Goal: Task Accomplishment & Management: Use online tool/utility

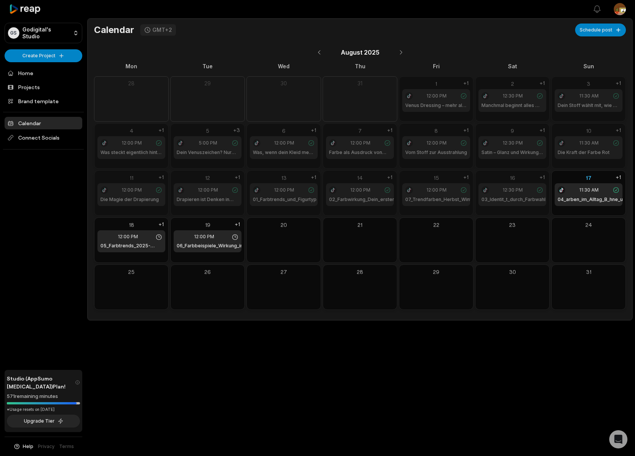
click at [29, 8] on icon at bounding box center [25, 9] width 32 height 10
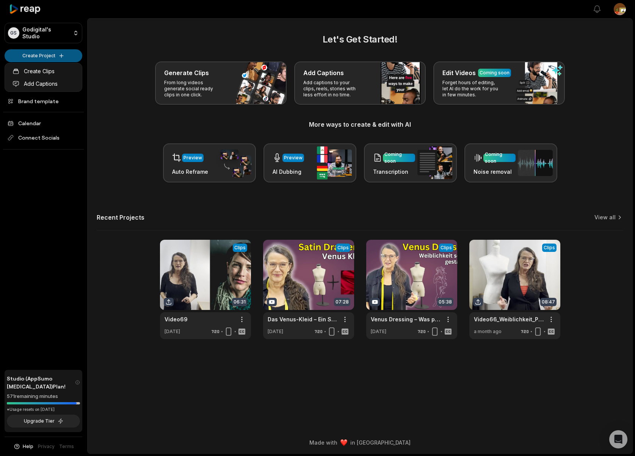
click at [40, 58] on html "GS Godigital's Studio Create Project Home Projects Brand template Calendar Conn…" at bounding box center [317, 228] width 635 height 456
drag, startPoint x: 43, startPoint y: 71, endPoint x: 58, endPoint y: 70, distance: 15.2
click at [43, 71] on link "Create Clips" at bounding box center [43, 71] width 74 height 13
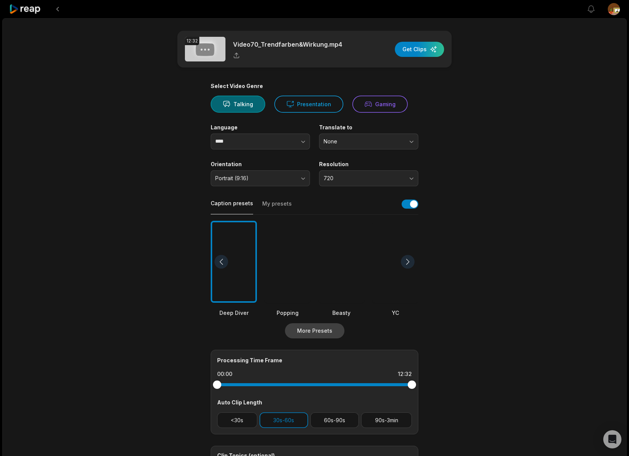
click at [325, 333] on button "More Presets" at bounding box center [315, 330] width 60 height 15
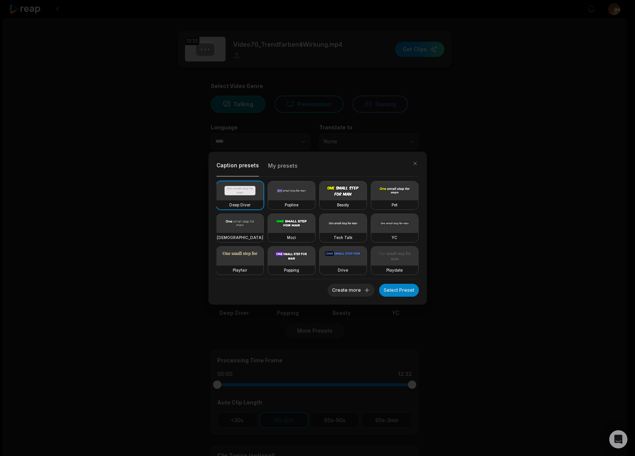
click at [286, 164] on button "My presets" at bounding box center [283, 168] width 30 height 16
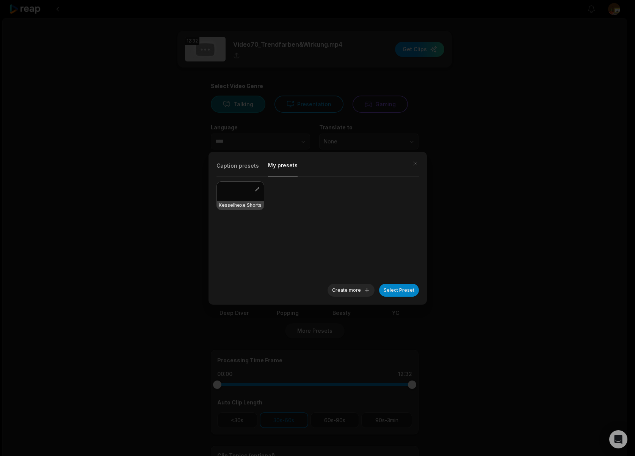
click at [285, 166] on button "My presets" at bounding box center [283, 168] width 30 height 17
click at [235, 198] on div at bounding box center [240, 191] width 47 height 19
click at [403, 288] on button "Select Preset" at bounding box center [399, 290] width 40 height 13
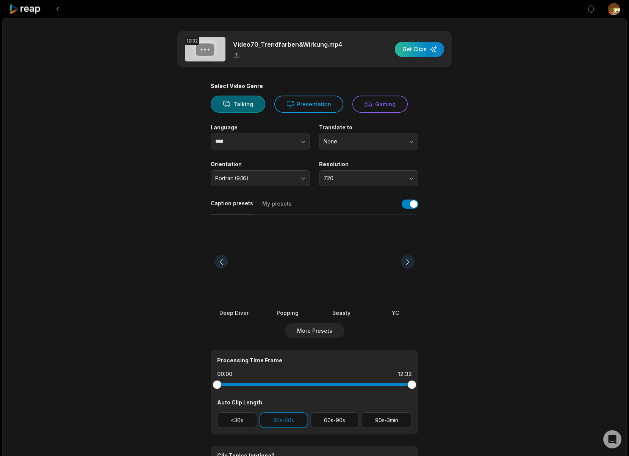
click at [418, 48] on div "button" at bounding box center [419, 49] width 49 height 15
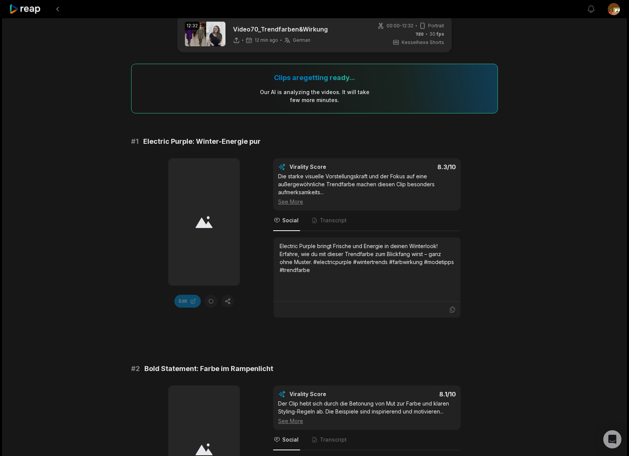
scroll to position [16, 0]
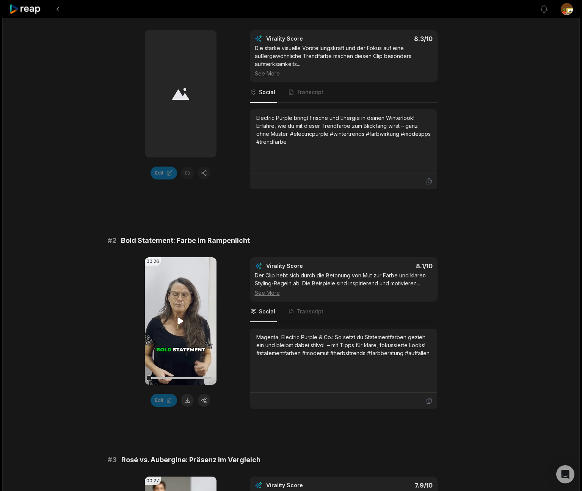
scroll to position [196, 0]
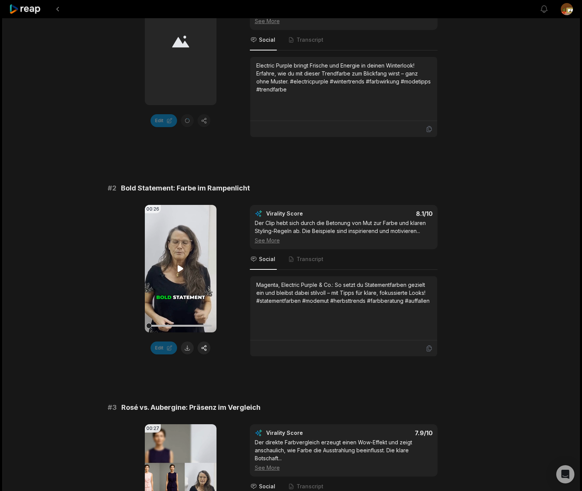
click at [179, 268] on icon at bounding box center [181, 268] width 6 height 6
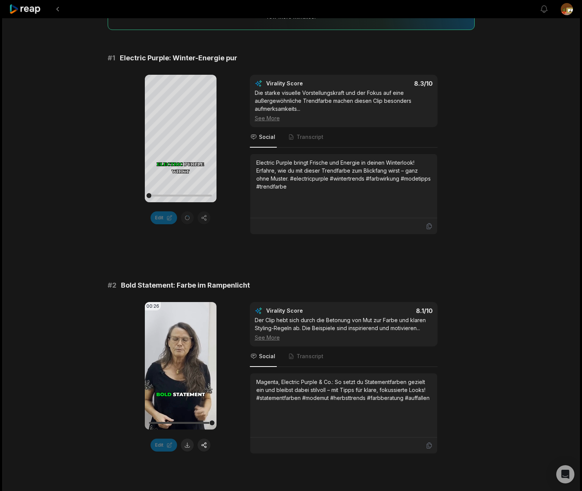
scroll to position [80, 0]
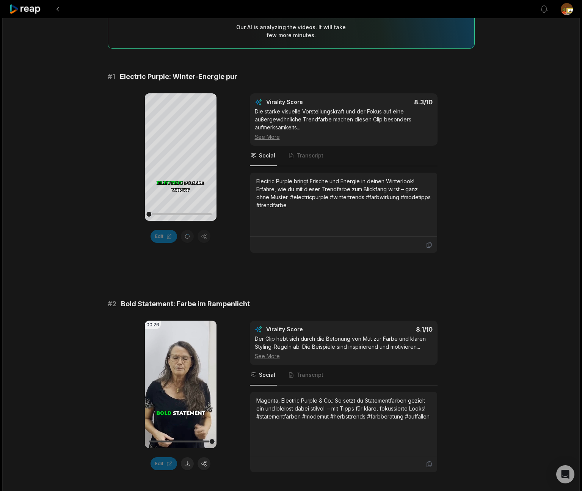
drag, startPoint x: 180, startPoint y: 155, endPoint x: 461, endPoint y: 188, distance: 282.4
click at [182, 156] on icon at bounding box center [180, 156] width 9 height 9
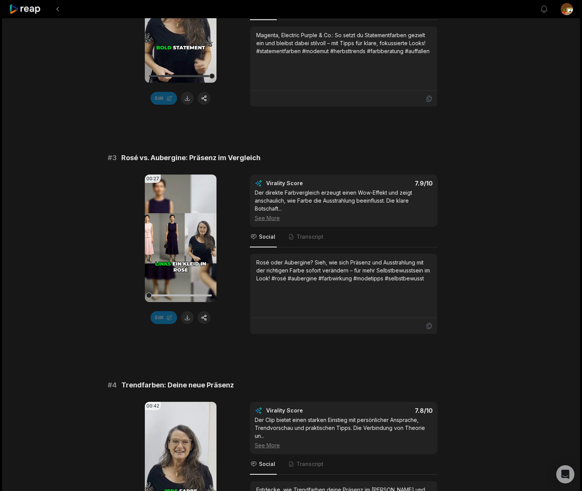
scroll to position [457, 0]
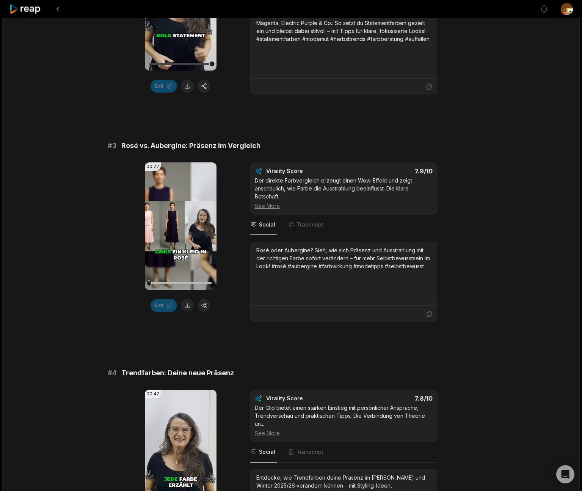
drag, startPoint x: 180, startPoint y: 223, endPoint x: 223, endPoint y: 221, distance: 42.9
click at [181, 223] on icon at bounding box center [180, 225] width 9 height 9
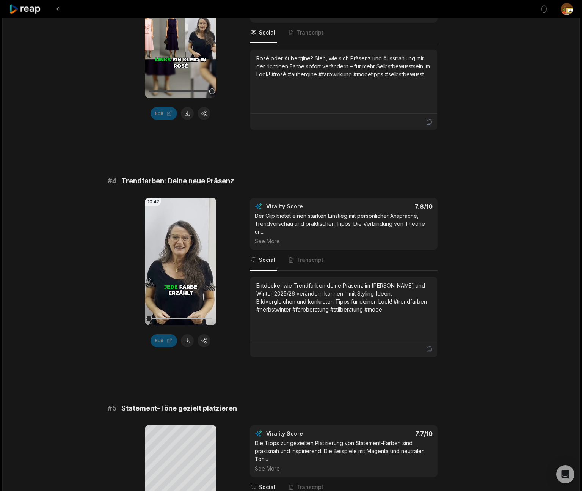
scroll to position [672, 0]
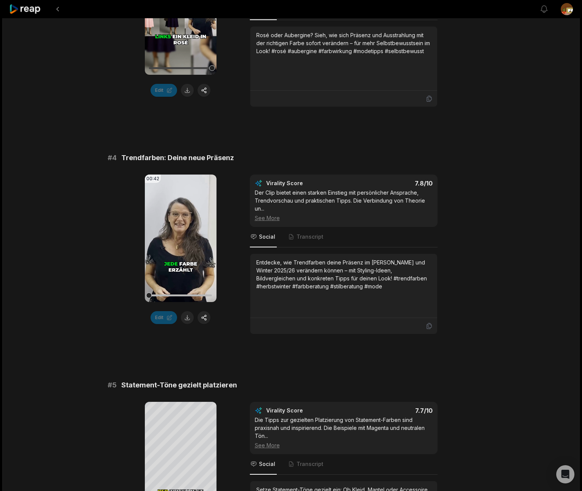
drag, startPoint x: 182, startPoint y: 240, endPoint x: 216, endPoint y: 235, distance: 35.2
click at [183, 240] on icon at bounding box center [180, 238] width 9 height 9
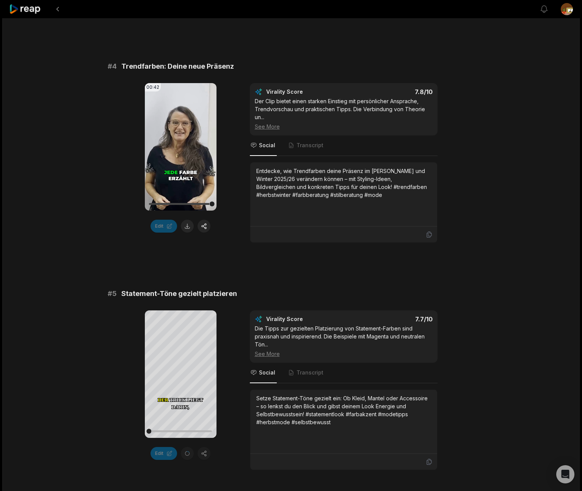
scroll to position [764, 0]
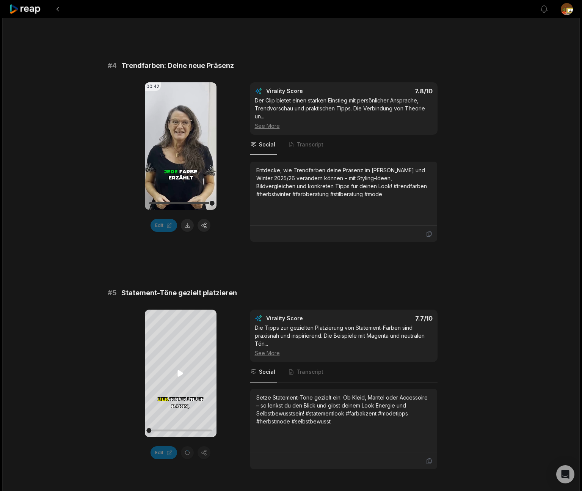
click at [182, 372] on icon at bounding box center [181, 373] width 6 height 6
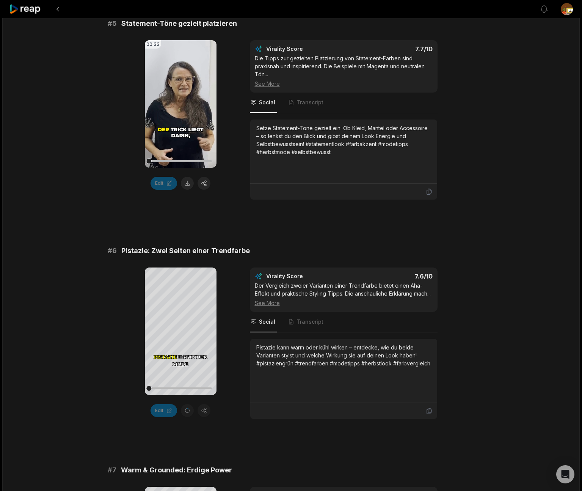
scroll to position [1078, 0]
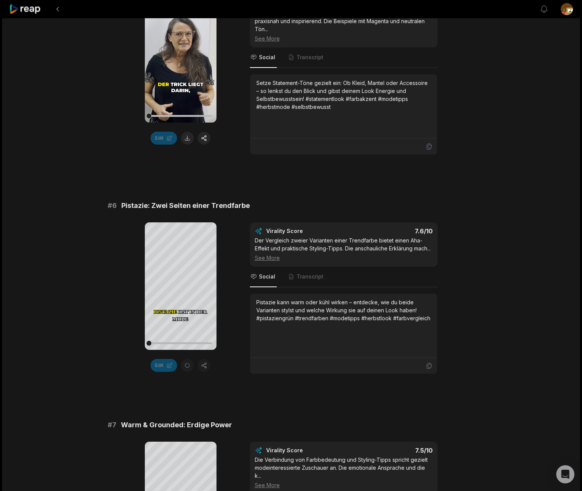
drag, startPoint x: 179, startPoint y: 286, endPoint x: 310, endPoint y: 304, distance: 132.4
click at [179, 286] on icon at bounding box center [181, 286] width 6 height 6
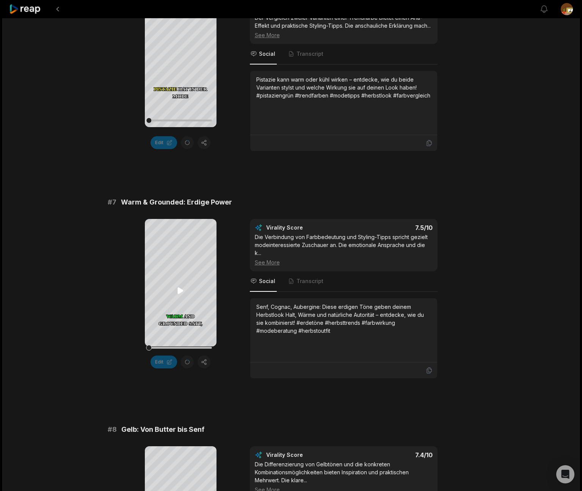
scroll to position [1304, 0]
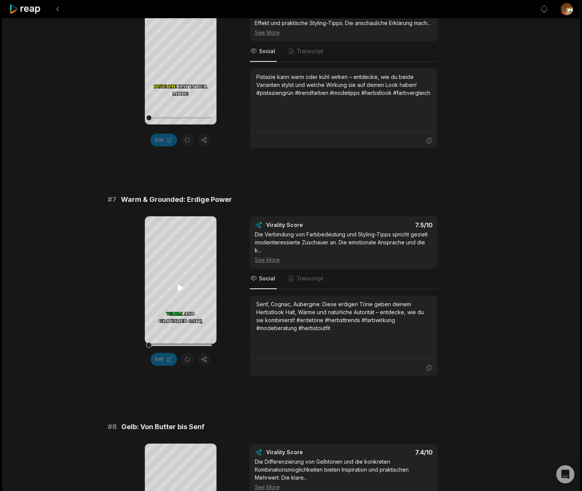
drag, startPoint x: 179, startPoint y: 288, endPoint x: 184, endPoint y: 289, distance: 5.0
click at [182, 288] on icon at bounding box center [181, 288] width 6 height 6
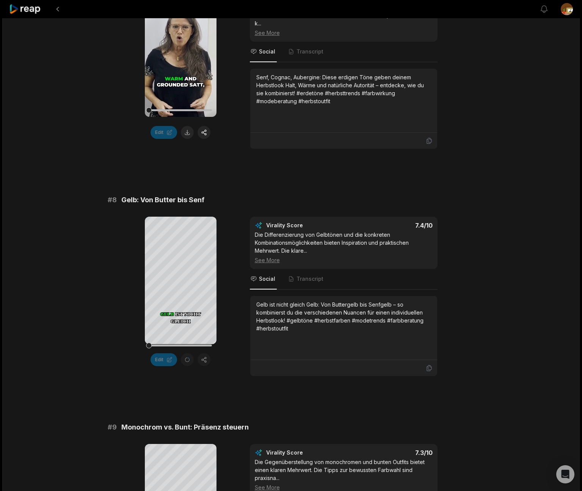
scroll to position [1561, 0]
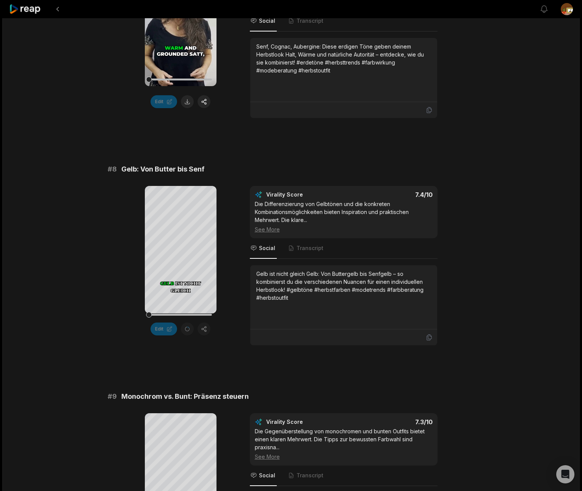
drag, startPoint x: 180, startPoint y: 258, endPoint x: 221, endPoint y: 259, distance: 40.6
click at [180, 258] on icon at bounding box center [181, 257] width 6 height 6
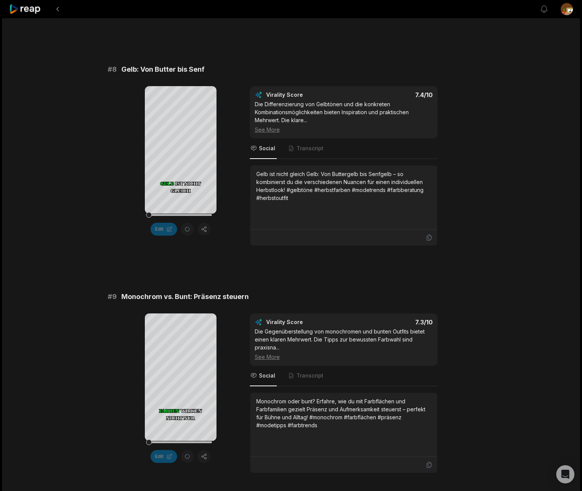
scroll to position [1672, 0]
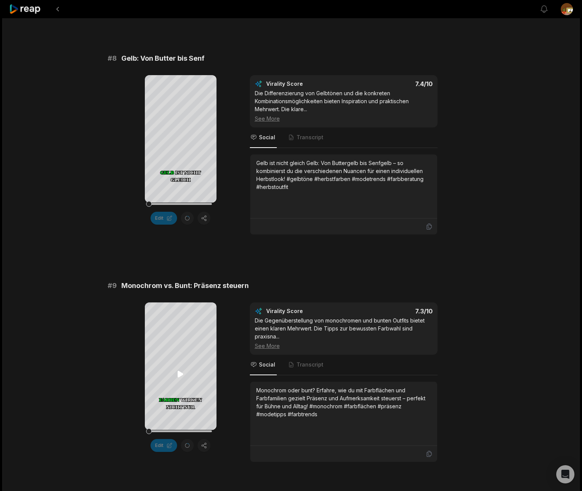
drag, startPoint x: 179, startPoint y: 372, endPoint x: 184, endPoint y: 372, distance: 4.9
click at [181, 372] on icon at bounding box center [180, 373] width 9 height 9
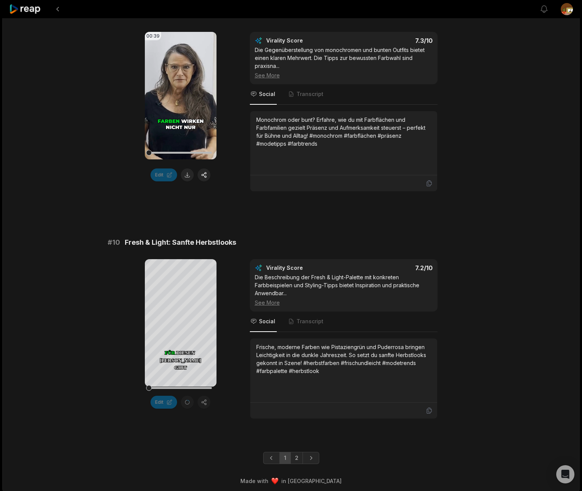
scroll to position [1954, 0]
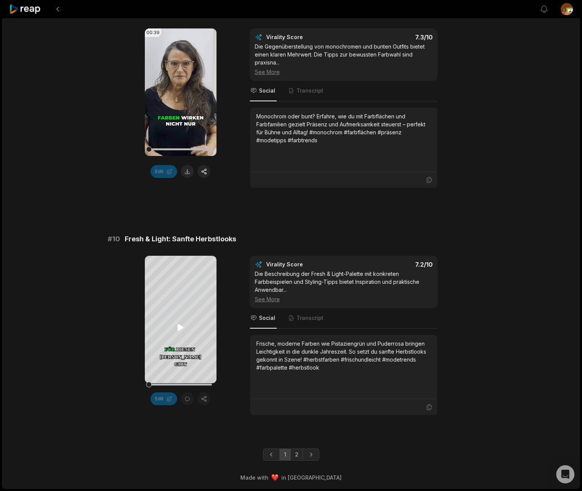
click at [180, 324] on icon at bounding box center [181, 327] width 6 height 6
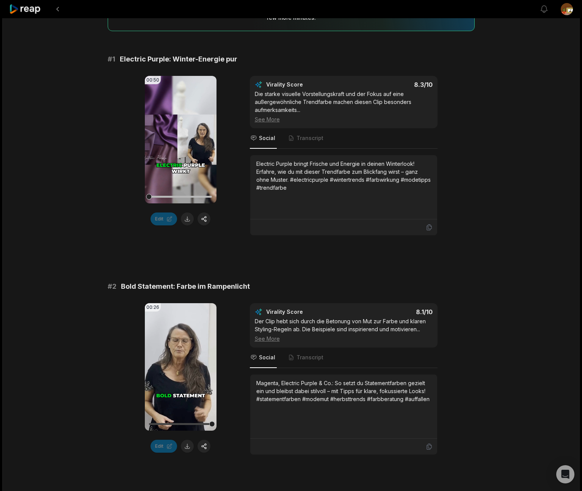
scroll to position [0, 0]
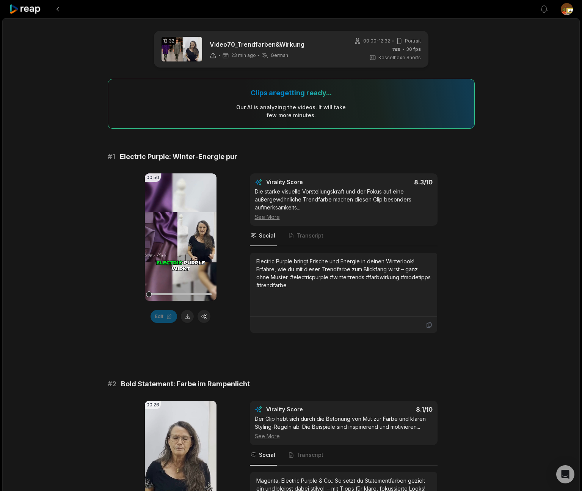
drag, startPoint x: 252, startPoint y: 353, endPoint x: 245, endPoint y: 354, distance: 8.0
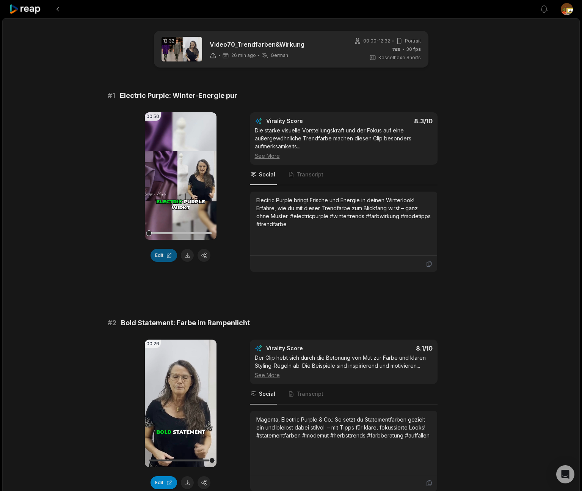
click at [166, 255] on button "Edit" at bounding box center [163, 255] width 27 height 13
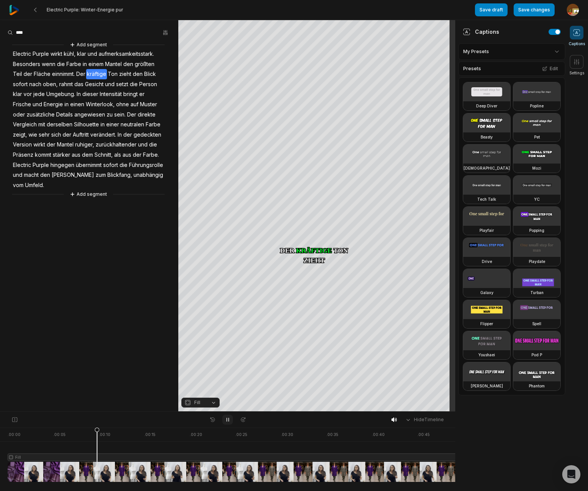
click at [229, 420] on icon at bounding box center [227, 419] width 6 height 6
click at [116, 55] on span "aufmerksamkeitsstark." at bounding box center [126, 54] width 57 height 10
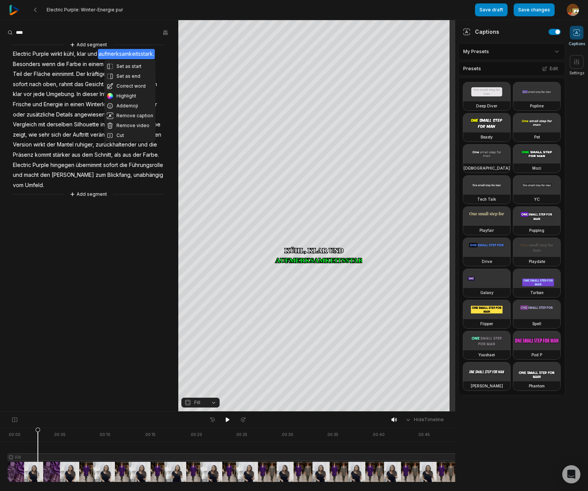
click at [140, 53] on span "aufmerksamkeitsstark." at bounding box center [126, 54] width 57 height 10
click at [129, 86] on button "Correct word" at bounding box center [129, 86] width 51 height 10
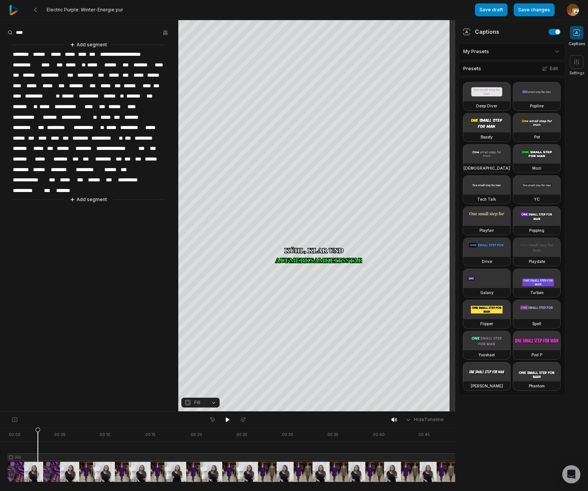
click at [143, 52] on span "**********" at bounding box center [128, 54] width 58 height 10
click at [82, 53] on span "****" at bounding box center [82, 54] width 11 height 10
drag, startPoint x: 229, startPoint y: 419, endPoint x: 137, endPoint y: 351, distance: 114.3
click at [226, 417] on icon at bounding box center [227, 419] width 6 height 6
click at [539, 12] on button "Save changes" at bounding box center [533, 9] width 41 height 13
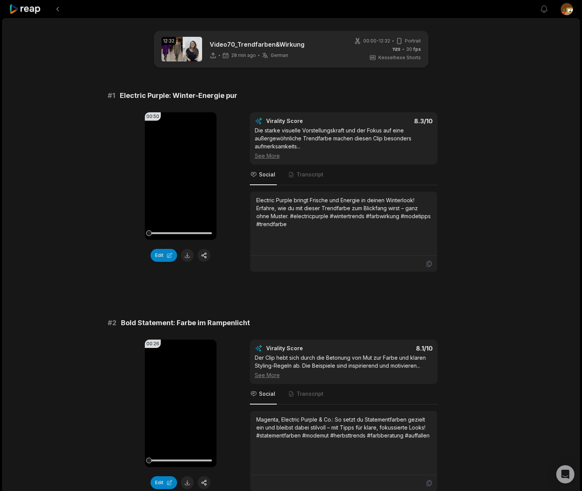
click at [488, 13] on div at bounding box center [274, 9] width 530 height 18
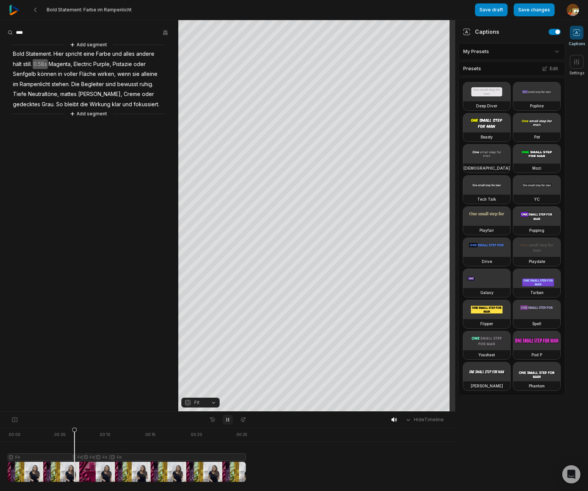
click at [230, 420] on icon at bounding box center [227, 419] width 6 height 6
click at [62, 55] on span "Hier" at bounding box center [59, 54] width 12 height 10
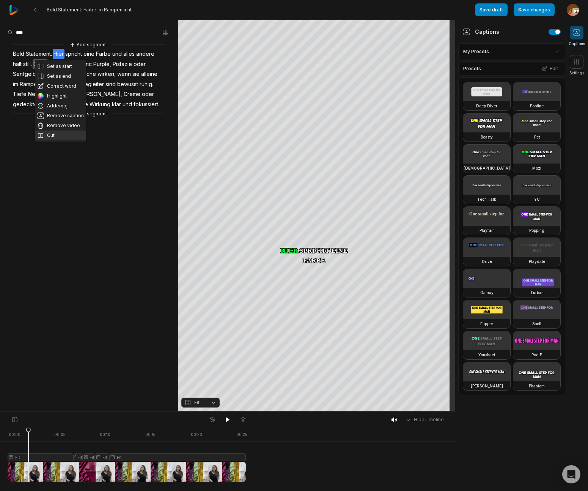
click at [54, 135] on button "Cut" at bounding box center [60, 135] width 51 height 10
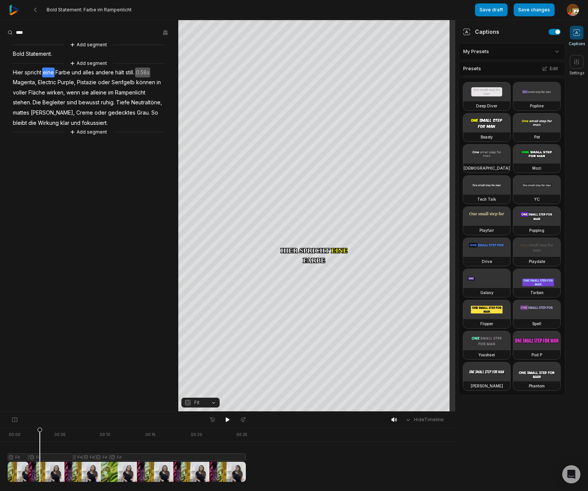
click at [40, 457] on div at bounding box center [127, 454] width 238 height 54
click at [17, 82] on span "Magenta," at bounding box center [24, 82] width 25 height 10
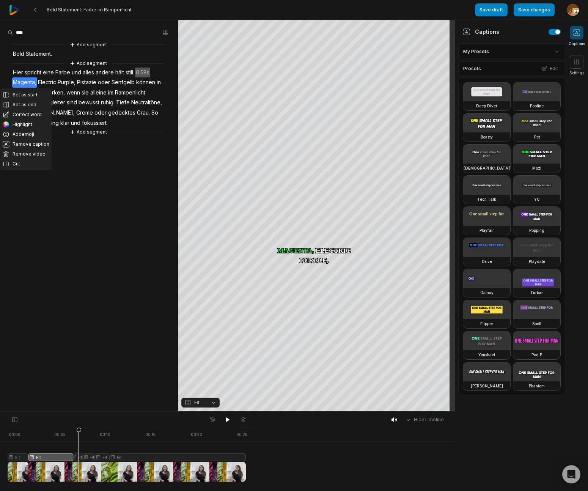
click at [129, 72] on span "still." at bounding box center [130, 72] width 10 height 10
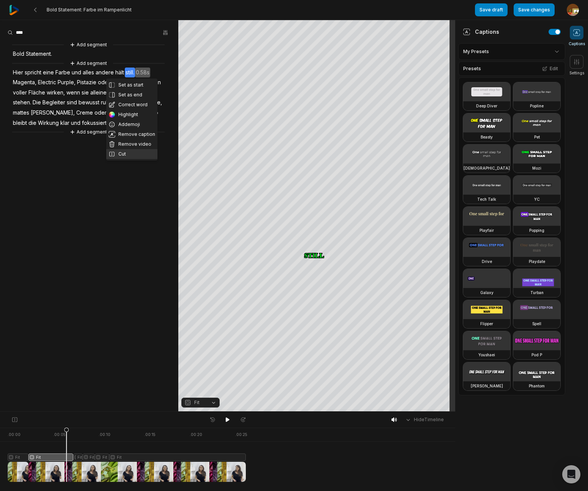
click at [124, 154] on button "Cut" at bounding box center [131, 154] width 51 height 10
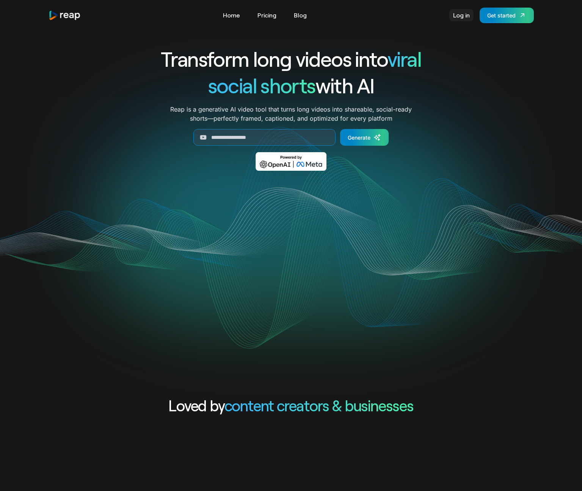
click at [461, 16] on link "Log in" at bounding box center [461, 15] width 24 height 12
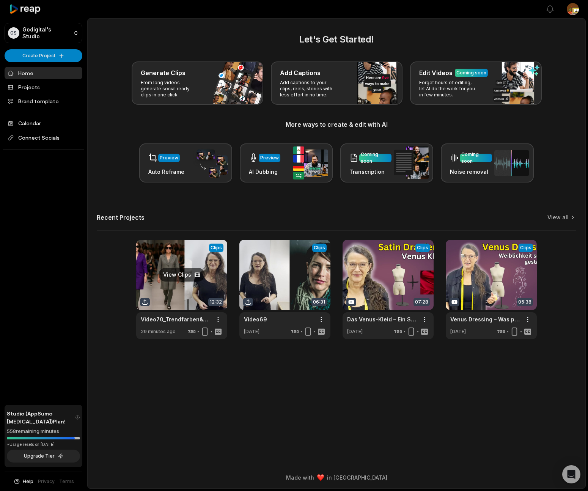
click at [178, 293] on link at bounding box center [181, 289] width 91 height 99
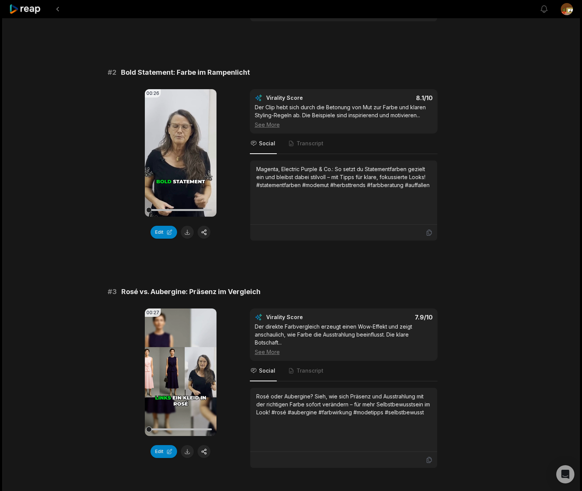
scroll to position [260, 0]
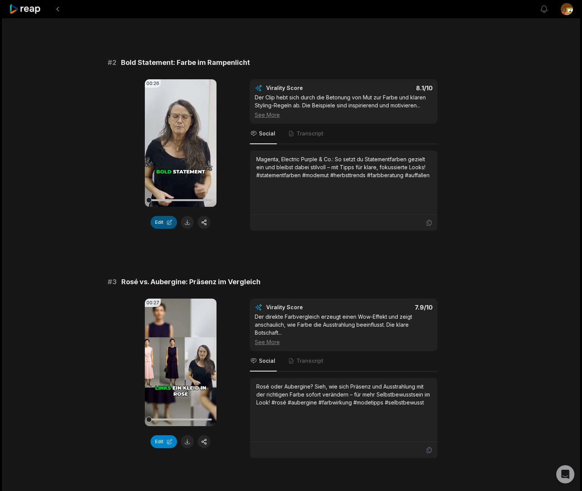
click at [165, 224] on button "Edit" at bounding box center [163, 222] width 27 height 13
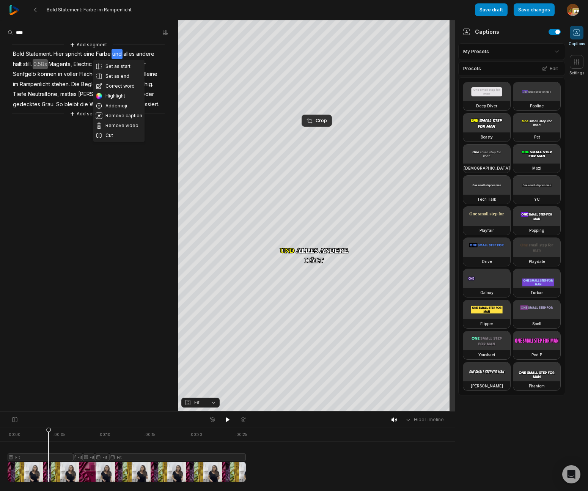
click at [106, 53] on span "Farbe" at bounding box center [103, 54] width 16 height 10
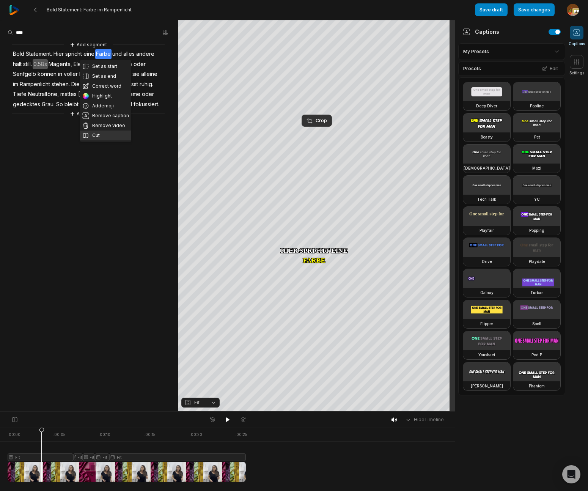
click at [97, 136] on button "Cut" at bounding box center [105, 135] width 51 height 10
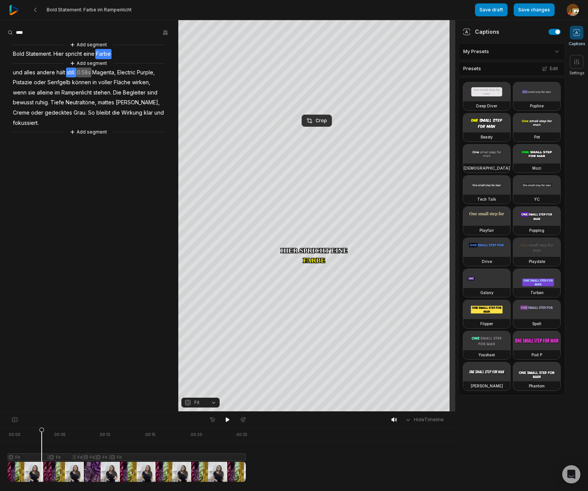
click at [71, 71] on span "still." at bounding box center [71, 72] width 10 height 10
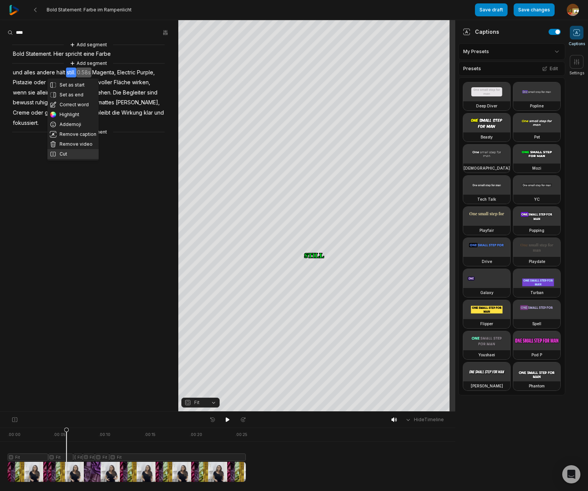
click at [66, 157] on button "Cut" at bounding box center [72, 154] width 51 height 10
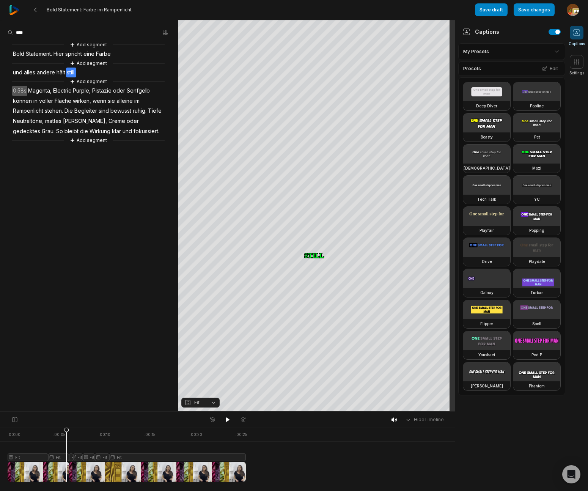
click at [16, 71] on span "und" at bounding box center [17, 72] width 11 height 10
click at [316, 120] on div "Crop" at bounding box center [316, 120] width 20 height 7
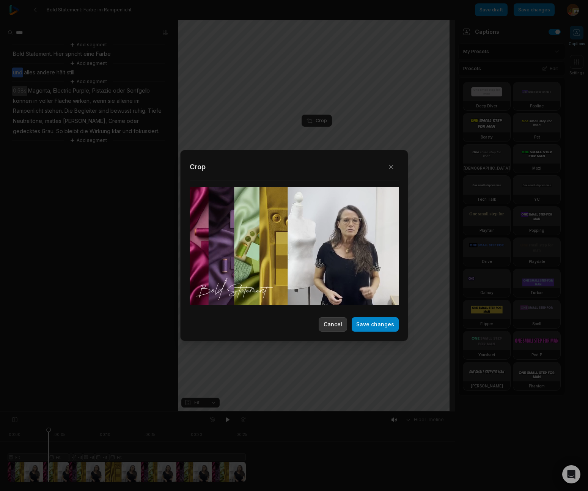
click at [351, 254] on div at bounding box center [294, 246] width 209 height 118
drag, startPoint x: 313, startPoint y: 253, endPoint x: 237, endPoint y: 256, distance: 75.5
click at [237, 256] on div at bounding box center [236, 246] width 66 height 118
drag, startPoint x: 236, startPoint y: 188, endPoint x: 242, endPoint y: 211, distance: 24.3
click at [233, 411] on div "Close Crop Save changes Cancel" at bounding box center [294, 411] width 588 height 0
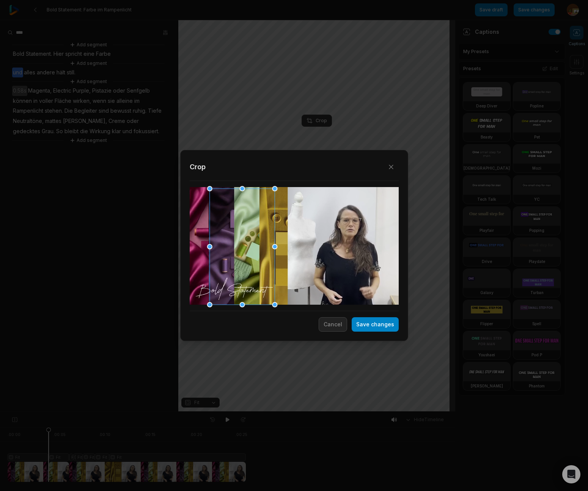
drag, startPoint x: 262, startPoint y: 208, endPoint x: 350, endPoint y: 191, distance: 90.0
click at [365, 411] on div "Close Crop Save changes Cancel" at bounding box center [294, 411] width 588 height 0
drag, startPoint x: 244, startPoint y: 257, endPoint x: 235, endPoint y: 257, distance: 8.3
click at [235, 257] on div at bounding box center [233, 246] width 65 height 116
click at [236, 259] on div at bounding box center [233, 246] width 65 height 116
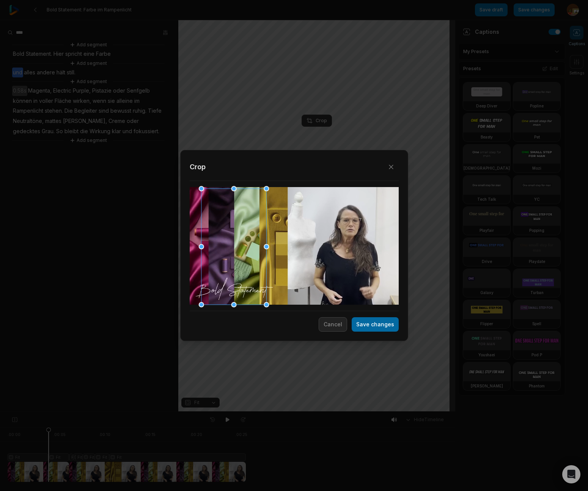
click at [375, 326] on button "Save changes" at bounding box center [374, 324] width 47 height 14
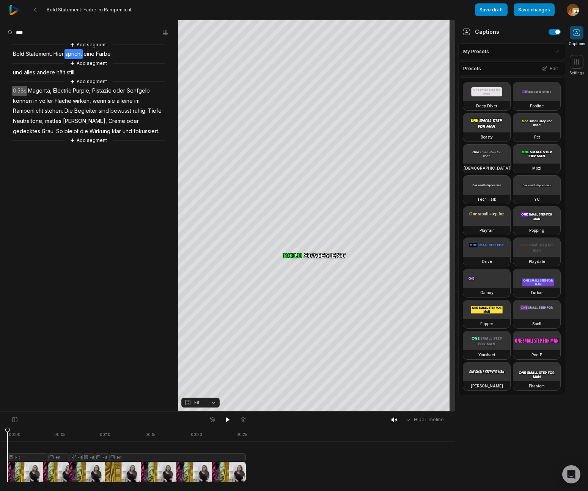
drag, startPoint x: 48, startPoint y: 430, endPoint x: 15, endPoint y: 427, distance: 33.2
click at [2, 431] on div ". 00:00 . 00:05 . 00:10 . 00:15 . 00:20 . 00:25 Fit Fit Fit Fit Fit Fit Fit" at bounding box center [227, 458] width 455 height 63
click at [230, 420] on icon at bounding box center [227, 419] width 6 height 6
drag, startPoint x: 229, startPoint y: 420, endPoint x: 186, endPoint y: 426, distance: 43.8
click at [229, 419] on icon at bounding box center [227, 419] width 6 height 6
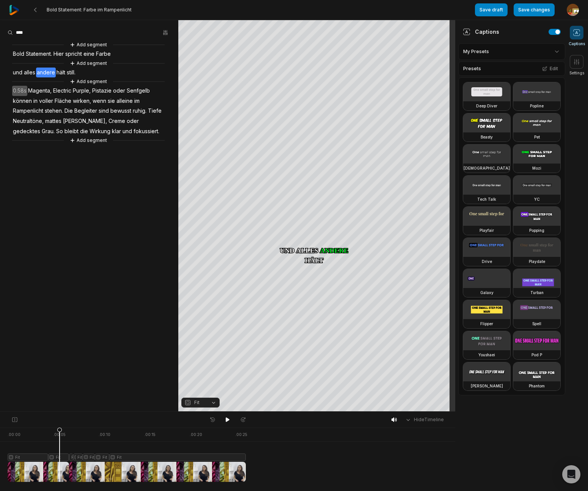
drag, startPoint x: 152, startPoint y: 429, endPoint x: 61, endPoint y: 441, distance: 92.1
click at [60, 442] on icon at bounding box center [59, 456] width 5 height 58
click at [213, 403] on button "Fit" at bounding box center [200, 402] width 38 height 10
click at [201, 371] on div "Split" at bounding box center [200, 370] width 38 height 10
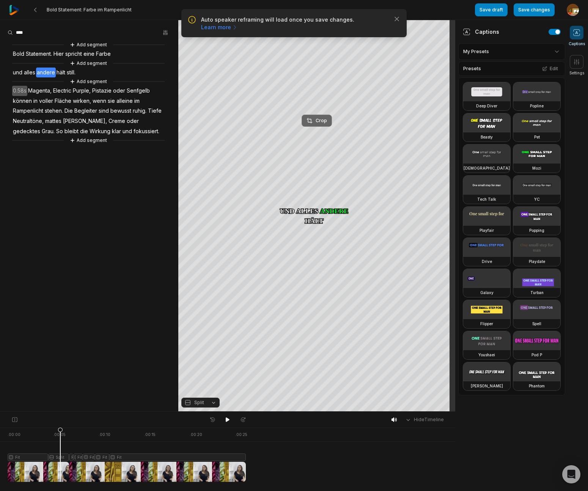
click at [319, 119] on div "Crop" at bounding box center [316, 120] width 20 height 7
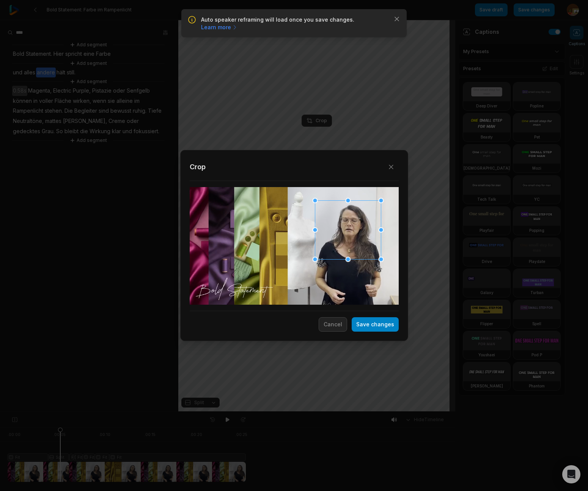
drag, startPoint x: 298, startPoint y: 248, endPoint x: 352, endPoint y: 232, distance: 56.1
click at [352, 232] on div at bounding box center [348, 230] width 66 height 59
click at [371, 325] on button "Save changes" at bounding box center [374, 324] width 47 height 14
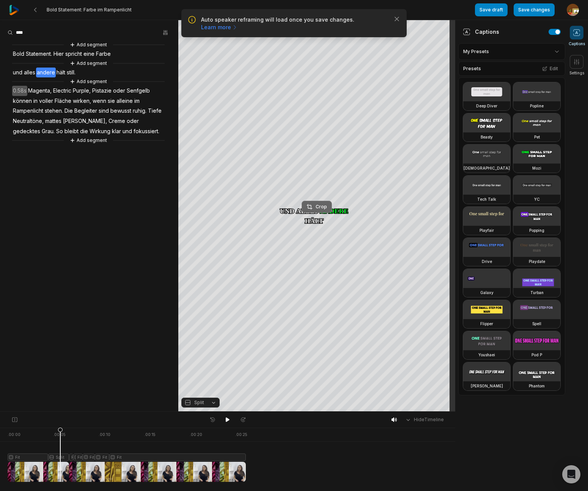
click at [320, 206] on div "Crop" at bounding box center [316, 206] width 20 height 7
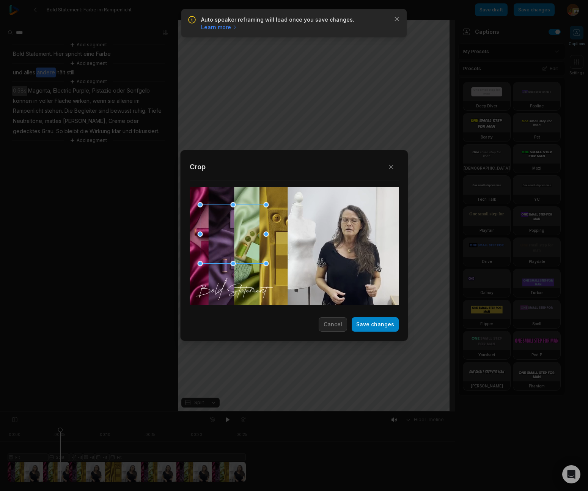
drag, startPoint x: 295, startPoint y: 259, endPoint x: 282, endPoint y: 278, distance: 23.1
click at [235, 248] on div at bounding box center [233, 234] width 66 height 59
drag, startPoint x: 265, startPoint y: 262, endPoint x: 293, endPoint y: 291, distance: 40.2
click at [299, 411] on div "Close Crop Save changes Cancel" at bounding box center [294, 411] width 588 height 0
drag, startPoint x: 285, startPoint y: 284, endPoint x: 271, endPoint y: 289, distance: 14.9
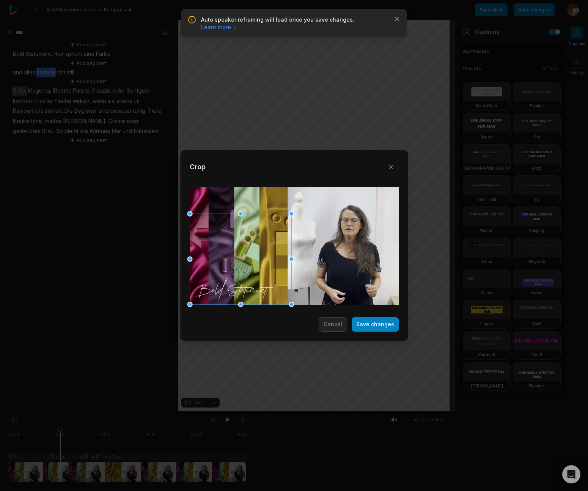
click at [266, 293] on div at bounding box center [241, 259] width 102 height 91
drag, startPoint x: 291, startPoint y: 303, endPoint x: 285, endPoint y: 302, distance: 6.2
click at [285, 411] on div "Close Crop Save changes Cancel" at bounding box center [294, 411] width 588 height 0
drag, startPoint x: 262, startPoint y: 258, endPoint x: 262, endPoint y: 262, distance: 3.8
click at [262, 262] on div at bounding box center [238, 260] width 97 height 87
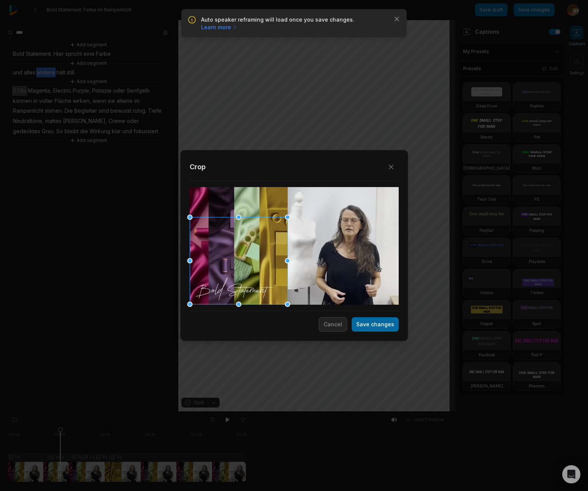
drag, startPoint x: 368, startPoint y: 326, endPoint x: 396, endPoint y: 324, distance: 27.3
click at [368, 326] on button "Save changes" at bounding box center [374, 324] width 47 height 14
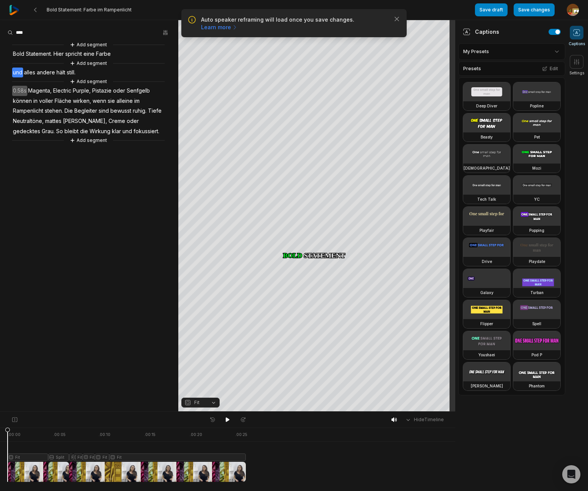
drag, startPoint x: 60, startPoint y: 430, endPoint x: 23, endPoint y: 424, distance: 37.7
click at [0, 426] on div "Hide Timeline . 00:00 . 00:05 . 00:10 . 00:15 . 00:20 . 00:25 Fit Split Fit Fit…" at bounding box center [227, 451] width 455 height 80
drag, startPoint x: 225, startPoint y: 419, endPoint x: 230, endPoint y: 414, distance: 7.5
click at [230, 414] on div "Hide Timeline" at bounding box center [227, 419] width 455 height 16
drag, startPoint x: 230, startPoint y: 417, endPoint x: 239, endPoint y: 416, distance: 8.8
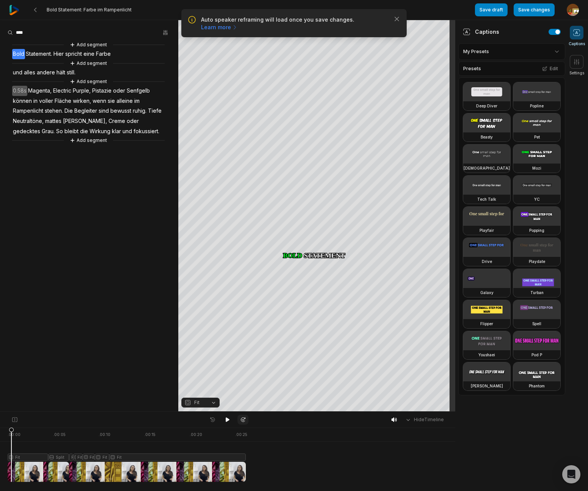
click at [229, 418] on icon at bounding box center [227, 419] width 6 height 6
click at [537, 11] on button "Save changes" at bounding box center [533, 9] width 41 height 13
drag, startPoint x: 395, startPoint y: 19, endPoint x: 466, endPoint y: 26, distance: 70.9
click at [395, 19] on icon "button" at bounding box center [397, 19] width 8 height 8
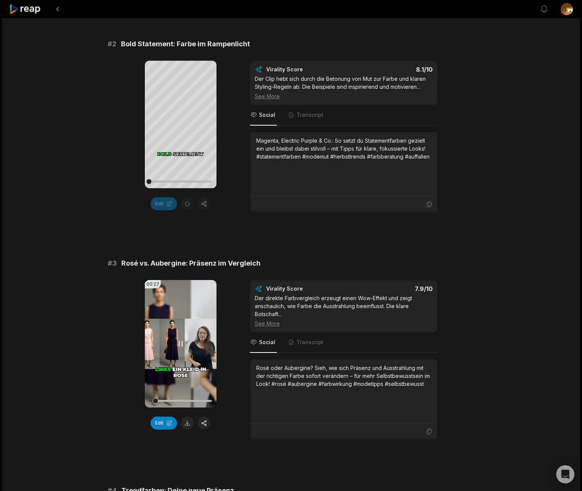
drag, startPoint x: 180, startPoint y: 342, endPoint x: 174, endPoint y: 374, distance: 32.4
click at [180, 342] on icon at bounding box center [180, 343] width 9 height 9
click at [162, 420] on button "Edit" at bounding box center [163, 422] width 27 height 13
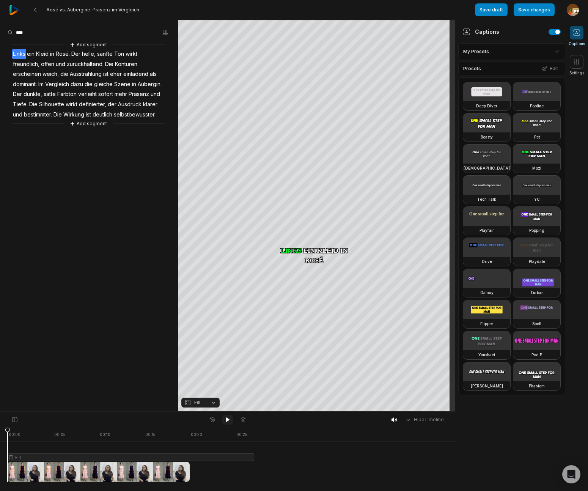
click at [226, 419] on icon at bounding box center [228, 419] width 4 height 5
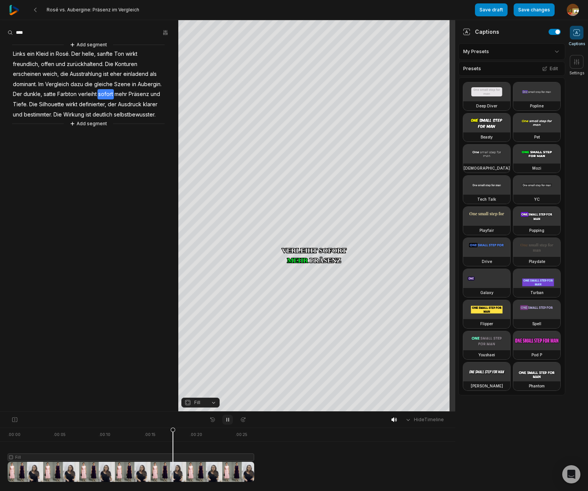
click at [230, 418] on icon at bounding box center [227, 419] width 6 height 6
click at [152, 84] on span "Aubergin." at bounding box center [149, 84] width 25 height 10
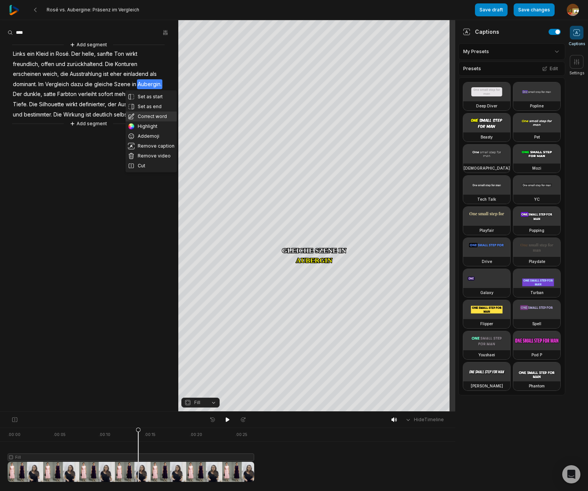
click at [150, 116] on button "Correct word" at bounding box center [150, 116] width 51 height 10
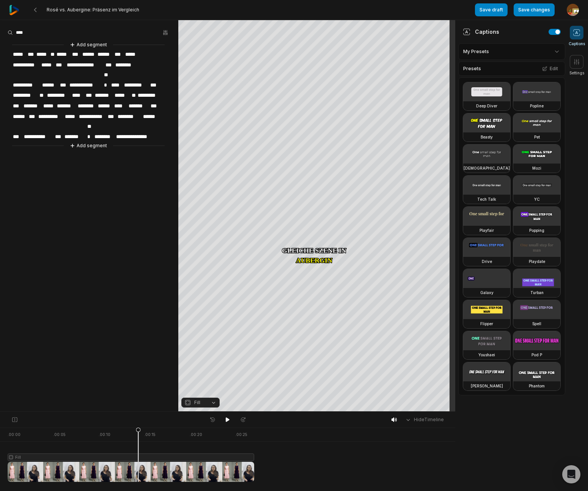
click at [160, 90] on span "*********" at bounding box center [150, 95] width 26 height 10
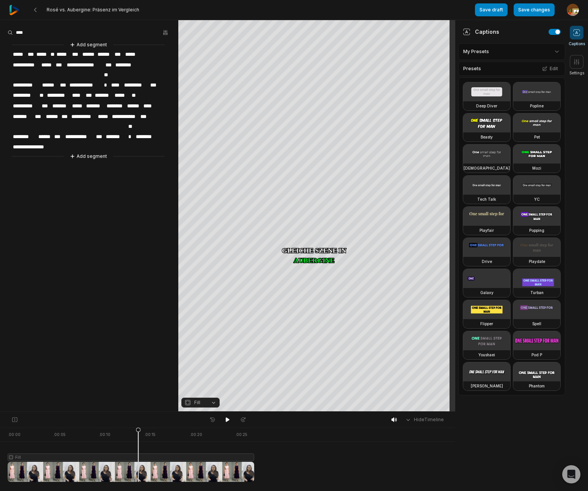
drag, startPoint x: 227, startPoint y: 419, endPoint x: 204, endPoint y: 402, distance: 28.2
click at [227, 418] on icon at bounding box center [228, 419] width 4 height 5
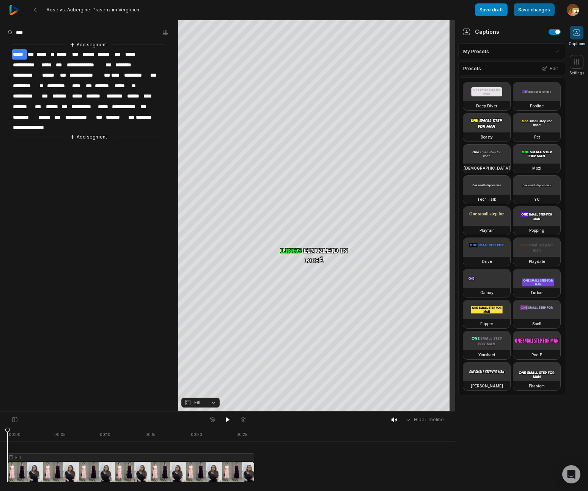
click at [534, 13] on button "Save changes" at bounding box center [533, 9] width 41 height 13
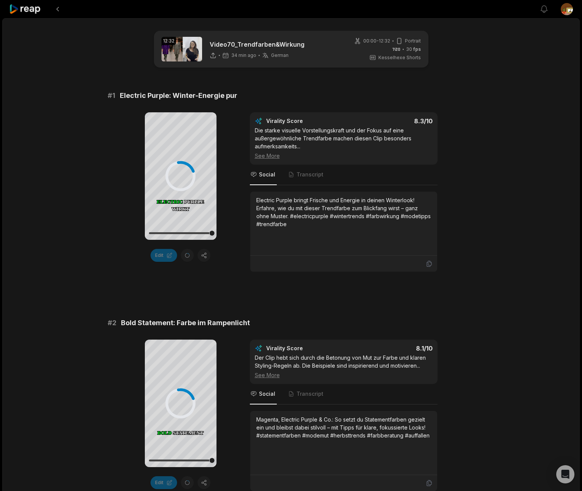
scroll to position [412, 0]
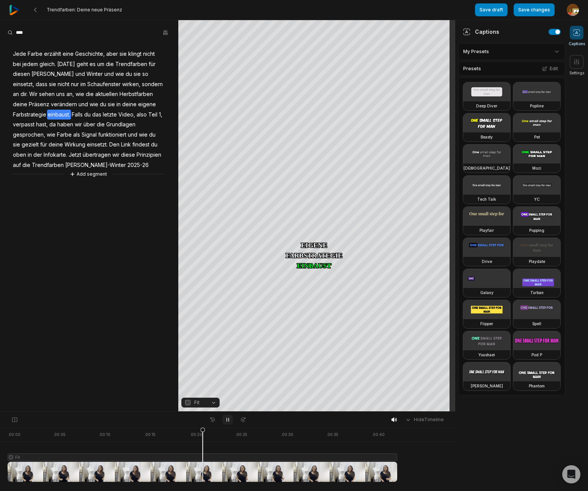
drag, startPoint x: 230, startPoint y: 419, endPoint x: 243, endPoint y: 412, distance: 14.9
click at [230, 419] on icon at bounding box center [227, 419] width 6 height 6
click at [78, 105] on span "und" at bounding box center [83, 104] width 11 height 10
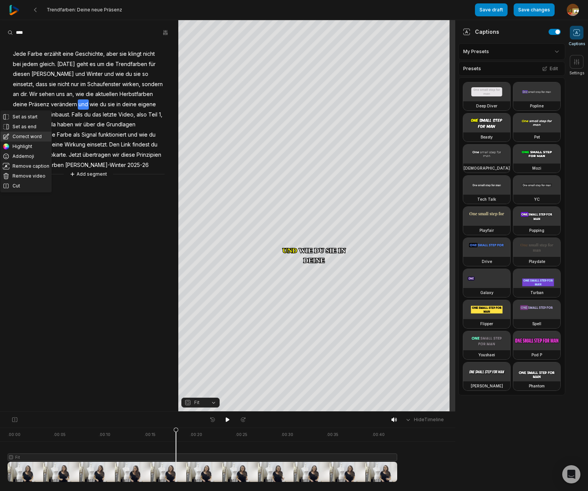
click at [21, 135] on button "Correct word" at bounding box center [25, 137] width 51 height 10
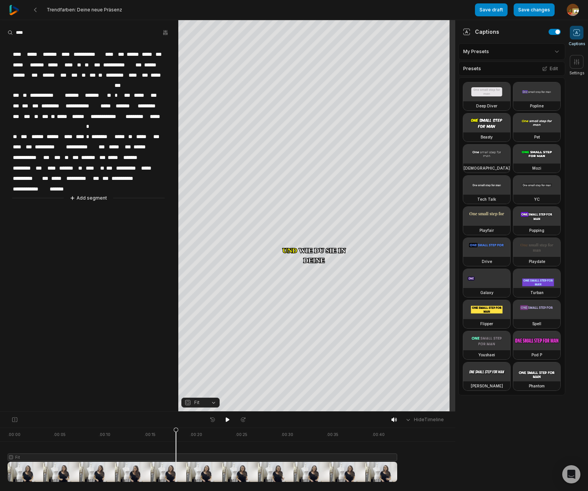
click at [12, 111] on span "***" at bounding box center [17, 116] width 11 height 10
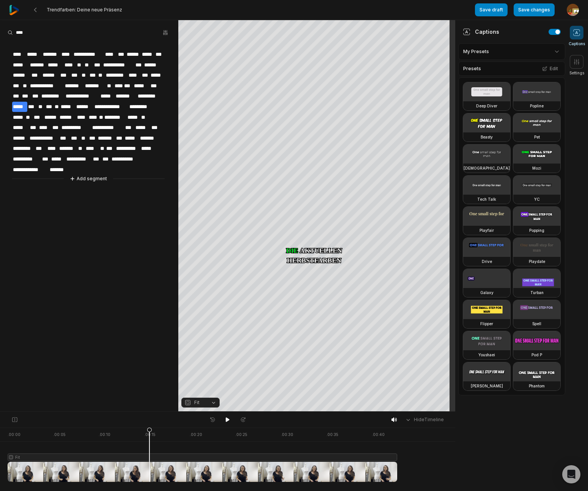
drag, startPoint x: 175, startPoint y: 429, endPoint x: 149, endPoint y: 429, distance: 25.4
click at [149, 429] on icon at bounding box center [149, 456] width 5 height 58
drag, startPoint x: 221, startPoint y: 421, endPoint x: 125, endPoint y: 319, distance: 139.7
click at [221, 421] on div at bounding box center [228, 419] width 42 height 10
click at [226, 419] on icon at bounding box center [228, 419] width 4 height 5
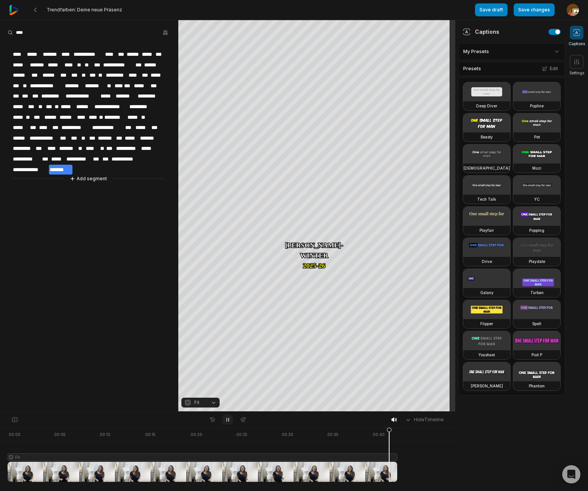
click at [228, 420] on icon at bounding box center [227, 419] width 6 height 6
drag, startPoint x: 61, startPoint y: 102, endPoint x: 66, endPoint y: 124, distance: 22.1
click at [61, 102] on button "Correct word" at bounding box center [61, 104] width 51 height 10
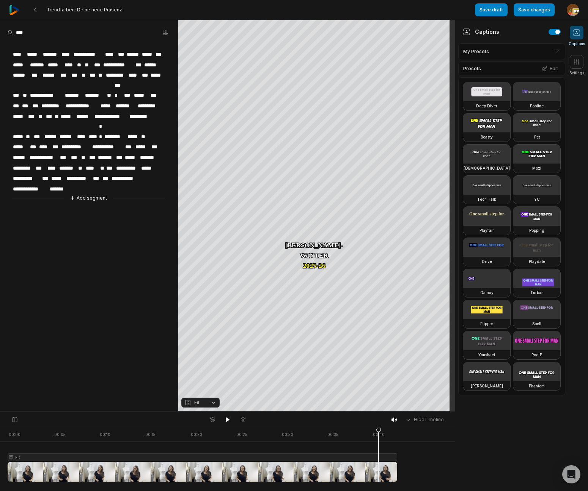
click at [66, 184] on span "*******" at bounding box center [60, 189] width 23 height 10
drag, startPoint x: 75, startPoint y: 247, endPoint x: 172, endPoint y: 353, distance: 144.1
click at [75, 247] on aside "**********" at bounding box center [89, 215] width 178 height 391
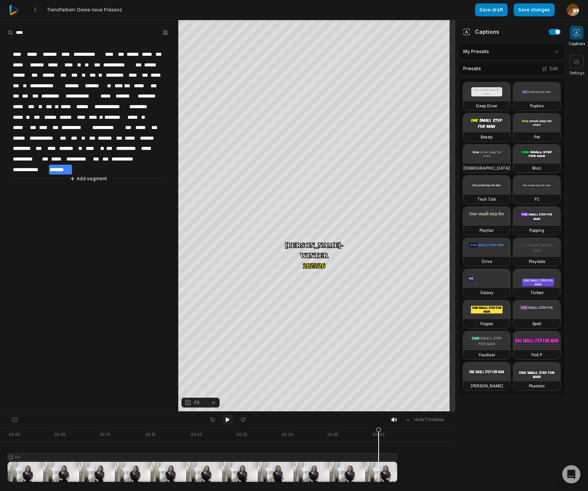
click at [227, 419] on icon at bounding box center [228, 419] width 4 height 5
drag, startPoint x: 226, startPoint y: 420, endPoint x: 229, endPoint y: 414, distance: 7.5
click at [227, 419] on icon at bounding box center [228, 419] width 4 height 5
click at [88, 174] on button "Add segment" at bounding box center [88, 178] width 40 height 8
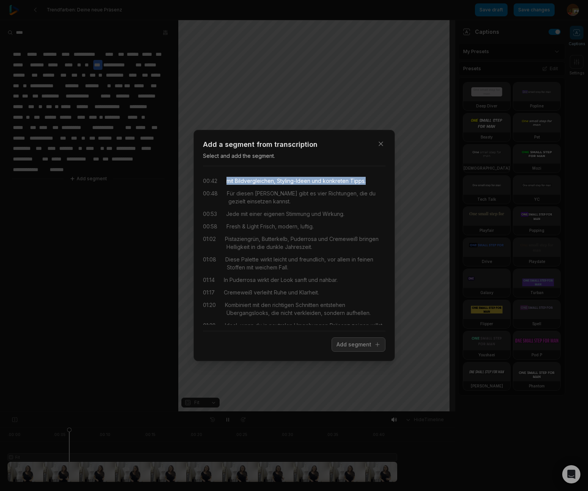
drag, startPoint x: 227, startPoint y: 182, endPoint x: 349, endPoint y: 332, distance: 193.8
click at [376, 185] on div "00:42 mit Bildvergleichen, Styling-Ideen und konkreten Tipps. 00:48 Für diesen …" at bounding box center [294, 248] width 182 height 152
drag, startPoint x: 357, startPoint y: 347, endPoint x: 148, endPoint y: 313, distance: 211.6
click at [357, 347] on button "Add segment" at bounding box center [358, 344] width 54 height 14
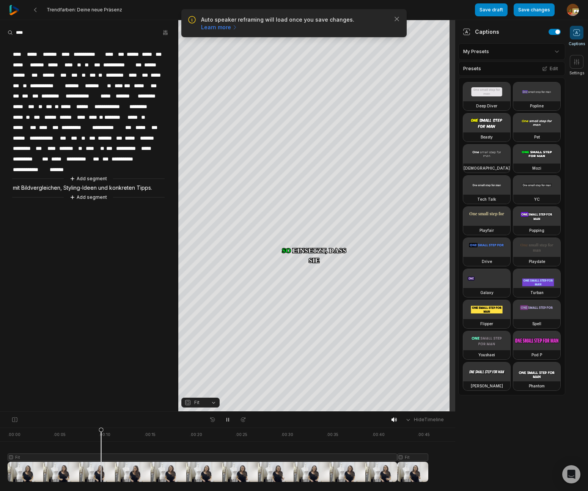
drag, startPoint x: 227, startPoint y: 417, endPoint x: 231, endPoint y: 411, distance: 7.6
click at [227, 417] on icon at bounding box center [227, 419] width 6 height 6
click at [149, 144] on span "*****" at bounding box center [147, 148] width 14 height 10
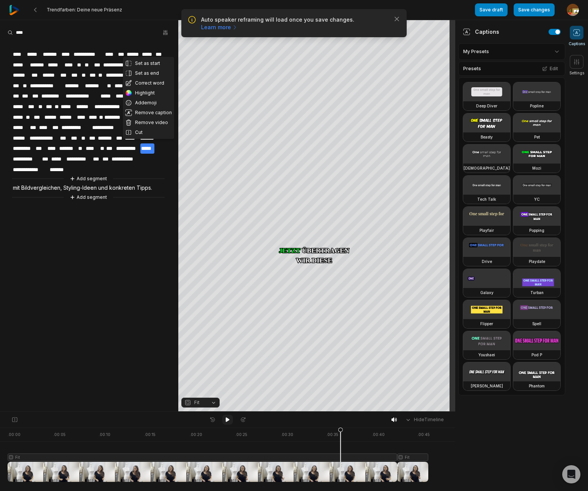
click at [227, 418] on icon at bounding box center [228, 419] width 4 height 5
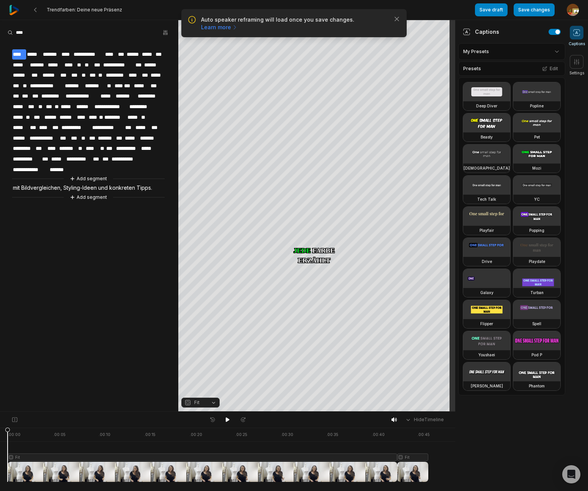
click at [58, 167] on span "*******" at bounding box center [60, 170] width 23 height 10
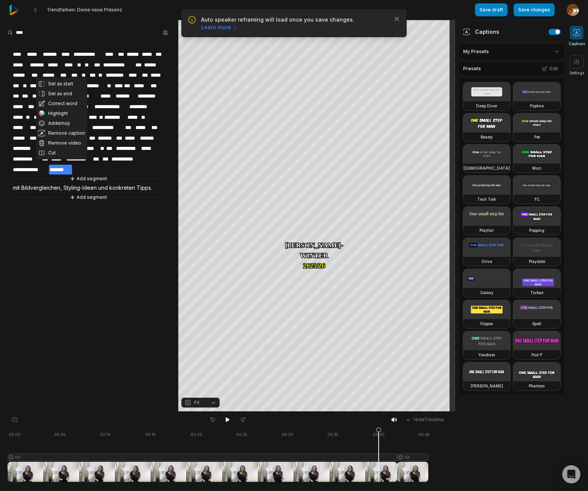
click at [18, 186] on span "mit" at bounding box center [16, 188] width 8 height 10
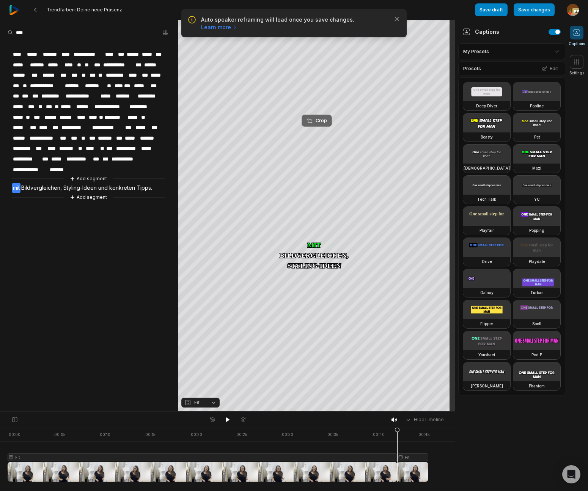
click at [319, 121] on div "Crop" at bounding box center [316, 120] width 20 height 7
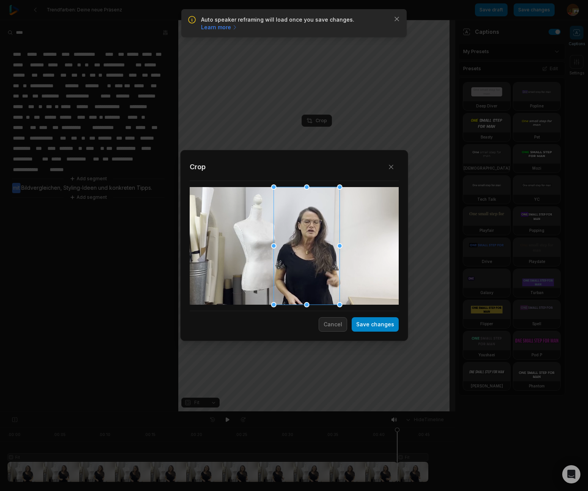
drag, startPoint x: 280, startPoint y: 274, endPoint x: 293, endPoint y: 275, distance: 12.6
click at [293, 275] on div at bounding box center [306, 246] width 66 height 118
click at [386, 330] on button "Save changes" at bounding box center [374, 324] width 47 height 14
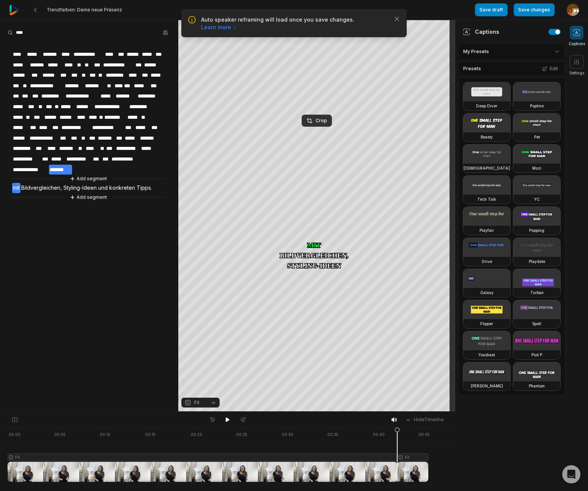
click at [60, 165] on span "*******" at bounding box center [60, 170] width 23 height 10
click at [51, 183] on span "Bildvergleichen," at bounding box center [41, 188] width 42 height 10
click at [320, 121] on div "Crop" at bounding box center [316, 120] width 20 height 7
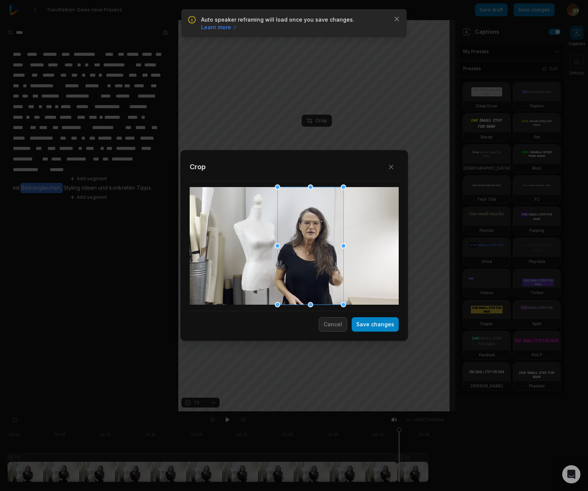
drag, startPoint x: 297, startPoint y: 260, endPoint x: 301, endPoint y: 259, distance: 3.8
click at [301, 259] on div at bounding box center [310, 246] width 66 height 118
click at [389, 326] on button "Save changes" at bounding box center [374, 324] width 47 height 14
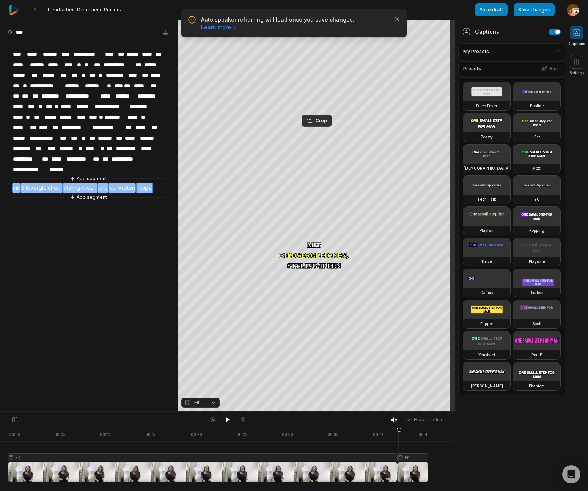
drag, startPoint x: 158, startPoint y: 186, endPoint x: 5, endPoint y: 182, distance: 152.4
click at [5, 180] on div "**********" at bounding box center [89, 121] width 178 height 161
click at [48, 171] on button "Remove video" at bounding box center [43, 171] width 51 height 10
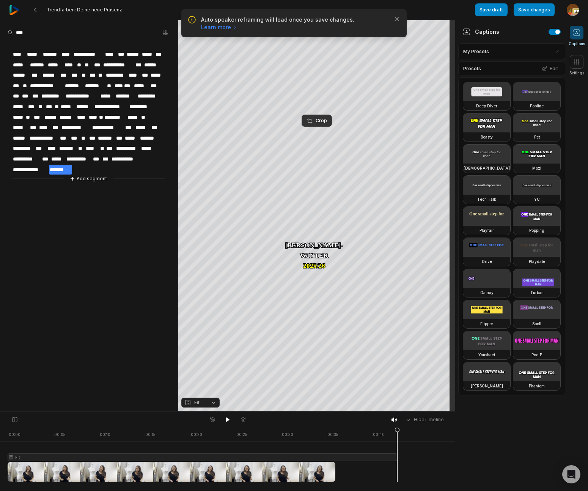
click at [74, 163] on div "**********" at bounding box center [89, 112] width 178 height 142
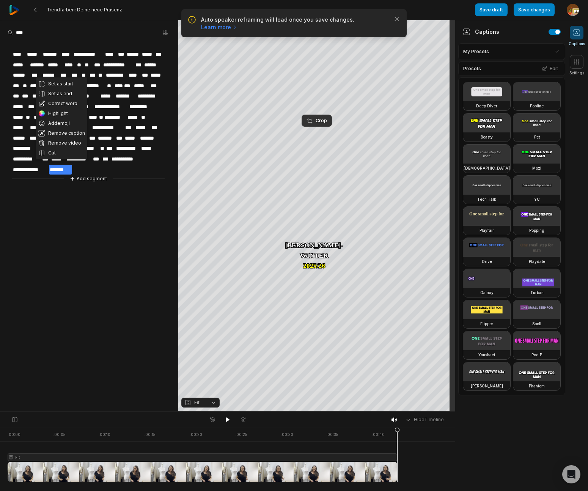
drag, startPoint x: 63, startPoint y: 102, endPoint x: 66, endPoint y: 106, distance: 4.8
click at [64, 103] on button "Correct word" at bounding box center [61, 104] width 51 height 10
drag, startPoint x: 63, startPoint y: 254, endPoint x: 60, endPoint y: 248, distance: 5.9
click at [63, 253] on aside "**********" at bounding box center [89, 215] width 178 height 391
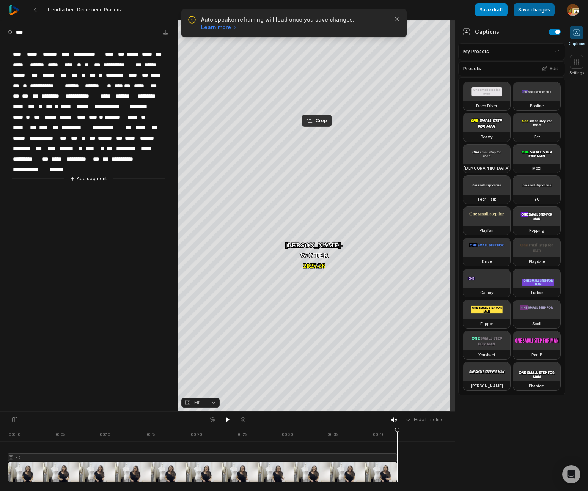
click at [544, 10] on button "Save changes" at bounding box center [533, 9] width 41 height 13
click at [396, 20] on icon "button" at bounding box center [397, 19] width 8 height 8
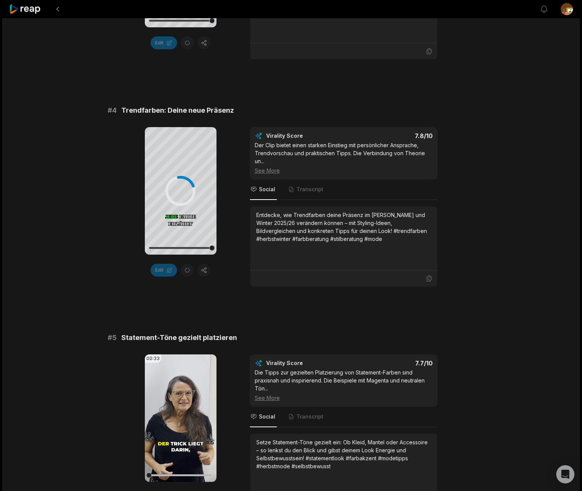
scroll to position [738, 0]
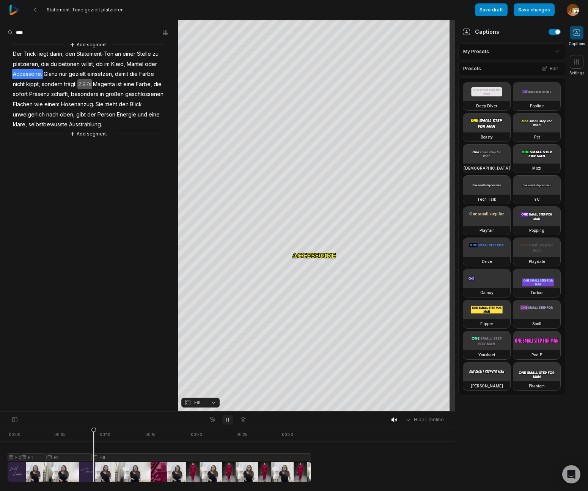
drag, startPoint x: 227, startPoint y: 420, endPoint x: 230, endPoint y: 417, distance: 4.0
click at [228, 420] on icon at bounding box center [227, 419] width 6 height 6
click at [85, 62] on span "willst," at bounding box center [87, 64] width 15 height 10
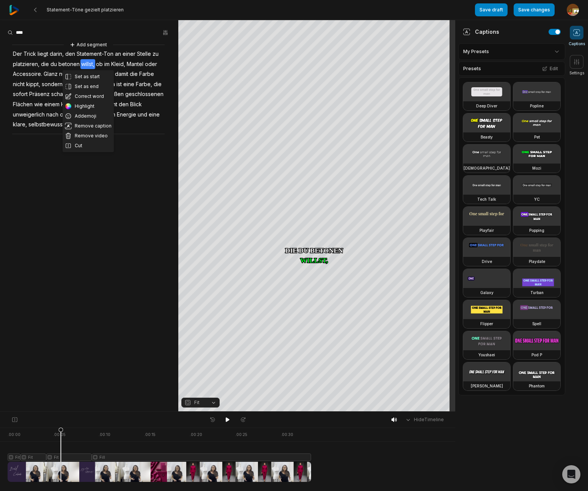
drag, startPoint x: 80, startPoint y: 95, endPoint x: 81, endPoint y: 91, distance: 4.3
click at [80, 95] on button "Correct word" at bounding box center [88, 96] width 51 height 10
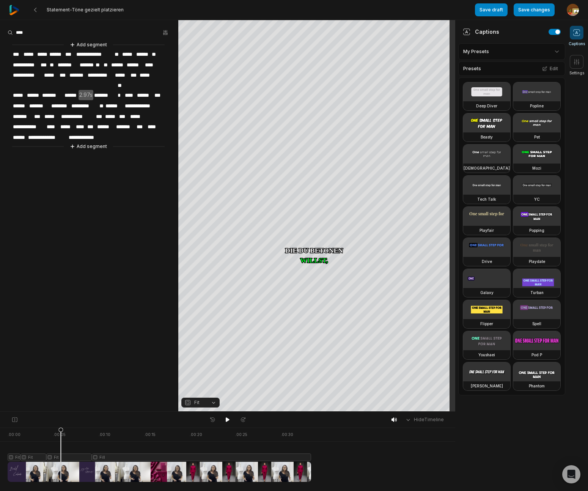
click at [93, 63] on span "*******" at bounding box center [87, 65] width 16 height 10
click at [95, 64] on span "**" at bounding box center [99, 65] width 8 height 10
click at [84, 63] on span "*******" at bounding box center [87, 65] width 16 height 10
click at [90, 63] on span "*******" at bounding box center [87, 65] width 16 height 10
click at [98, 63] on span "**" at bounding box center [99, 65] width 8 height 10
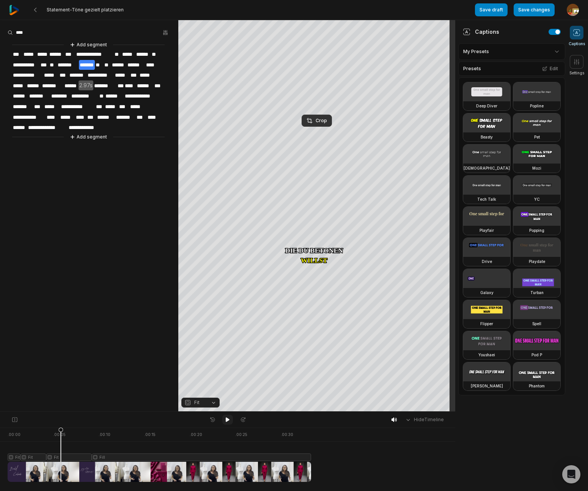
click at [228, 418] on icon at bounding box center [227, 419] width 6 height 6
drag, startPoint x: 229, startPoint y: 420, endPoint x: 229, endPoint y: 415, distance: 4.5
click at [229, 415] on button at bounding box center [227, 419] width 11 height 10
click at [77, 62] on span "*******" at bounding box center [68, 65] width 22 height 10
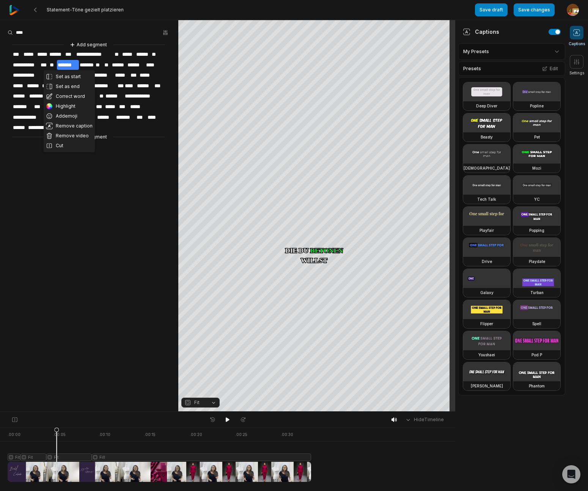
drag, startPoint x: 226, startPoint y: 420, endPoint x: 91, endPoint y: 231, distance: 232.2
click at [226, 417] on icon at bounding box center [228, 419] width 4 height 5
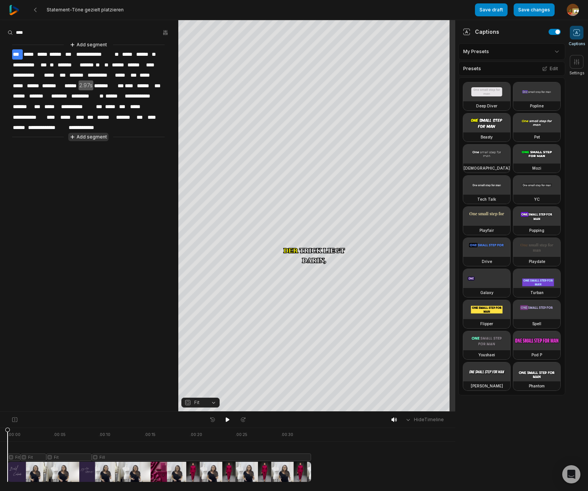
click at [91, 135] on button "Add segment" at bounding box center [88, 137] width 40 height 8
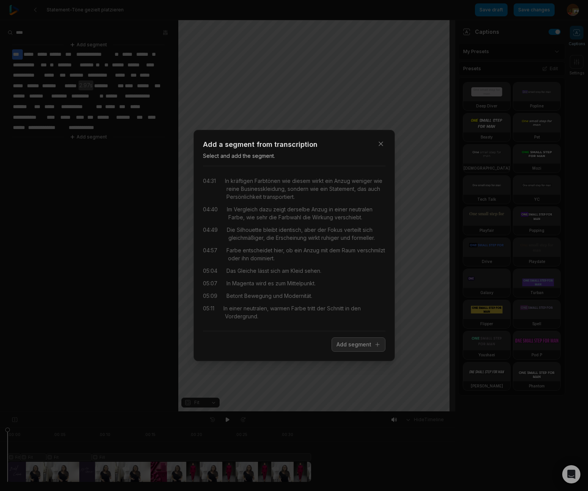
click at [382, 144] on icon "button" at bounding box center [381, 144] width 8 height 8
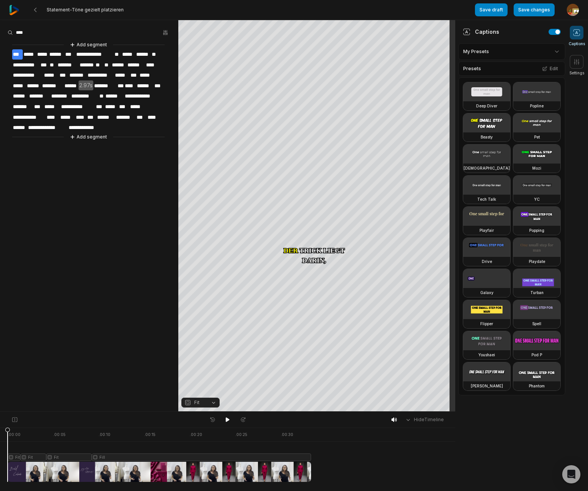
drag, startPoint x: 537, startPoint y: 13, endPoint x: 503, endPoint y: 13, distance: 34.5
click at [536, 13] on button "Save changes" at bounding box center [533, 9] width 41 height 13
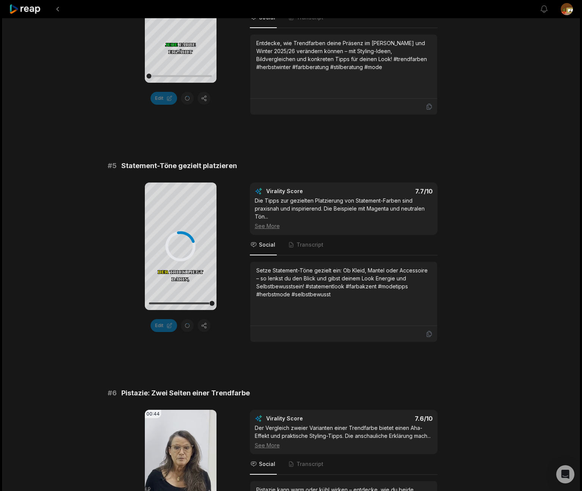
scroll to position [1024, 0]
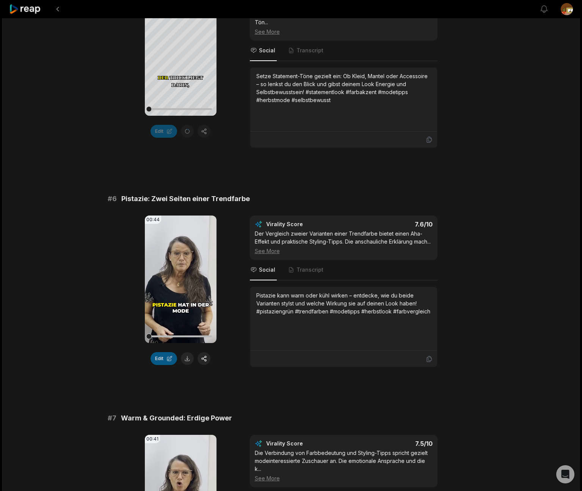
click at [160, 360] on button "Edit" at bounding box center [163, 358] width 27 height 13
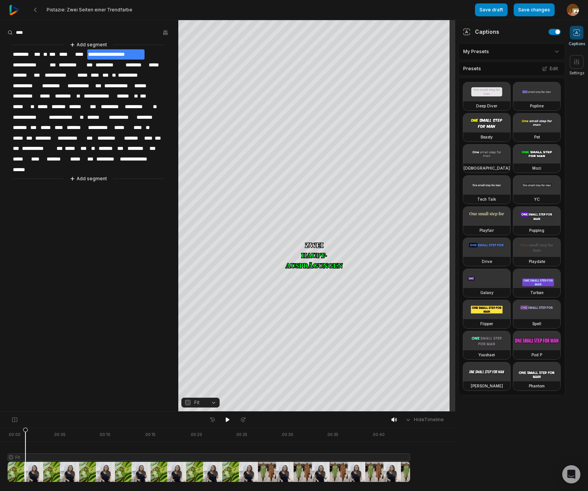
drag, startPoint x: 226, startPoint y: 420, endPoint x: 82, endPoint y: 103, distance: 348.8
click at [227, 418] on icon at bounding box center [228, 419] width 4 height 5
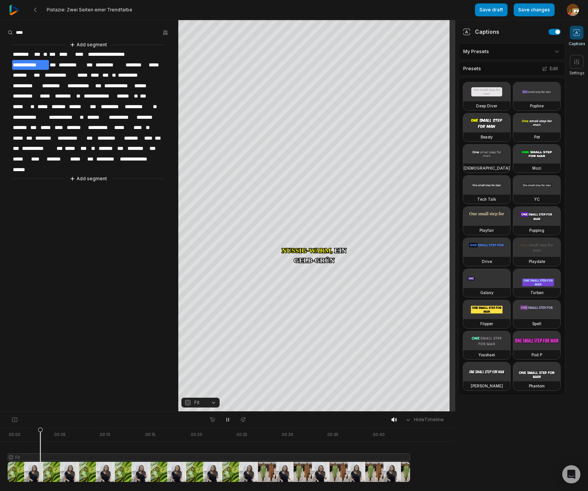
drag, startPoint x: 227, startPoint y: 421, endPoint x: 227, endPoint y: 412, distance: 8.7
click at [228, 418] on icon at bounding box center [227, 419] width 6 height 6
click at [131, 56] on span "**********" at bounding box center [115, 54] width 57 height 10
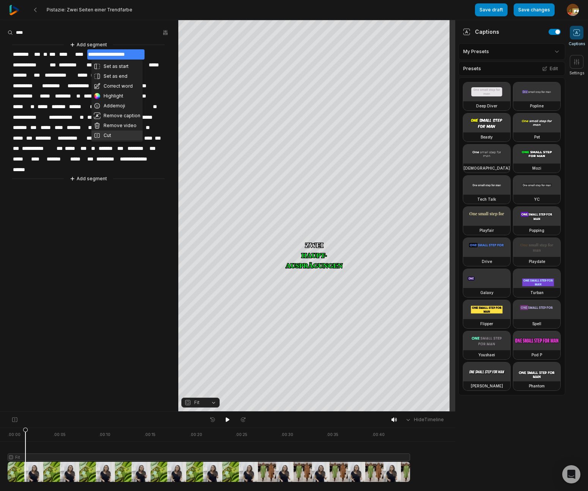
click at [109, 136] on button "Cut" at bounding box center [116, 135] width 51 height 10
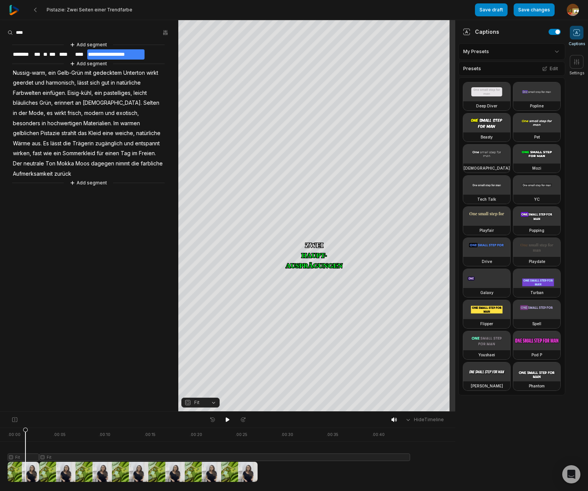
click at [19, 72] on span "Nussig-warm," at bounding box center [29, 73] width 35 height 10
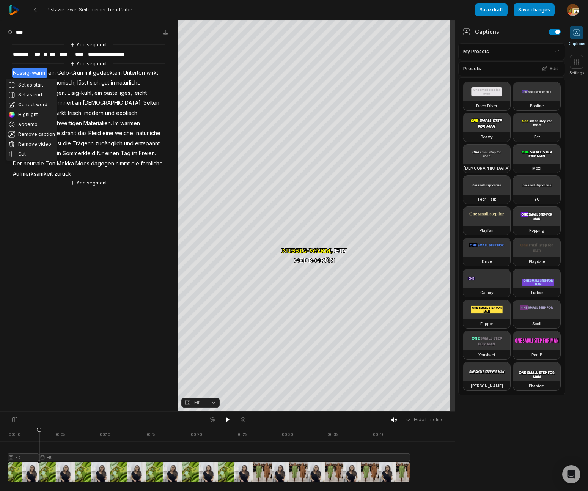
click at [157, 219] on aside "**********" at bounding box center [89, 215] width 178 height 391
click at [105, 103] on span "[DEMOGRAPHIC_DATA]." at bounding box center [112, 103] width 61 height 10
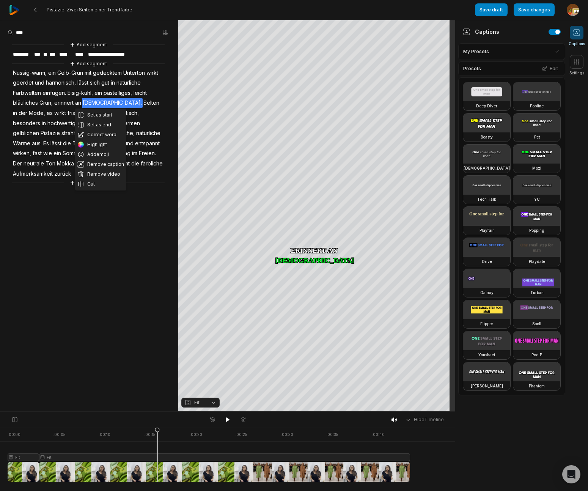
click at [93, 184] on button "Cut" at bounding box center [100, 184] width 51 height 10
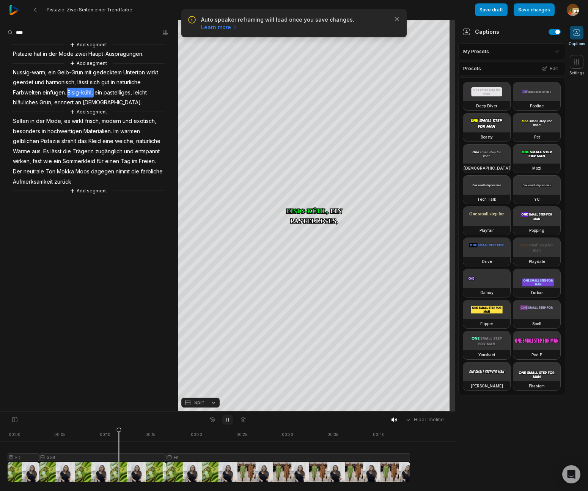
drag, startPoint x: 224, startPoint y: 420, endPoint x: 227, endPoint y: 416, distance: 5.6
click at [224, 419] on button at bounding box center [227, 419] width 11 height 10
click at [321, 121] on div "Crop" at bounding box center [316, 120] width 20 height 7
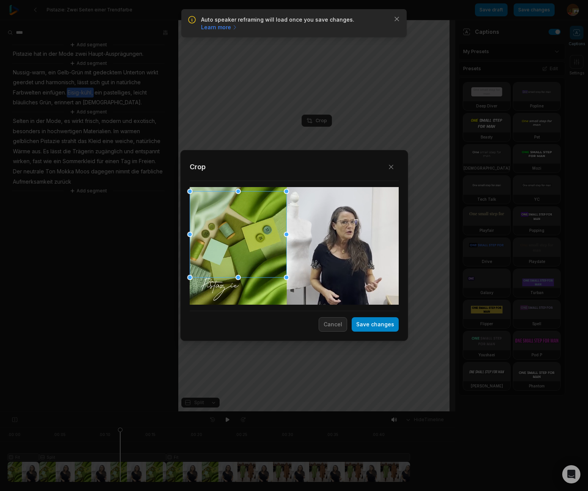
drag, startPoint x: 222, startPoint y: 266, endPoint x: 218, endPoint y: 247, distance: 19.5
click at [218, 247] on div at bounding box center [238, 234] width 97 height 86
drag, startPoint x: 285, startPoint y: 190, endPoint x: 268, endPoint y: 191, distance: 16.7
click at [268, 411] on div "Close Crop Save changes Cancel" at bounding box center [294, 411] width 588 height 0
click at [238, 259] on div at bounding box center [233, 235] width 86 height 77
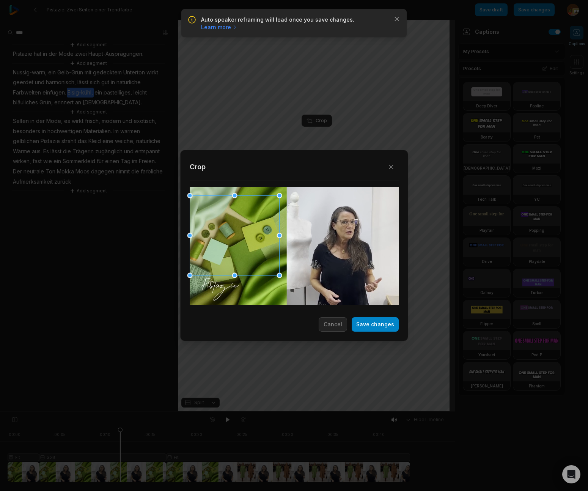
click at [279, 235] on div at bounding box center [279, 235] width 5 height 5
drag, startPoint x: 277, startPoint y: 194, endPoint x: 283, endPoint y: 190, distance: 7.1
click at [283, 190] on div at bounding box center [284, 190] width 5 height 5
click at [254, 231] on div at bounding box center [237, 230] width 95 height 85
drag, startPoint x: 285, startPoint y: 271, endPoint x: 264, endPoint y: 255, distance: 26.2
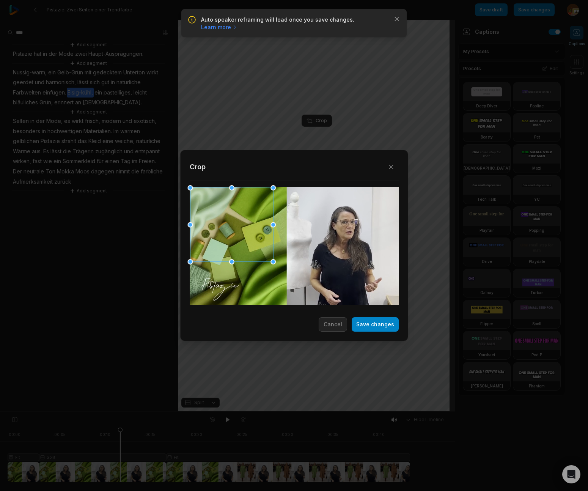
click at [269, 411] on div "Close Crop Save changes Cancel" at bounding box center [294, 411] width 588 height 0
drag, startPoint x: 259, startPoint y: 244, endPoint x: 255, endPoint y: 252, distance: 9.3
click at [255, 252] on div at bounding box center [231, 232] width 82 height 73
drag, startPoint x: 379, startPoint y: 325, endPoint x: 431, endPoint y: 324, distance: 52.3
click at [379, 325] on button "Save changes" at bounding box center [374, 324] width 47 height 14
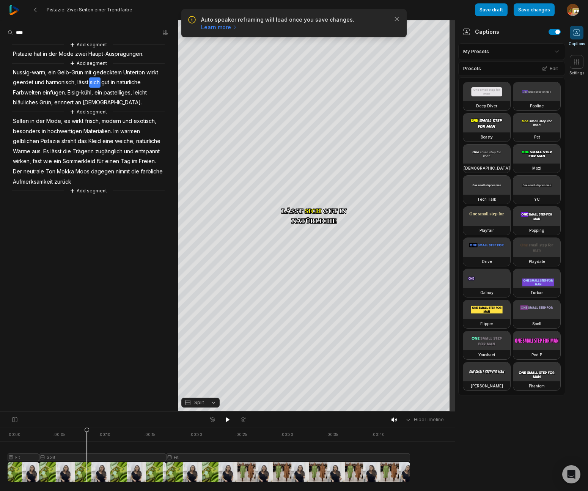
drag, startPoint x: 114, startPoint y: 431, endPoint x: 196, endPoint y: 415, distance: 83.4
click at [87, 443] on icon at bounding box center [86, 454] width 5 height 55
drag, startPoint x: 227, startPoint y: 419, endPoint x: 127, endPoint y: 331, distance: 133.8
click at [225, 418] on icon at bounding box center [227, 419] width 6 height 6
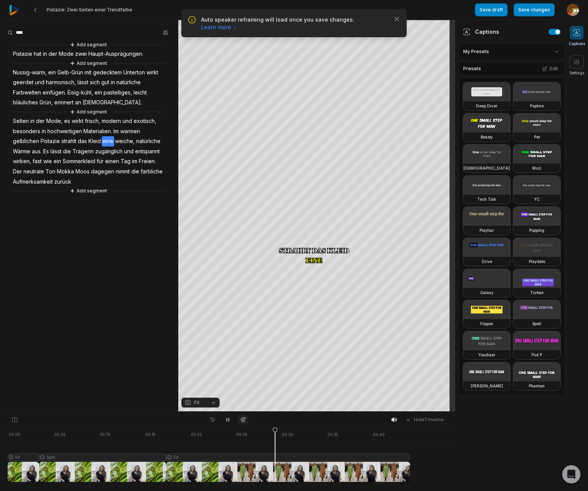
drag, startPoint x: 226, startPoint y: 418, endPoint x: 240, endPoint y: 422, distance: 14.1
click at [227, 419] on icon at bounding box center [227, 419] width 6 height 6
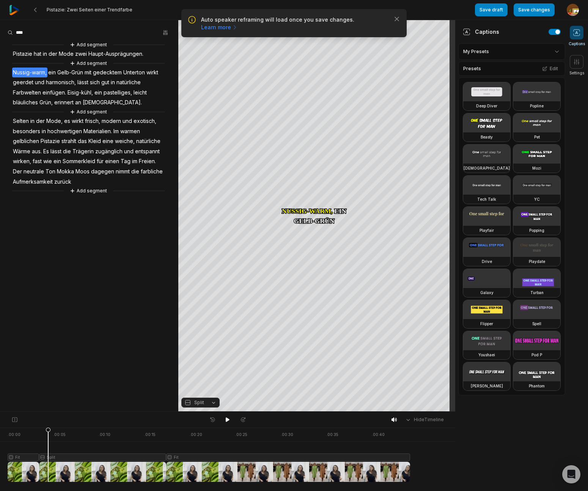
drag, startPoint x: 276, startPoint y: 430, endPoint x: 48, endPoint y: 424, distance: 227.9
click at [48, 424] on div "Hide Timeline . 00:00 . 00:05 . 00:10 . 00:15 . 00:20 . 00:25 . 00:30 . 00:35 .…" at bounding box center [227, 451] width 455 height 80
click at [20, 121] on span "Selten" at bounding box center [20, 121] width 17 height 10
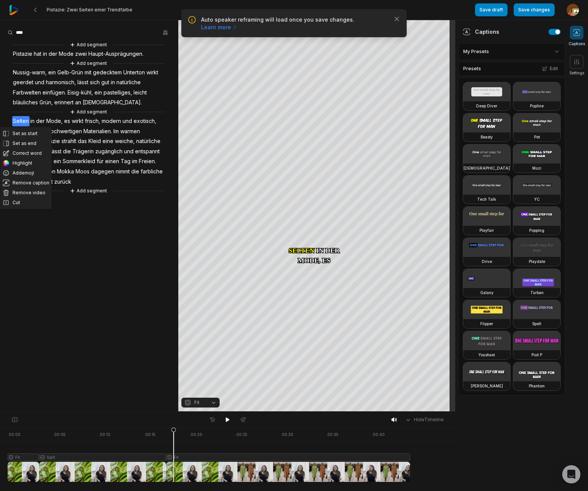
click at [101, 131] on span "Materialien." at bounding box center [98, 131] width 30 height 10
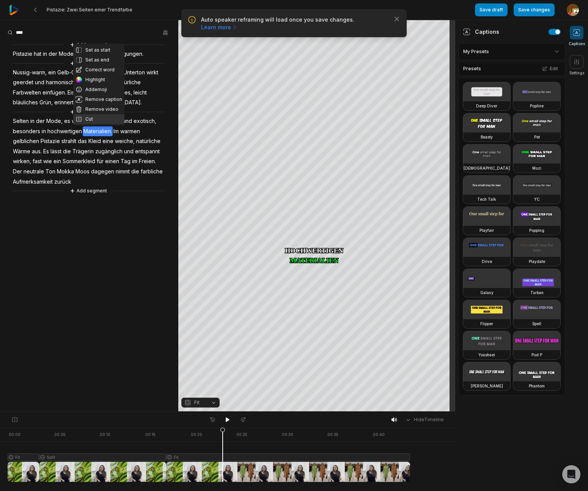
click at [92, 117] on button "Cut" at bounding box center [98, 119] width 51 height 10
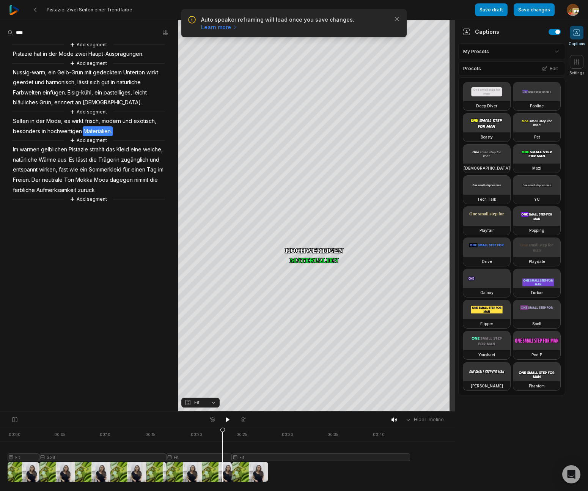
click at [17, 121] on span "Selten" at bounding box center [20, 121] width 17 height 10
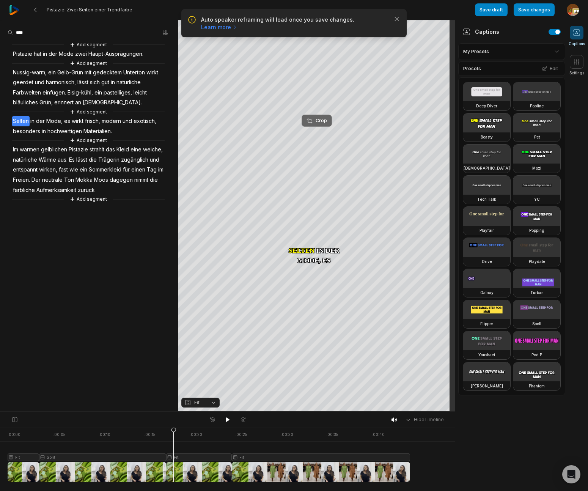
click at [316, 122] on div "Crop" at bounding box center [316, 120] width 20 height 7
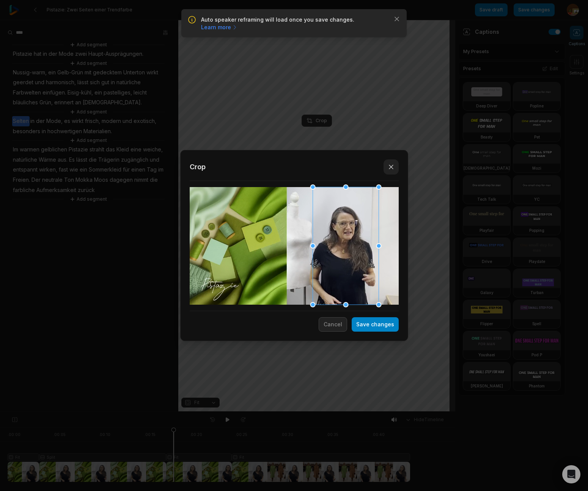
click at [390, 166] on icon "button" at bounding box center [391, 167] width 4 height 4
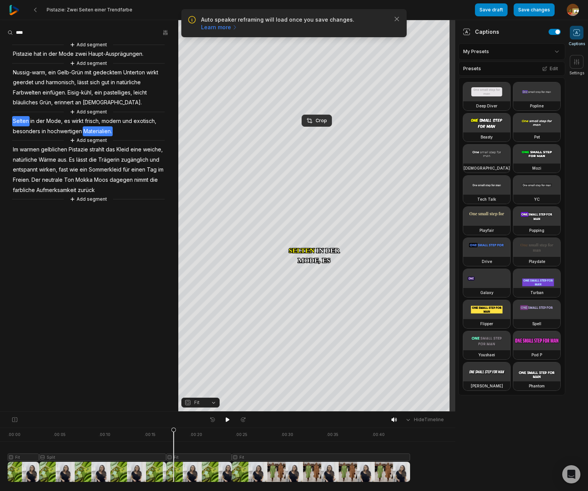
click at [105, 131] on span "Materialien." at bounding box center [98, 131] width 30 height 10
click at [16, 147] on span "Im" at bounding box center [15, 149] width 7 height 10
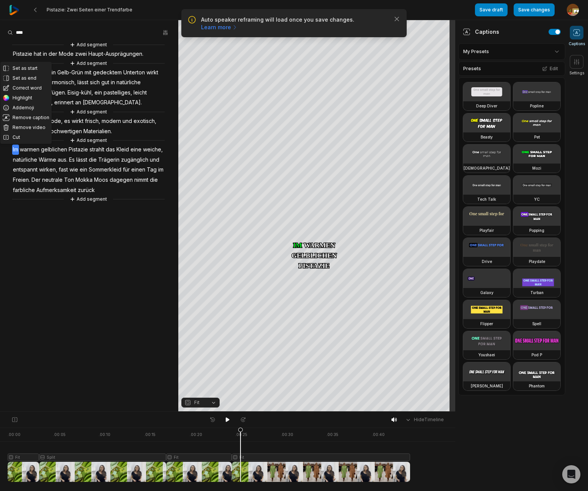
drag, startPoint x: 229, startPoint y: 419, endPoint x: 118, endPoint y: 351, distance: 130.2
click at [229, 417] on icon at bounding box center [227, 419] width 6 height 6
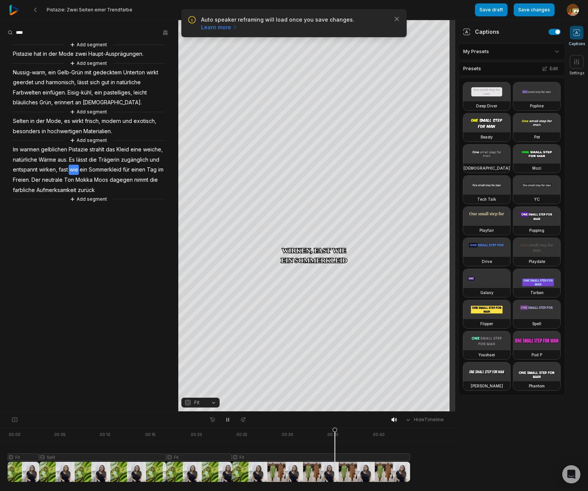
click at [109, 179] on span "Moos" at bounding box center [101, 180] width 16 height 10
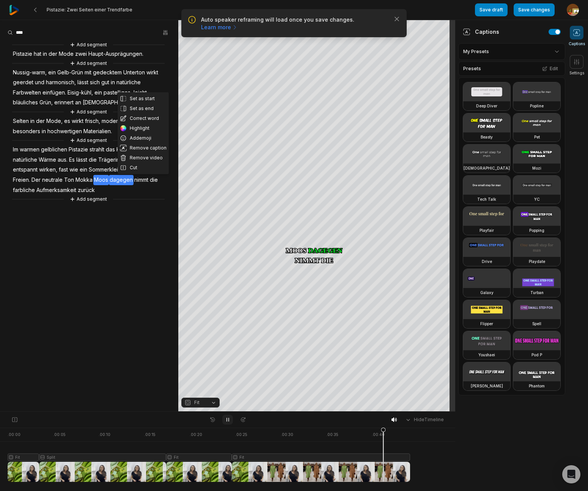
click at [229, 417] on icon at bounding box center [227, 419] width 6 height 6
click at [109, 180] on span "Moos" at bounding box center [101, 180] width 16 height 10
click at [146, 118] on button "Correct word" at bounding box center [143, 118] width 51 height 10
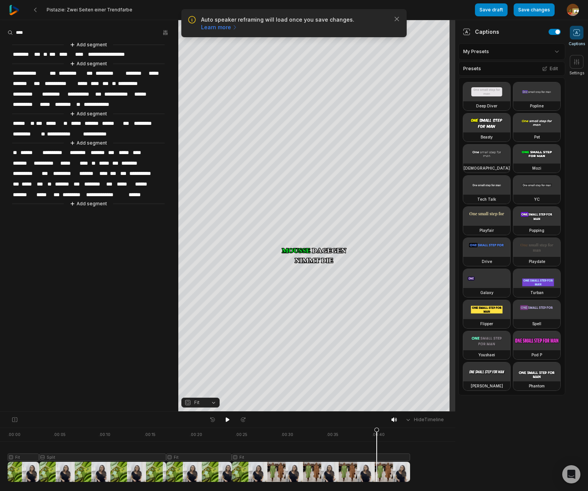
click at [129, 179] on span "*****" at bounding box center [125, 184] width 18 height 10
click at [125, 180] on span "*****" at bounding box center [125, 184] width 18 height 10
click at [129, 180] on span "*****" at bounding box center [125, 184] width 18 height 10
click at [117, 180] on span "*****" at bounding box center [125, 184] width 19 height 10
click at [157, 180] on div "**********" at bounding box center [89, 124] width 178 height 167
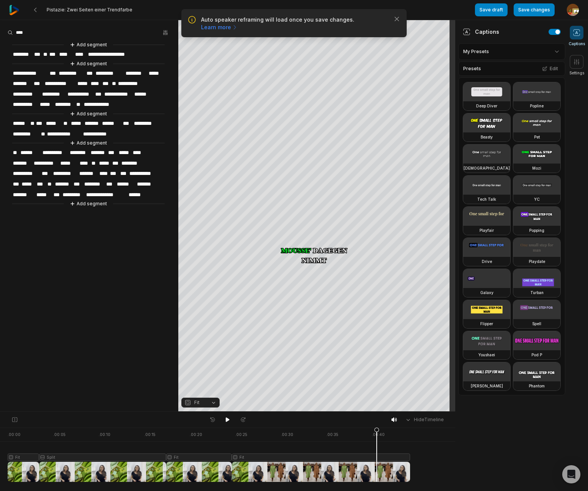
click at [38, 179] on span "***" at bounding box center [41, 184] width 11 height 10
click at [118, 179] on span "******" at bounding box center [126, 184] width 20 height 10
click at [159, 179] on div "**********" at bounding box center [89, 124] width 178 height 167
click at [101, 201] on button "Add segment" at bounding box center [88, 203] width 40 height 8
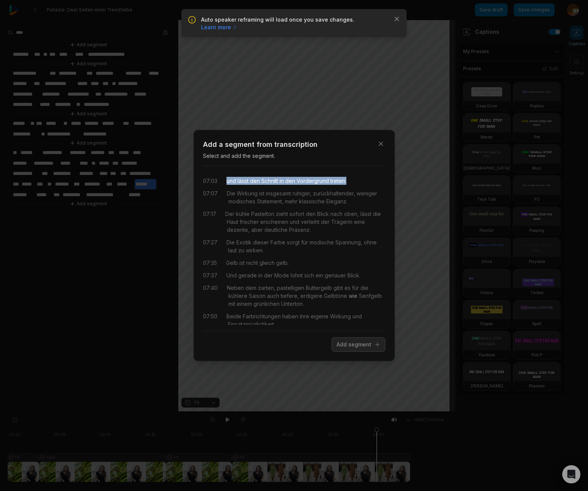
drag, startPoint x: 226, startPoint y: 181, endPoint x: 347, endPoint y: 295, distance: 166.2
click at [361, 182] on div "07:03 und lässt den Schnitt in den Vordergrund treten." at bounding box center [294, 181] width 182 height 8
drag, startPoint x: 357, startPoint y: 344, endPoint x: 6, endPoint y: 217, distance: 373.4
click at [357, 344] on button "Add segment" at bounding box center [358, 344] width 54 height 14
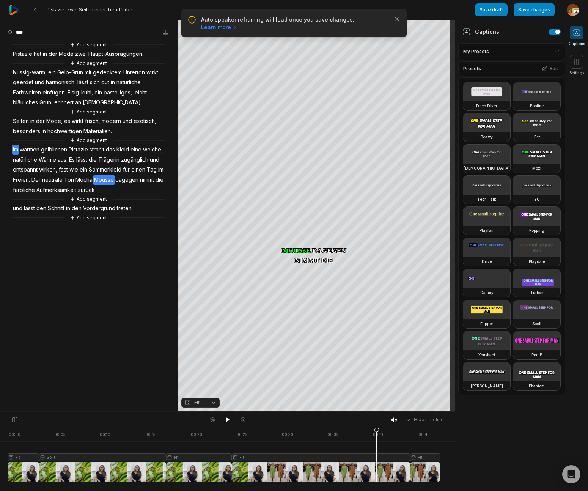
click at [17, 151] on span "Im" at bounding box center [15, 149] width 7 height 10
click at [75, 160] on span "Es" at bounding box center [71, 160] width 7 height 10
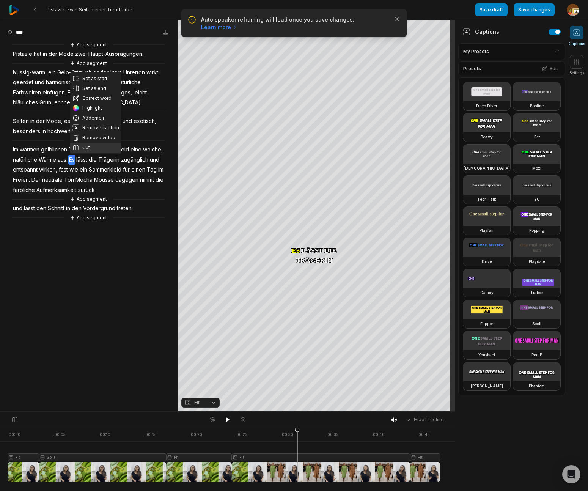
click at [86, 146] on button "Cut" at bounding box center [95, 148] width 51 height 10
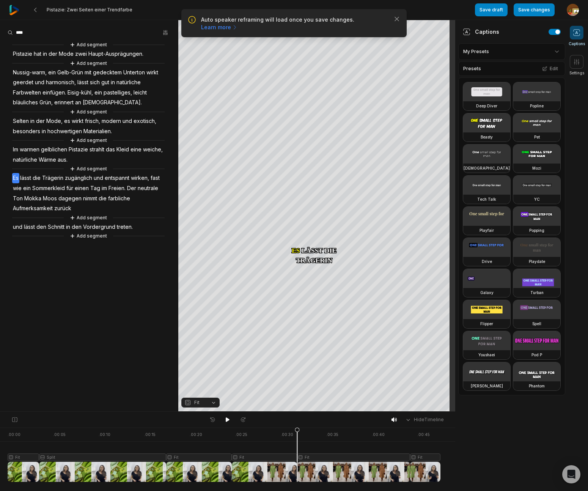
click at [213, 403] on button "Fit" at bounding box center [200, 402] width 38 height 10
click at [194, 390] on div "Fill" at bounding box center [200, 390] width 38 height 10
drag, startPoint x: 294, startPoint y: 428, endPoint x: 134, endPoint y: 268, distance: 226.8
click at [332, 430] on div at bounding box center [224, 454] width 433 height 54
click at [40, 150] on span "warmen" at bounding box center [29, 149] width 21 height 10
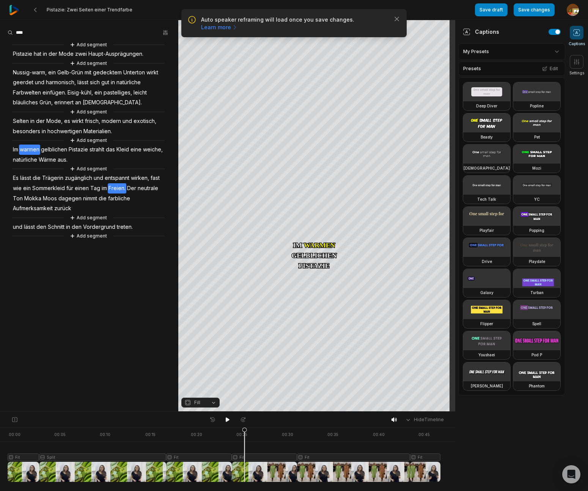
click at [118, 188] on span "Freien." at bounding box center [117, 188] width 19 height 10
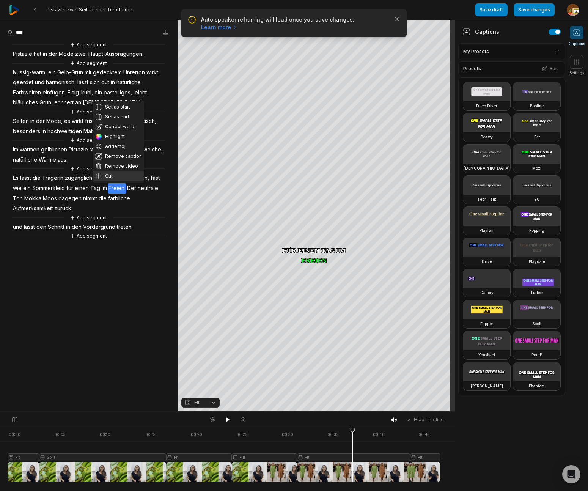
click at [111, 177] on button "Cut" at bounding box center [118, 176] width 51 height 10
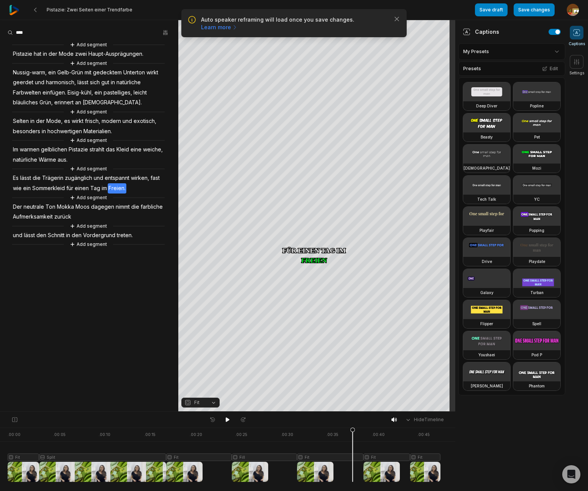
click at [28, 207] on span "neutrale" at bounding box center [34, 207] width 22 height 10
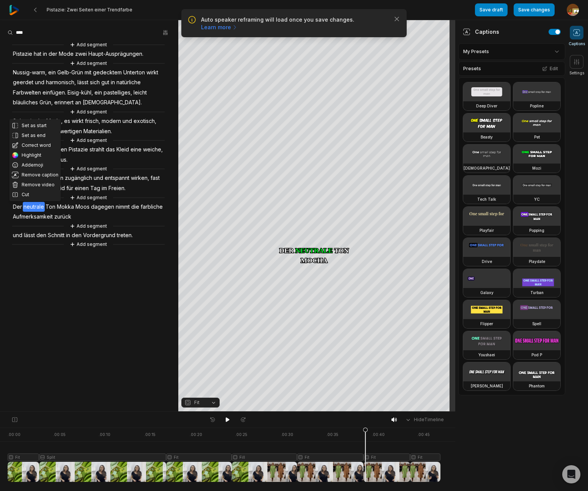
click at [214, 402] on button "Fit" at bounding box center [200, 402] width 38 height 10
click at [199, 389] on div "Fill" at bounding box center [200, 390] width 38 height 10
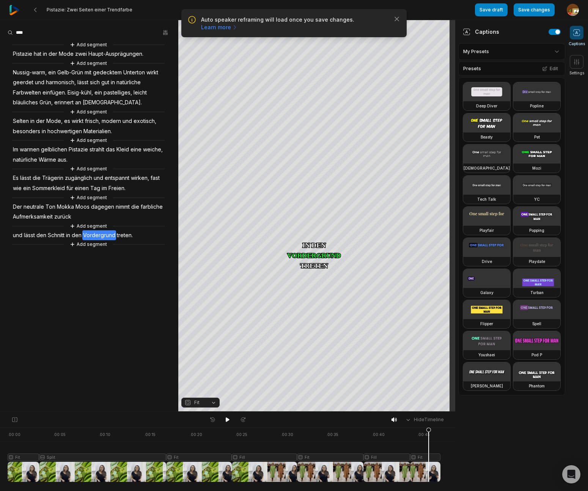
drag, startPoint x: 365, startPoint y: 429, endPoint x: 428, endPoint y: 428, distance: 63.7
click at [428, 428] on icon at bounding box center [428, 456] width 5 height 58
click at [321, 121] on div "Crop" at bounding box center [316, 120] width 20 height 7
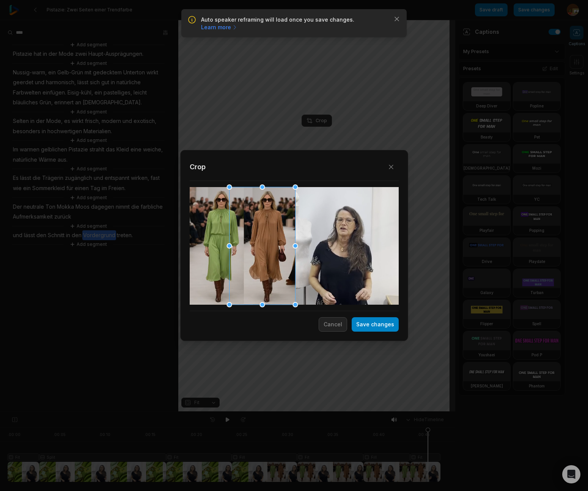
drag, startPoint x: 271, startPoint y: 253, endPoint x: 287, endPoint y: 285, distance: 36.1
click at [241, 249] on div at bounding box center [262, 246] width 66 height 118
click at [375, 324] on button "Save changes" at bounding box center [374, 324] width 47 height 14
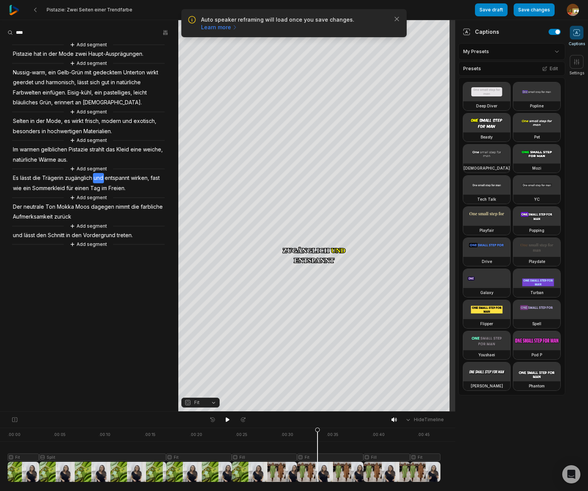
drag, startPoint x: 429, startPoint y: 431, endPoint x: 317, endPoint y: 431, distance: 111.5
click at [317, 431] on icon at bounding box center [317, 456] width 5 height 58
click at [337, 456] on div at bounding box center [224, 454] width 433 height 54
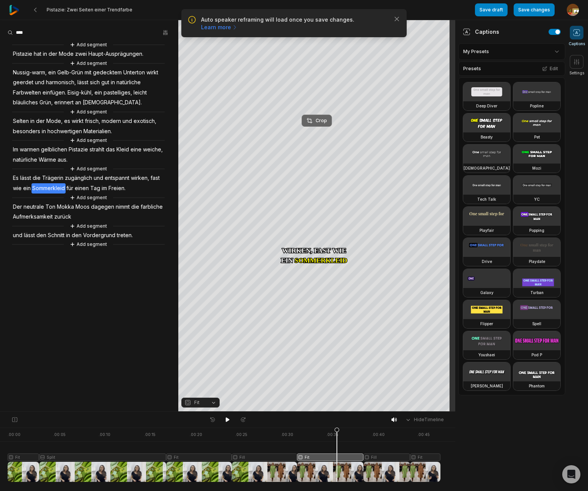
click at [323, 121] on div "Crop" at bounding box center [316, 120] width 20 height 7
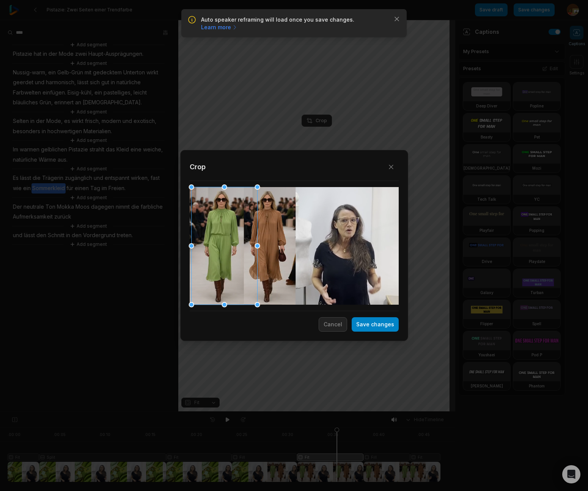
drag, startPoint x: 335, startPoint y: 260, endPoint x: 212, endPoint y: 253, distance: 123.4
click at [203, 252] on div at bounding box center [224, 246] width 66 height 118
click at [378, 325] on button "Save changes" at bounding box center [374, 324] width 47 height 14
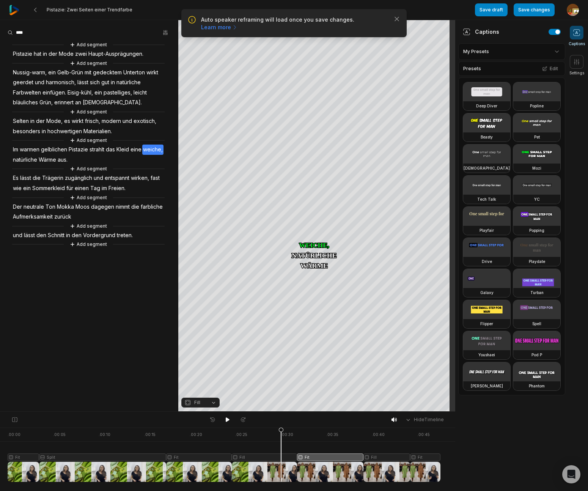
drag, startPoint x: 335, startPoint y: 430, endPoint x: 281, endPoint y: 431, distance: 54.6
click at [281, 431] on icon at bounding box center [281, 456] width 5 height 58
drag, startPoint x: 228, startPoint y: 419, endPoint x: 241, endPoint y: 412, distance: 14.2
click at [230, 418] on icon at bounding box center [227, 419] width 6 height 6
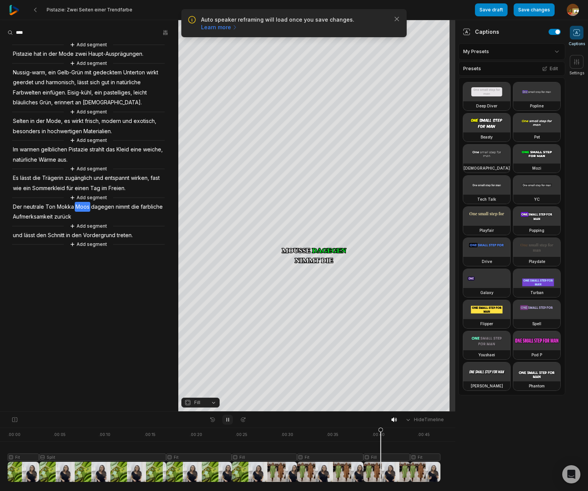
click at [228, 418] on icon at bounding box center [227, 419] width 6 height 6
click at [140, 179] on span "wirken," at bounding box center [140, 178] width 20 height 10
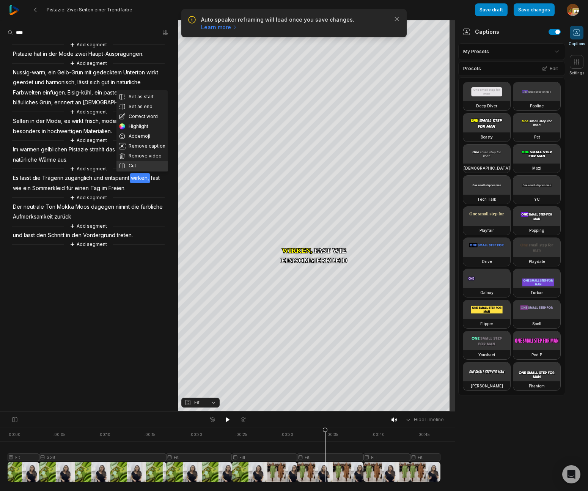
click at [132, 166] on button "Cut" at bounding box center [141, 166] width 51 height 10
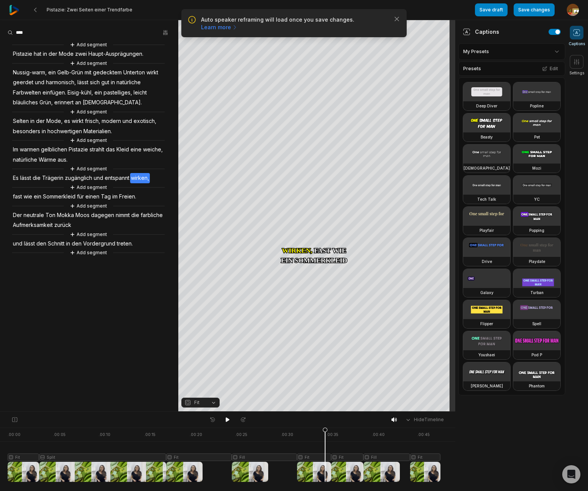
click at [17, 198] on span "fast" at bounding box center [17, 196] width 11 height 10
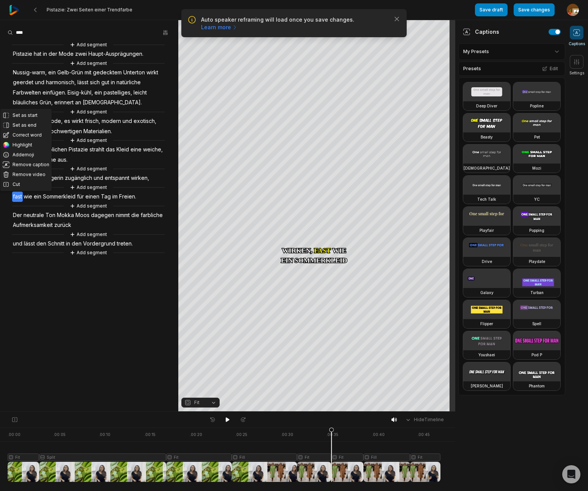
click at [215, 403] on button "Fit" at bounding box center [200, 402] width 38 height 10
click at [198, 391] on div "Fill" at bounding box center [200, 390] width 38 height 10
drag, startPoint x: 331, startPoint y: 427, endPoint x: 286, endPoint y: 429, distance: 45.5
click at [284, 430] on div "Hide Timeline . 00:00 . 00:05 . 00:10 . 00:15 . 00:20 . 00:25 . 00:30 . 00:35 .…" at bounding box center [227, 451] width 455 height 80
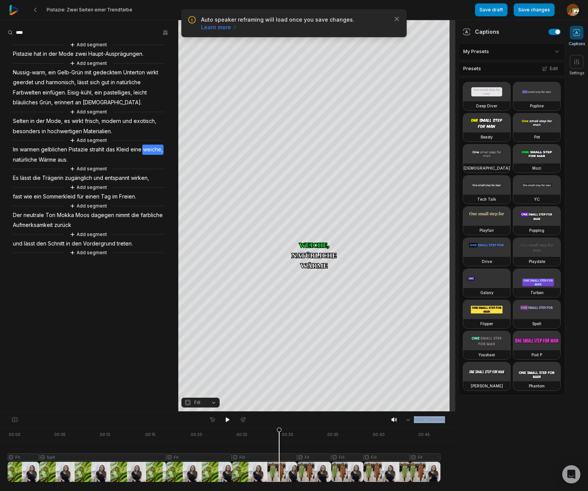
drag, startPoint x: 328, startPoint y: 431, endPoint x: 279, endPoint y: 446, distance: 50.6
click at [279, 446] on icon at bounding box center [278, 454] width 5 height 55
drag, startPoint x: 227, startPoint y: 417, endPoint x: 232, endPoint y: 414, distance: 5.5
click at [232, 414] on div "Hide Timeline" at bounding box center [227, 419] width 455 height 16
click at [226, 419] on icon at bounding box center [228, 419] width 4 height 5
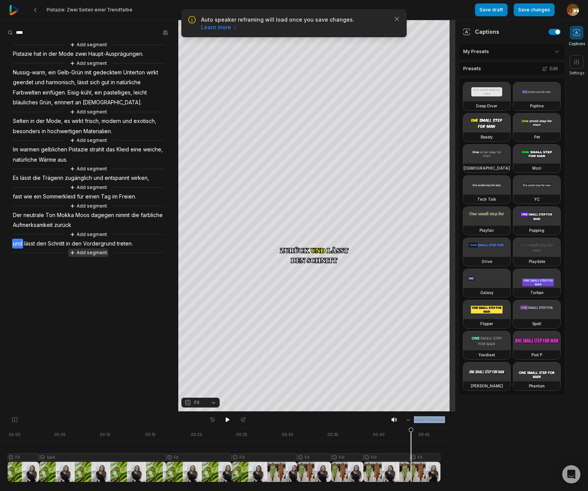
click at [99, 255] on button "Add segment" at bounding box center [88, 252] width 40 height 8
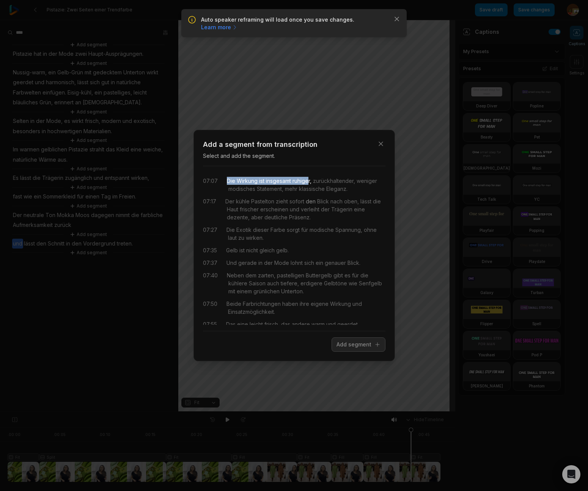
drag, startPoint x: 226, startPoint y: 180, endPoint x: 312, endPoint y: 197, distance: 88.0
click at [307, 179] on div "Die Wirkung ist insgesamt ruhiger, zurückhaltender, weniger modisches Statement…" at bounding box center [306, 185] width 158 height 16
drag, startPoint x: 356, startPoint y: 346, endPoint x: 337, endPoint y: 368, distance: 28.8
click at [356, 346] on button "Add segment" at bounding box center [358, 344] width 54 height 14
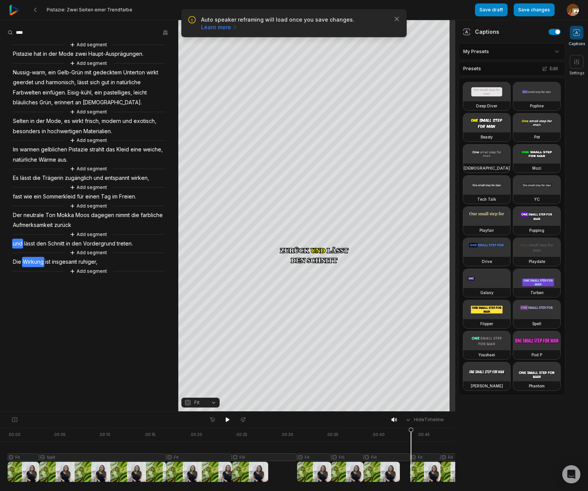
click at [27, 262] on span "Wirkung" at bounding box center [33, 262] width 22 height 10
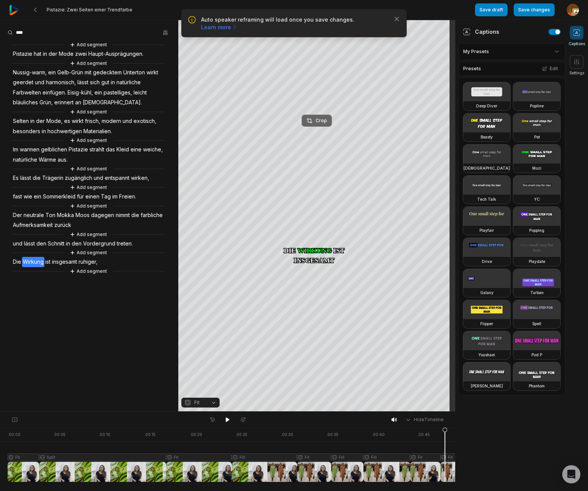
click at [317, 116] on button "Crop" at bounding box center [316, 120] width 30 height 12
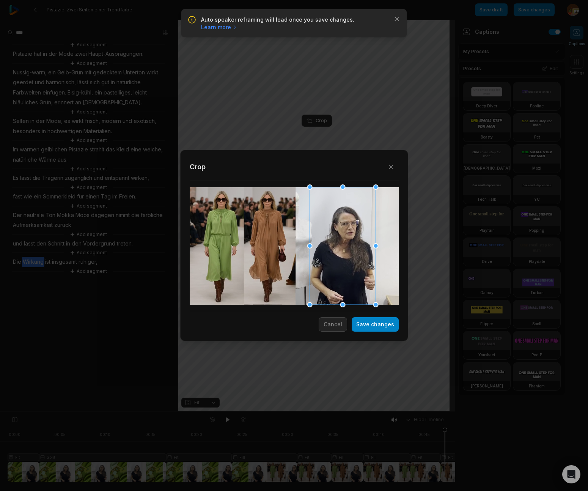
drag, startPoint x: 301, startPoint y: 240, endPoint x: 354, endPoint y: 257, distance: 56.1
click at [345, 237] on div at bounding box center [342, 246] width 66 height 118
drag, startPoint x: 366, startPoint y: 324, endPoint x: 368, endPoint y: 320, distance: 4.2
click at [367, 324] on button "Save changes" at bounding box center [374, 324] width 47 height 14
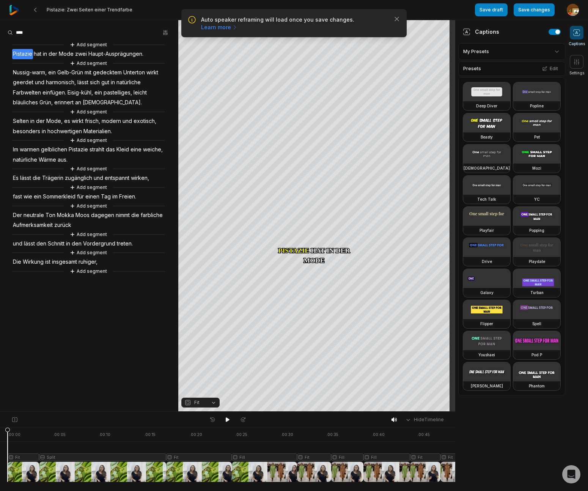
drag, startPoint x: 442, startPoint y: 429, endPoint x: -1, endPoint y: 414, distance: 443.8
click at [0, 414] on html "Auto speaker reframing will load once you save changes. Learn more Close Pistaz…" at bounding box center [294, 245] width 588 height 491
drag, startPoint x: 226, startPoint y: 420, endPoint x: 235, endPoint y: 415, distance: 10.3
click at [235, 415] on div at bounding box center [228, 419] width 42 height 10
click at [227, 420] on icon at bounding box center [228, 419] width 4 height 5
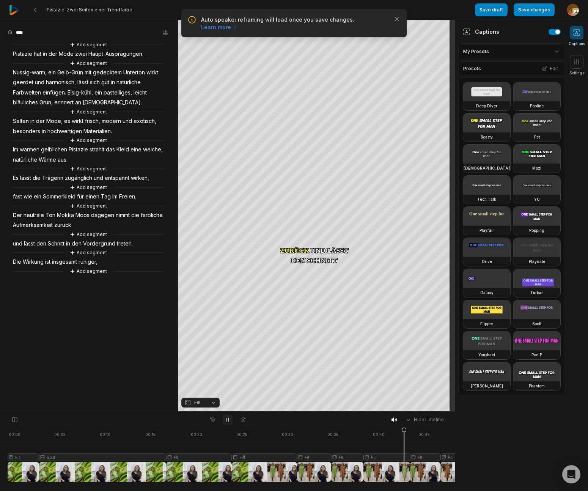
click at [229, 420] on icon at bounding box center [228, 419] width 2 height 3
click at [63, 215] on span "Mokka" at bounding box center [65, 215] width 19 height 10
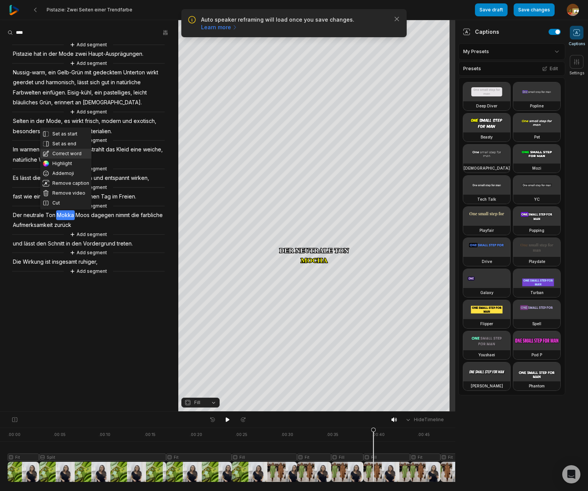
click at [62, 153] on button "Correct word" at bounding box center [65, 154] width 51 height 10
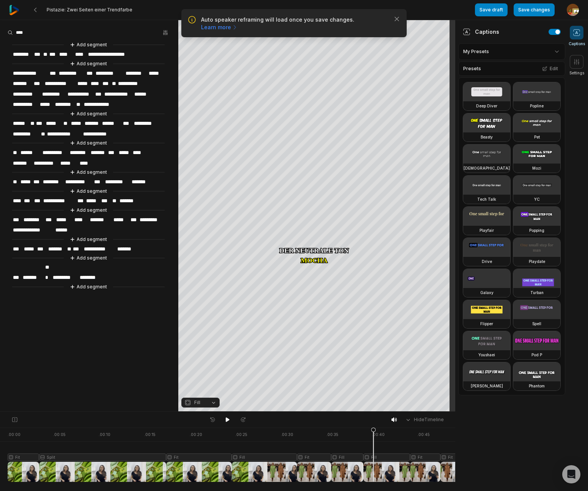
click at [69, 215] on span "*****" at bounding box center [64, 220] width 18 height 10
click at [85, 215] on span "****" at bounding box center [82, 220] width 16 height 10
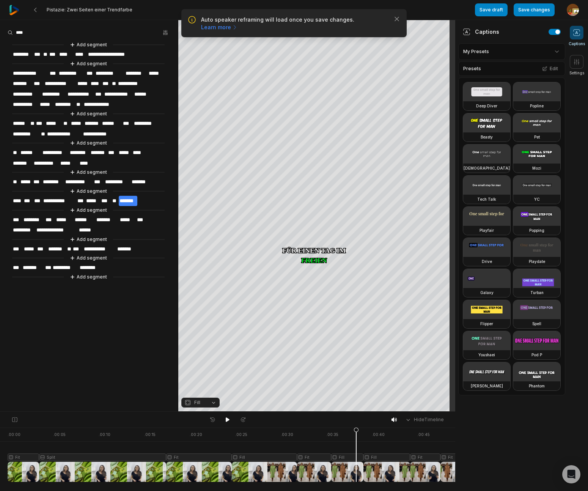
drag, startPoint x: 374, startPoint y: 430, endPoint x: 306, endPoint y: 417, distance: 69.8
click at [353, 430] on div at bounding box center [235, 454] width 455 height 54
click at [224, 417] on icon at bounding box center [227, 419] width 6 height 6
click at [547, 12] on button "Save changes" at bounding box center [533, 9] width 41 height 13
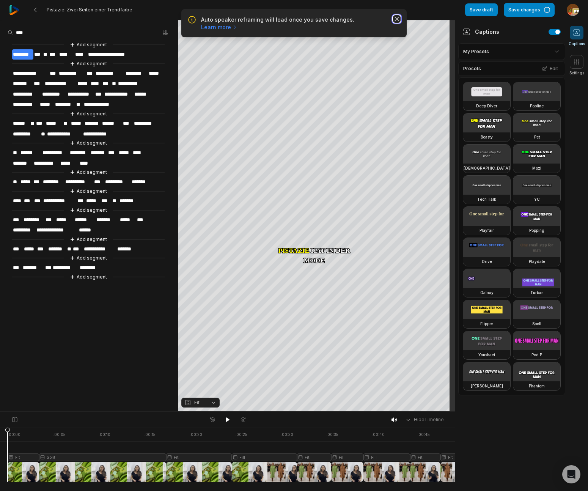
click at [397, 20] on icon "button" at bounding box center [397, 19] width 4 height 4
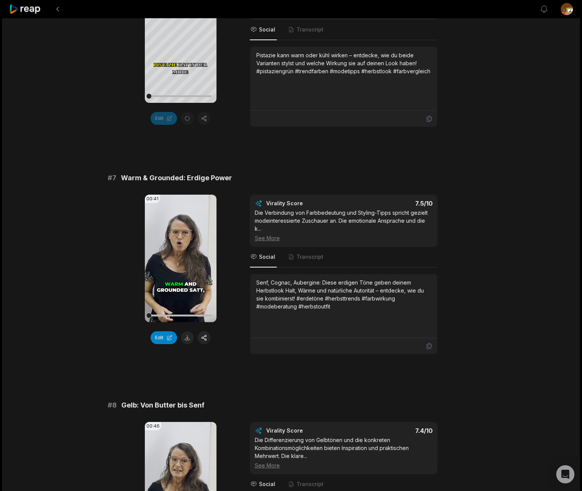
click at [160, 344] on button "Edit" at bounding box center [163, 337] width 27 height 13
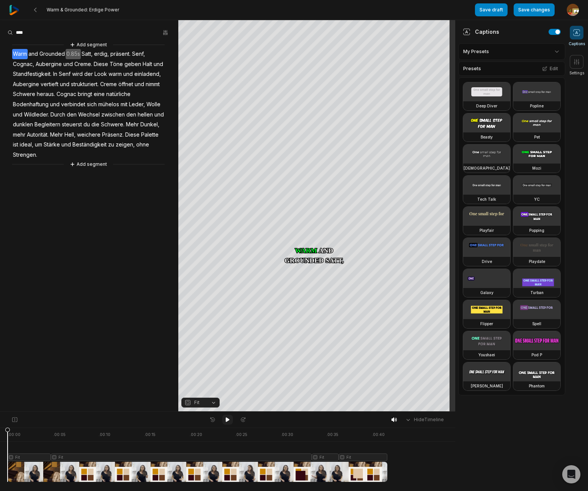
click at [228, 420] on icon at bounding box center [228, 419] width 4 height 5
drag, startPoint x: 229, startPoint y: 420, endPoint x: 231, endPoint y: 413, distance: 7.0
click at [230, 419] on icon at bounding box center [227, 419] width 6 height 6
click at [59, 54] on span "Grounded" at bounding box center [52, 54] width 27 height 10
click at [46, 136] on button "Cut" at bounding box center [53, 135] width 51 height 10
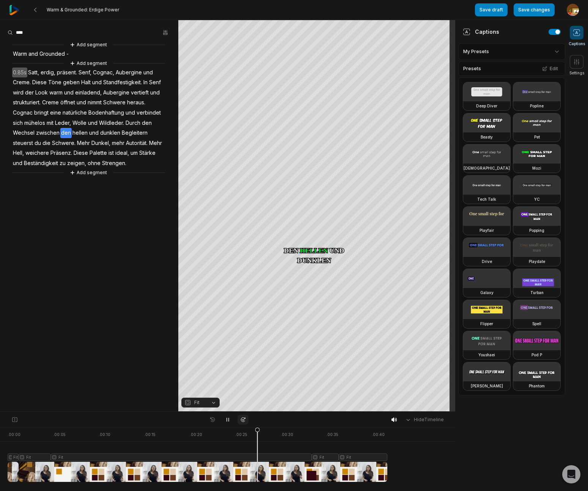
drag, startPoint x: 227, startPoint y: 417, endPoint x: 237, endPoint y: 422, distance: 11.7
click at [229, 417] on icon at bounding box center [227, 419] width 6 height 6
drag, startPoint x: 255, startPoint y: 429, endPoint x: 95, endPoint y: 439, distance: 159.9
click at [95, 439] on div at bounding box center [197, 454] width 379 height 54
click at [39, 82] on span "Diese" at bounding box center [39, 82] width 16 height 10
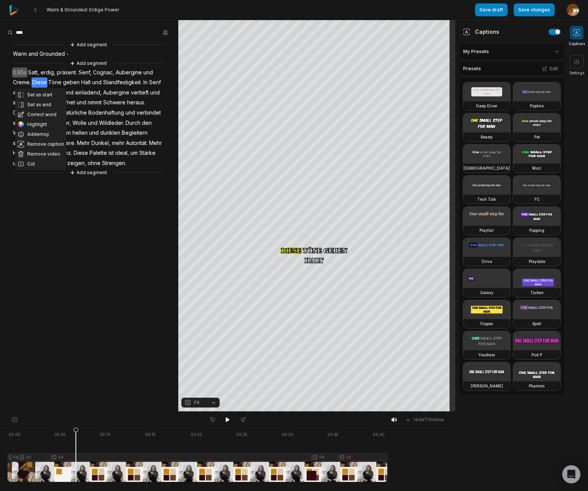
click at [135, 82] on span "Standfestigkeit." at bounding box center [122, 82] width 40 height 10
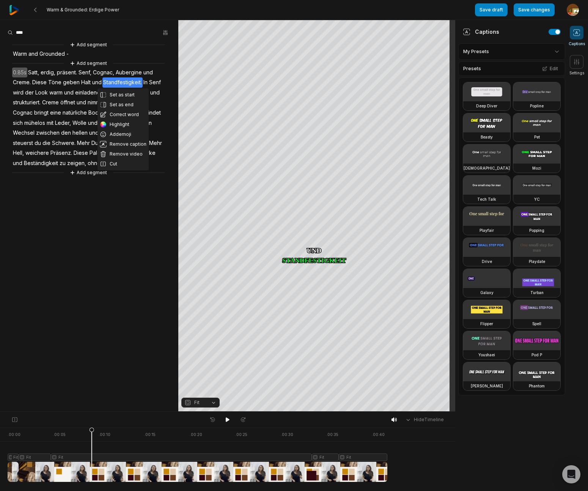
drag, startPoint x: 118, startPoint y: 161, endPoint x: 155, endPoint y: 148, distance: 39.4
click at [118, 161] on button "Cut" at bounding box center [122, 164] width 51 height 10
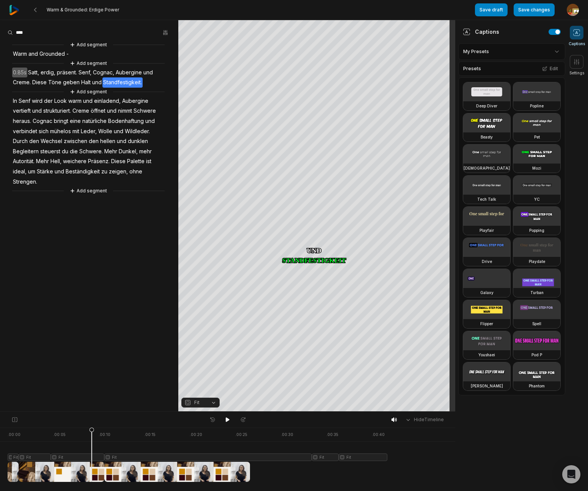
click at [14, 100] on span "In" at bounding box center [15, 101] width 6 height 10
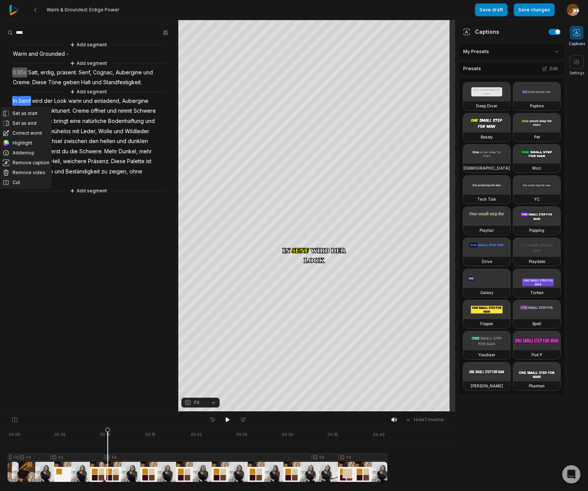
drag, startPoint x: 105, startPoint y: 431, endPoint x: 151, endPoint y: 421, distance: 47.7
click at [108, 433] on icon at bounding box center [107, 454] width 5 height 55
click at [214, 402] on button "Fit" at bounding box center [200, 402] width 38 height 10
click at [197, 389] on div "Fill" at bounding box center [200, 390] width 38 height 10
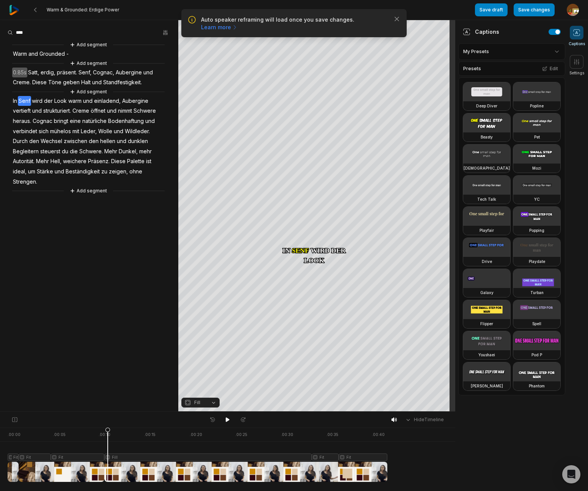
drag, startPoint x: 227, startPoint y: 419, endPoint x: 256, endPoint y: 414, distance: 29.3
click at [229, 419] on icon at bounding box center [228, 419] width 4 height 5
click at [229, 419] on icon at bounding box center [227, 419] width 6 height 6
drag, startPoint x: 150, startPoint y: 132, endPoint x: 146, endPoint y: 133, distance: 4.2
click at [149, 132] on span "Wildleder." at bounding box center [137, 131] width 27 height 10
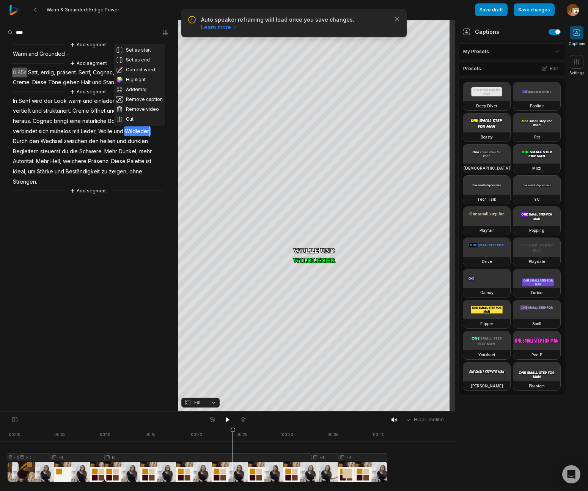
click at [134, 116] on button "Cut" at bounding box center [139, 119] width 51 height 10
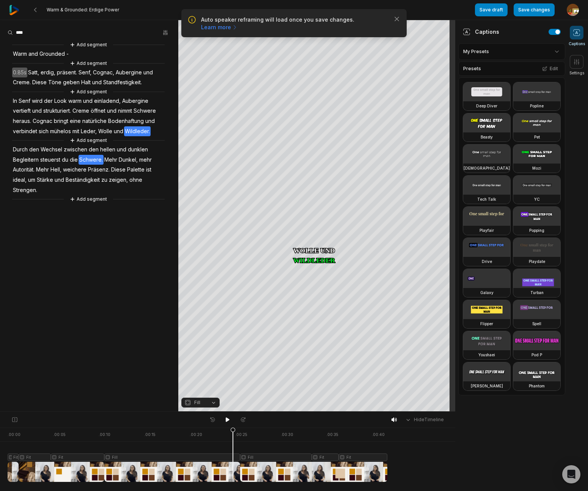
click at [95, 160] on span "Schwere." at bounding box center [90, 160] width 25 height 10
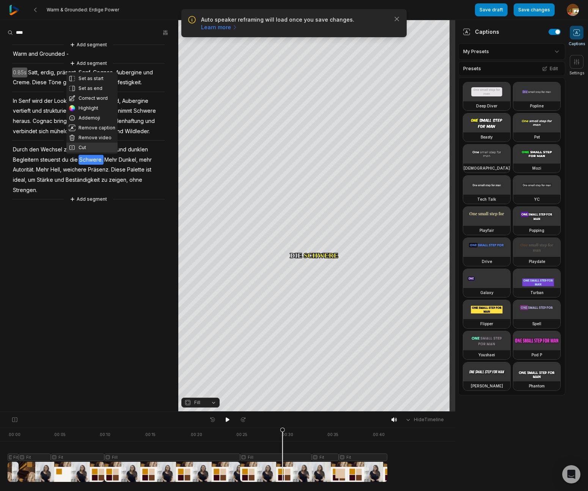
click at [87, 147] on button "Cut" at bounding box center [91, 148] width 51 height 10
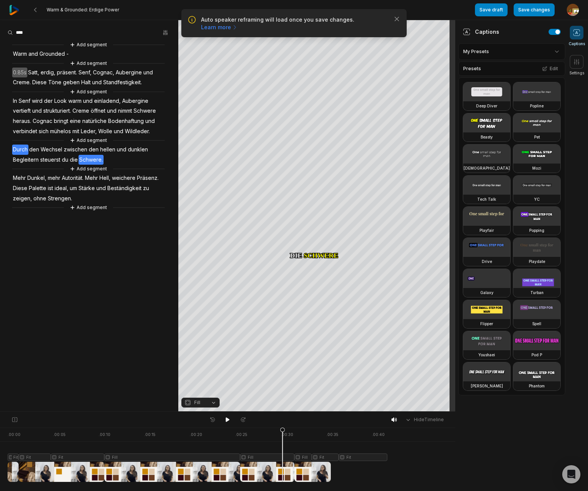
click at [24, 151] on span "Durch" at bounding box center [20, 149] width 16 height 10
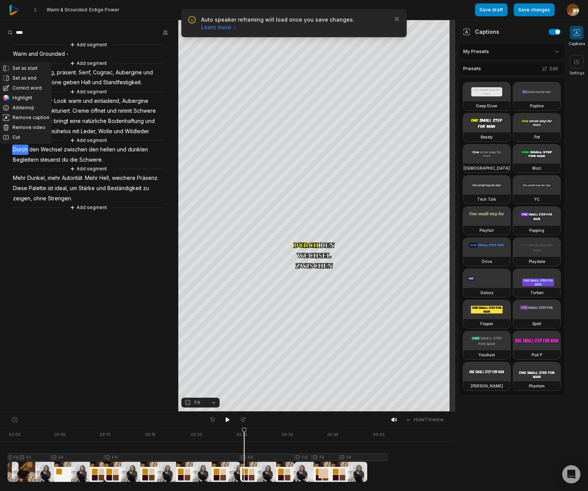
click at [250, 458] on div at bounding box center [197, 454] width 379 height 54
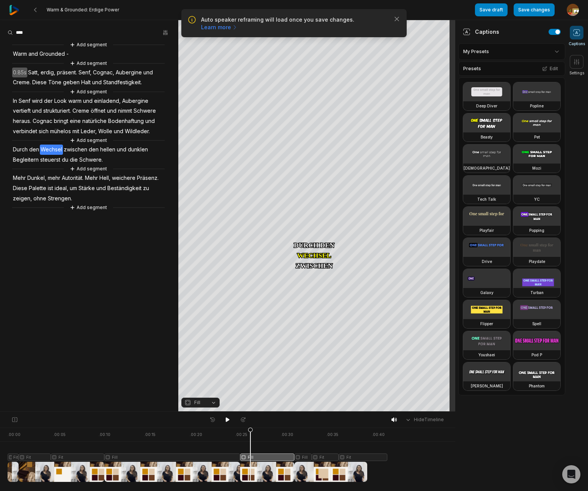
click at [213, 401] on button "Fill" at bounding box center [200, 402] width 38 height 10
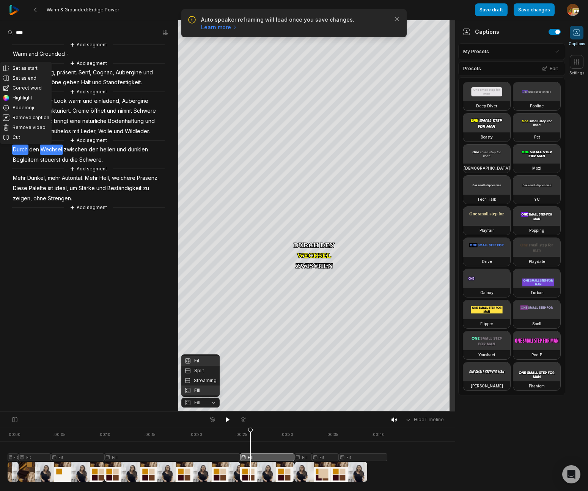
click at [200, 360] on div "Fit" at bounding box center [200, 361] width 38 height 10
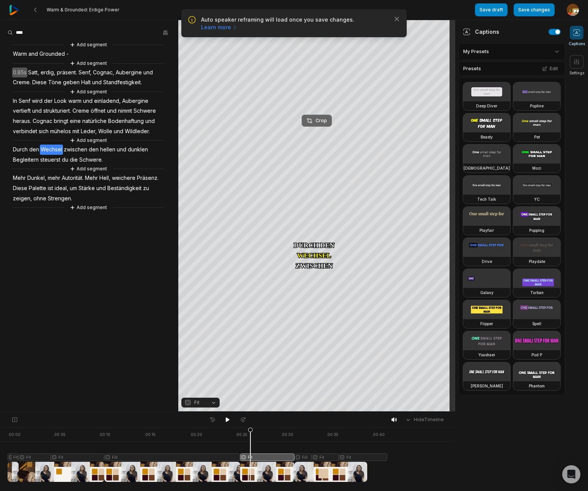
click at [321, 120] on div "Crop" at bounding box center [316, 120] width 20 height 7
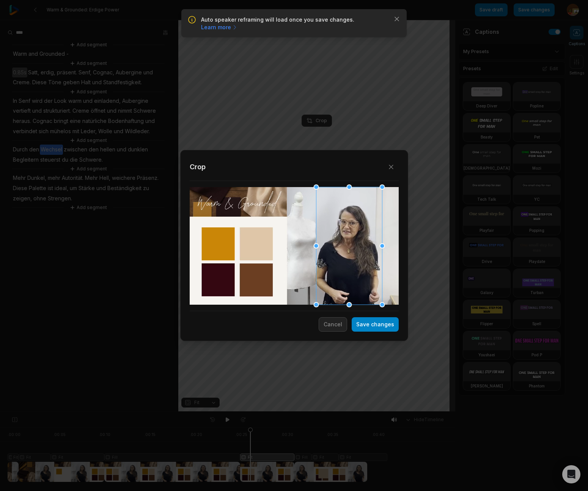
drag, startPoint x: 276, startPoint y: 255, endPoint x: 331, endPoint y: 257, distance: 55.0
click at [331, 257] on div at bounding box center [349, 246] width 66 height 118
click at [383, 327] on button "Save changes" at bounding box center [374, 324] width 47 height 14
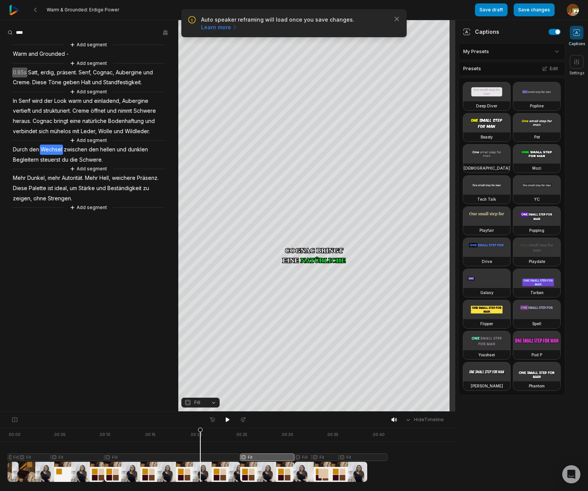
drag, startPoint x: 250, startPoint y: 430, endPoint x: 201, endPoint y: 434, distance: 49.4
click at [200, 436] on icon at bounding box center [200, 456] width 5 height 58
drag, startPoint x: 226, startPoint y: 418, endPoint x: 207, endPoint y: 401, distance: 25.2
click at [224, 415] on button at bounding box center [227, 419] width 11 height 10
click at [225, 419] on button at bounding box center [227, 419] width 11 height 10
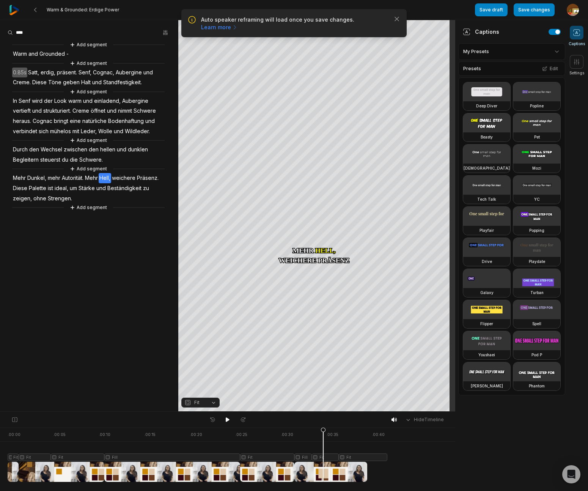
drag, startPoint x: 345, startPoint y: 430, endPoint x: 320, endPoint y: 435, distance: 25.5
click at [321, 435] on icon at bounding box center [323, 456] width 5 height 58
drag, startPoint x: 327, startPoint y: 457, endPoint x: 329, endPoint y: 453, distance: 4.3
click at [327, 457] on div at bounding box center [197, 454] width 379 height 54
click at [212, 403] on button "Fit" at bounding box center [200, 402] width 38 height 10
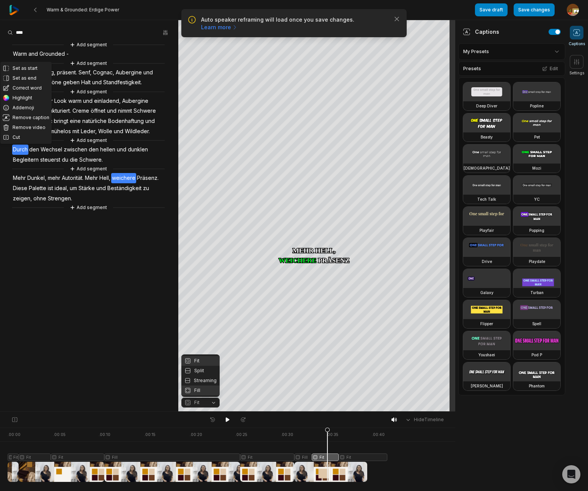
click at [201, 390] on div "Fill" at bounding box center [200, 390] width 38 height 10
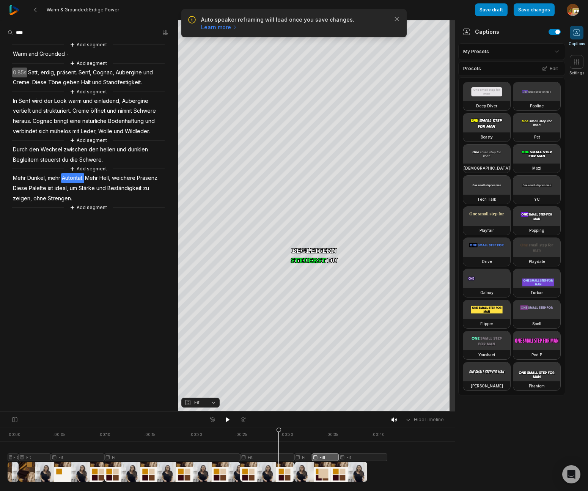
drag, startPoint x: 326, startPoint y: 431, endPoint x: 262, endPoint y: 411, distance: 67.3
click at [278, 433] on icon at bounding box center [278, 456] width 5 height 58
drag, startPoint x: 226, startPoint y: 417, endPoint x: 100, endPoint y: 312, distance: 164.0
click at [225, 415] on button at bounding box center [227, 419] width 11 height 10
click at [60, 198] on span "Strengen." at bounding box center [60, 198] width 26 height 10
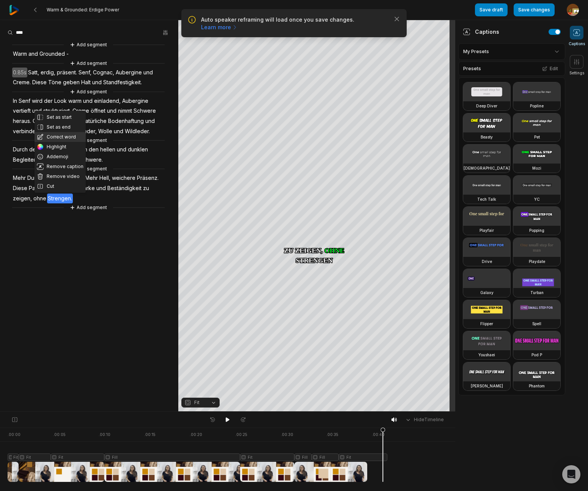
click at [56, 136] on button "Correct word" at bounding box center [59, 137] width 51 height 10
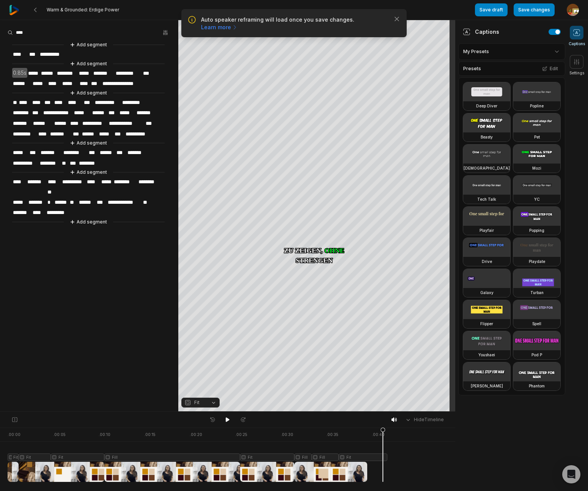
click at [68, 207] on span "*********" at bounding box center [59, 212] width 26 height 10
click at [35, 298] on aside "**********" at bounding box center [89, 215] width 178 height 391
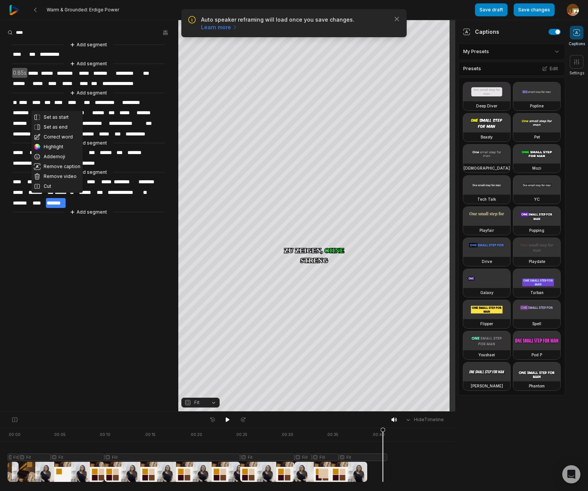
drag, startPoint x: 55, startPoint y: 133, endPoint x: 64, endPoint y: 154, distance: 22.7
click at [55, 133] on button "Correct word" at bounding box center [56, 137] width 51 height 10
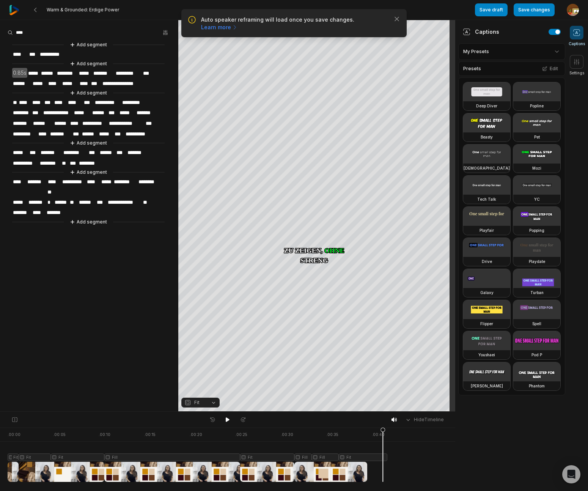
click at [64, 207] on span "*******" at bounding box center [56, 212] width 20 height 10
click at [97, 302] on aside "**********" at bounding box center [89, 215] width 178 height 391
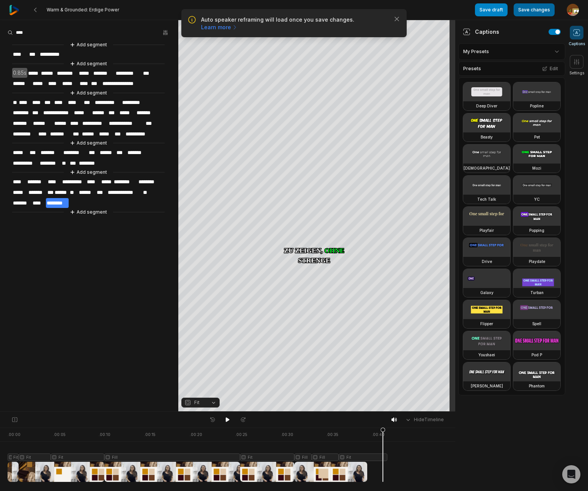
click at [533, 10] on button "Save changes" at bounding box center [533, 9] width 41 height 13
click at [398, 20] on icon "button" at bounding box center [397, 19] width 8 height 8
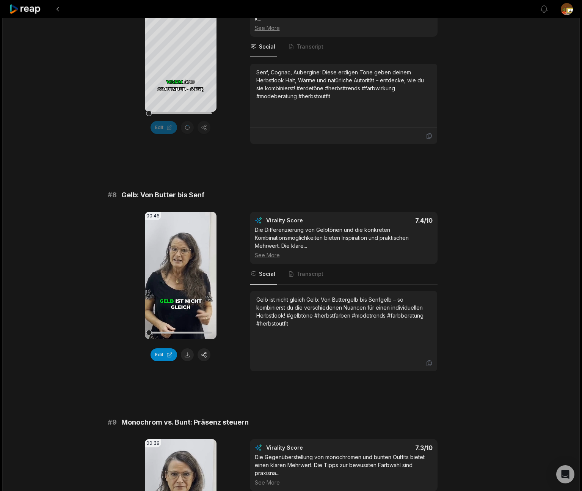
scroll to position [1475, 0]
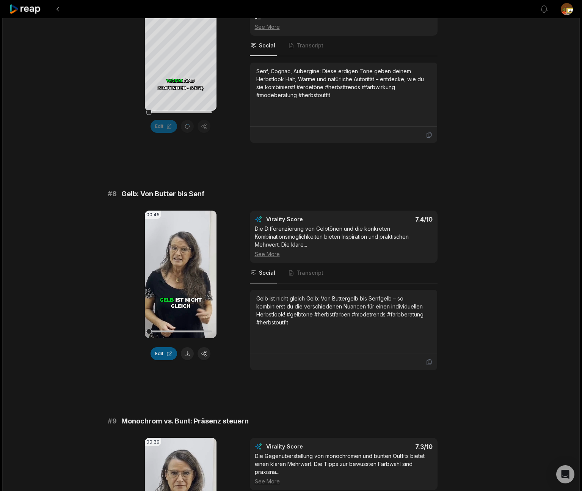
click at [158, 360] on button "Edit" at bounding box center [163, 353] width 27 height 13
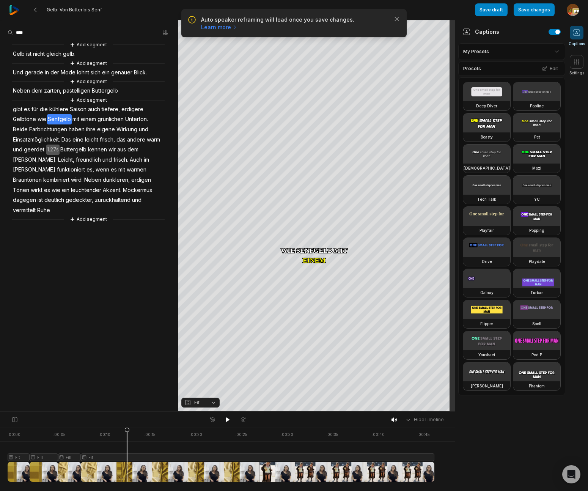
click at [60, 120] on span "Senfgelb" at bounding box center [59, 119] width 25 height 10
click at [229, 419] on icon at bounding box center [228, 419] width 4 height 5
click at [229, 419] on icon at bounding box center [228, 419] width 2 height 3
click at [55, 120] on span "Senfgelb" at bounding box center [59, 119] width 25 height 10
click at [52, 198] on button "Cut" at bounding box center [59, 201] width 51 height 10
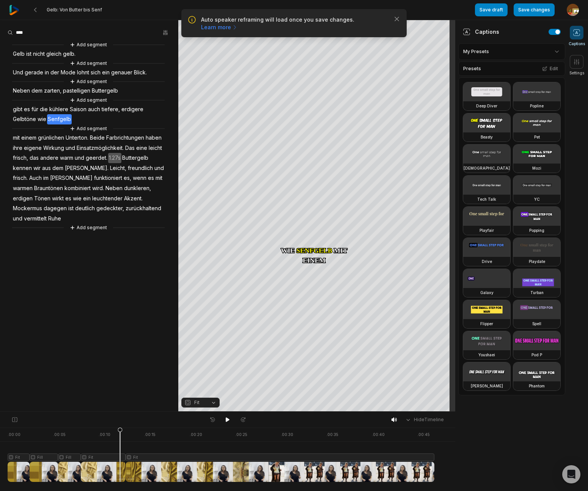
click at [41, 118] on span "wie" at bounding box center [42, 119] width 10 height 10
click at [103, 119] on div "Add segment Gelb ist nicht gleich gelb. Add segment Und gerade in der Mode lohn…" at bounding box center [89, 136] width 178 height 191
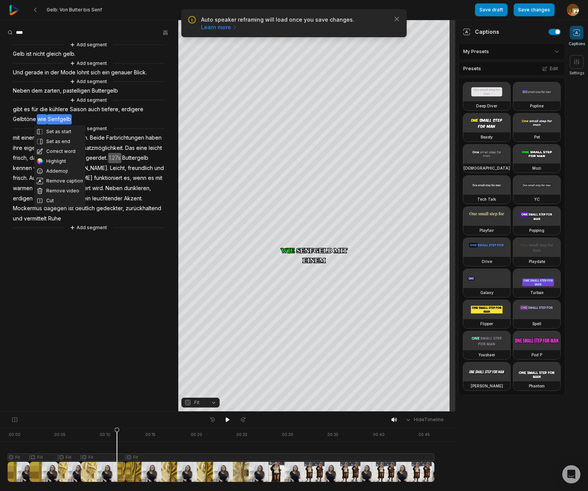
click at [89, 120] on div "Set as start Set as end Correct word Highlight Add emoji Remove caption Remove …" at bounding box center [89, 136] width 178 height 191
click at [90, 122] on div "Set as start Set as end Correct word Highlight Add emoji Remove caption Remove …" at bounding box center [89, 136] width 178 height 191
click at [14, 137] on span "mit" at bounding box center [16, 138] width 8 height 10
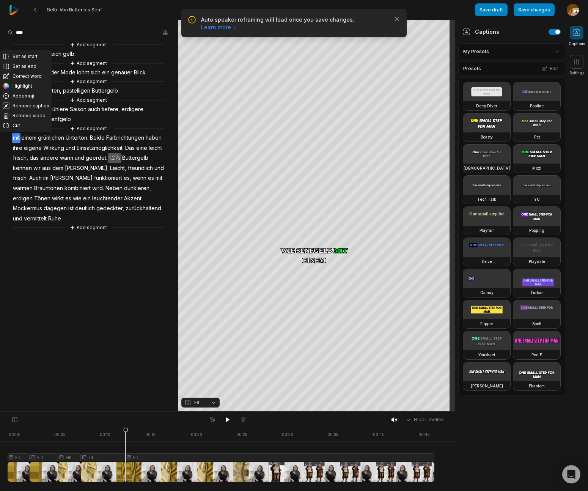
click at [85, 138] on span "Unterton." at bounding box center [77, 138] width 24 height 10
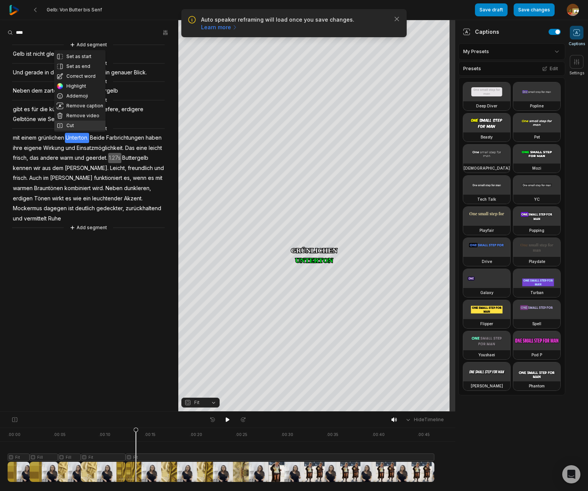
click at [76, 124] on button "Cut" at bounding box center [79, 126] width 51 height 10
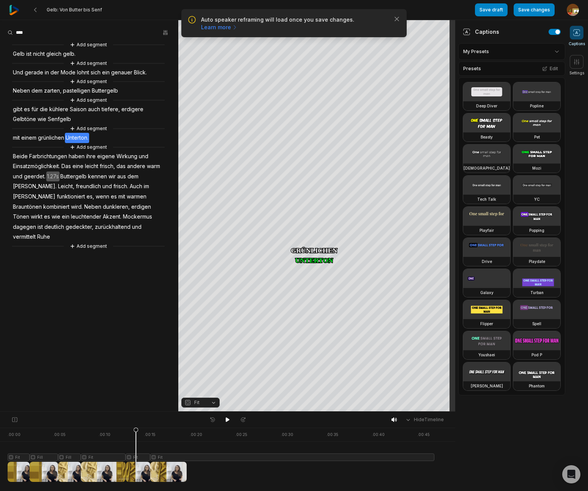
click at [18, 155] on span "Beide" at bounding box center [20, 156] width 16 height 10
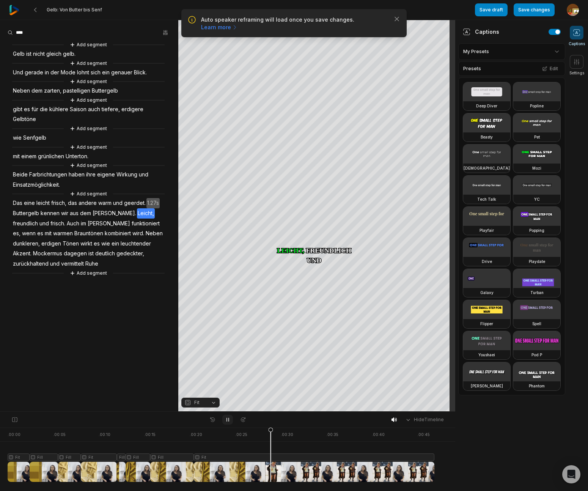
drag, startPoint x: 227, startPoint y: 419, endPoint x: 225, endPoint y: 414, distance: 5.3
click at [227, 418] on icon at bounding box center [227, 419] width 6 height 6
click at [24, 214] on span "Buttergelb" at bounding box center [26, 213] width 28 height 10
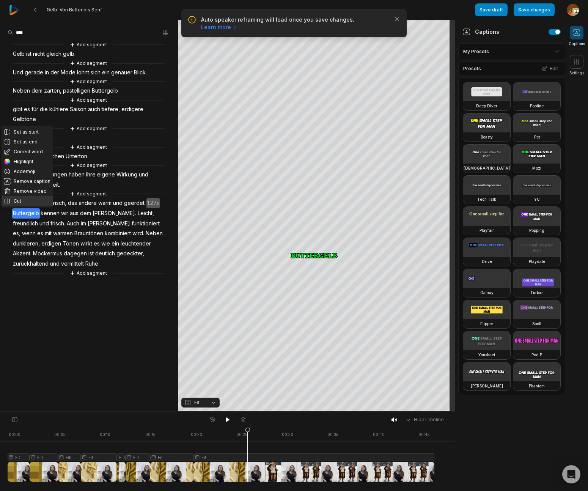
click at [18, 200] on button "Cut" at bounding box center [27, 201] width 51 height 10
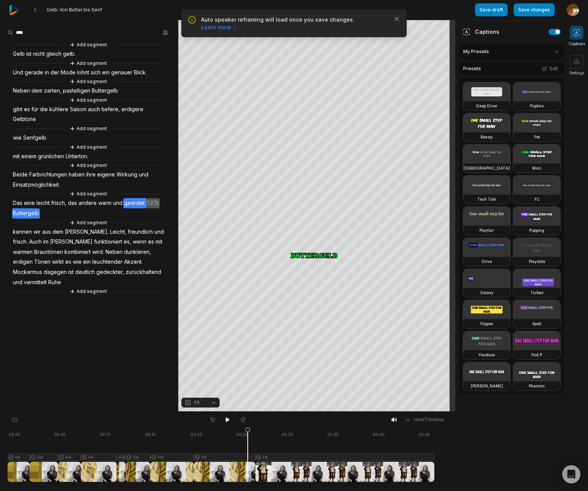
click at [130, 202] on span "geerdet." at bounding box center [134, 203] width 23 height 10
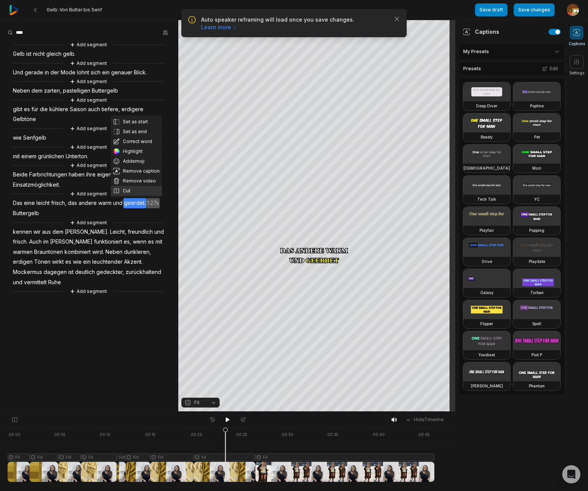
click at [128, 190] on button "Cut" at bounding box center [136, 191] width 51 height 10
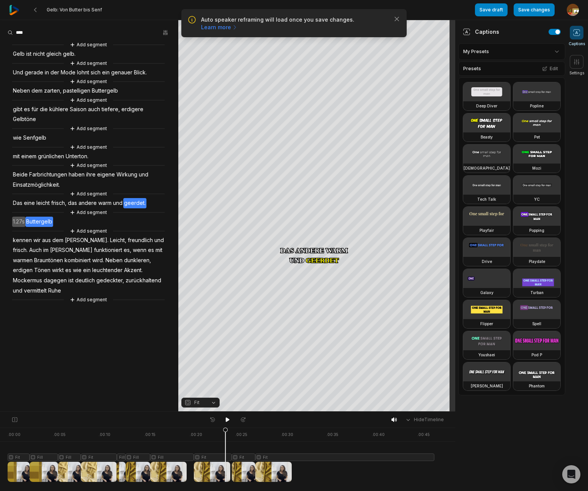
click at [41, 223] on span "Buttergelb" at bounding box center [39, 221] width 28 height 10
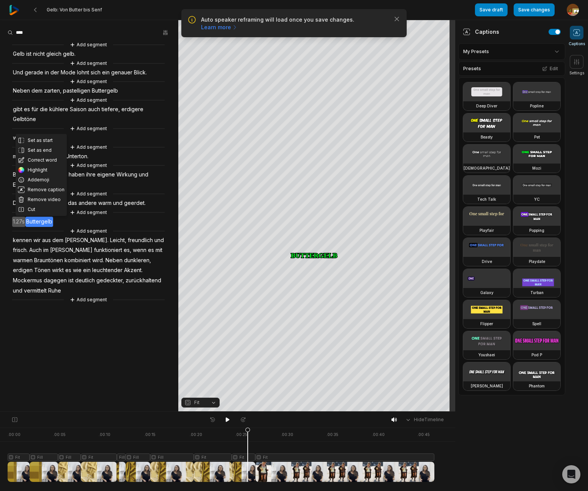
drag, startPoint x: 226, startPoint y: 418, endPoint x: 161, endPoint y: 409, distance: 65.5
click at [226, 418] on icon at bounding box center [228, 419] width 4 height 5
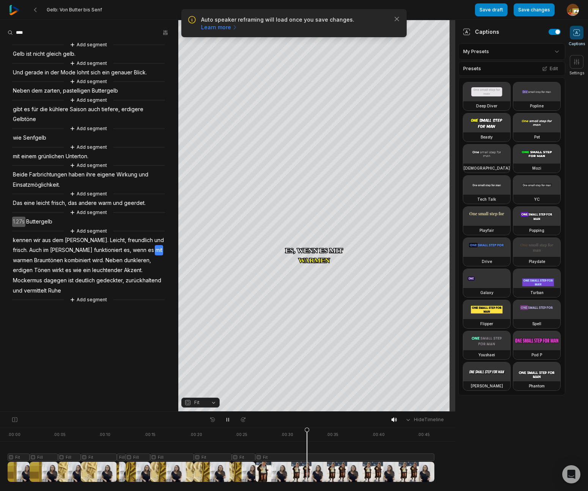
drag, startPoint x: 228, startPoint y: 419, endPoint x: 132, endPoint y: 329, distance: 131.4
click at [228, 419] on icon at bounding box center [227, 419] width 6 height 6
click at [20, 241] on span "kennen" at bounding box center [22, 240] width 20 height 10
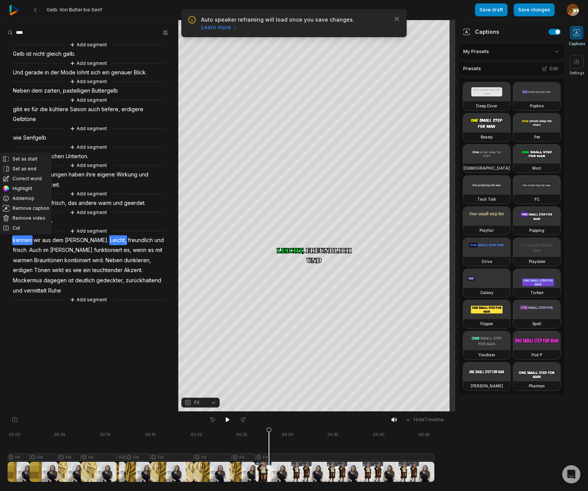
drag, startPoint x: 254, startPoint y: 430, endPoint x: 269, endPoint y: 431, distance: 14.4
click at [269, 431] on icon at bounding box center [268, 456] width 5 height 58
click at [28, 245] on span "frisch." at bounding box center [20, 250] width 16 height 10
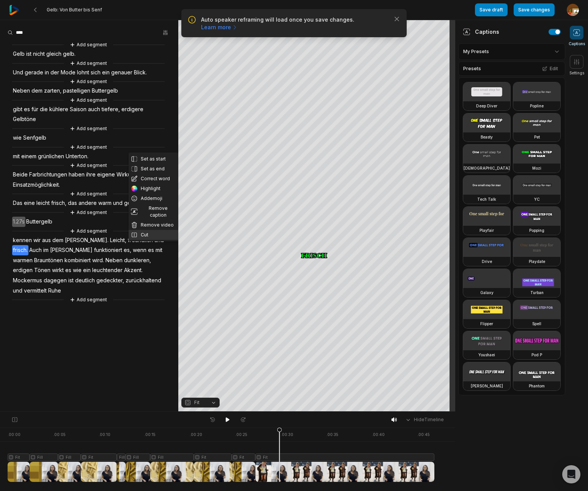
click at [148, 230] on button "Cut" at bounding box center [154, 235] width 50 height 10
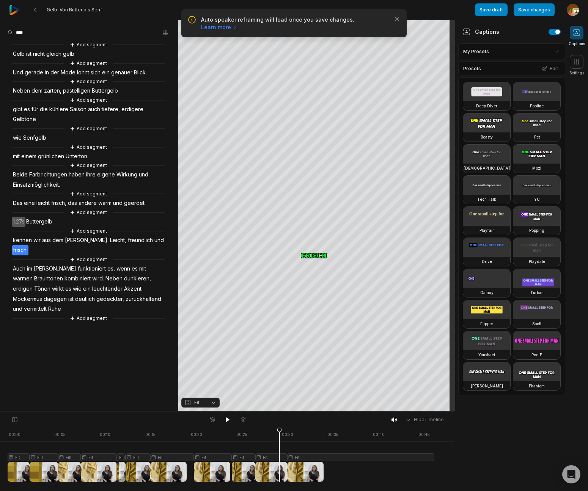
click at [20, 238] on span "kennen" at bounding box center [22, 240] width 20 height 10
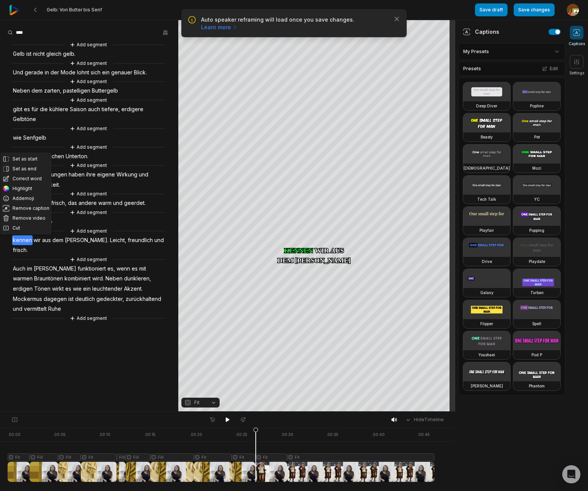
click at [269, 458] on div at bounding box center [221, 454] width 426 height 54
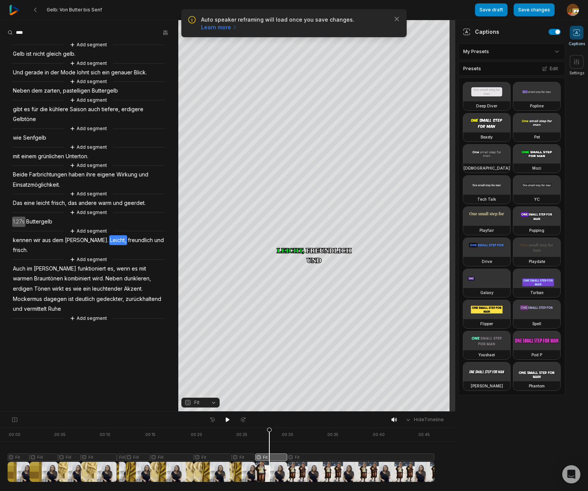
click at [215, 402] on button "Fit" at bounding box center [200, 402] width 38 height 10
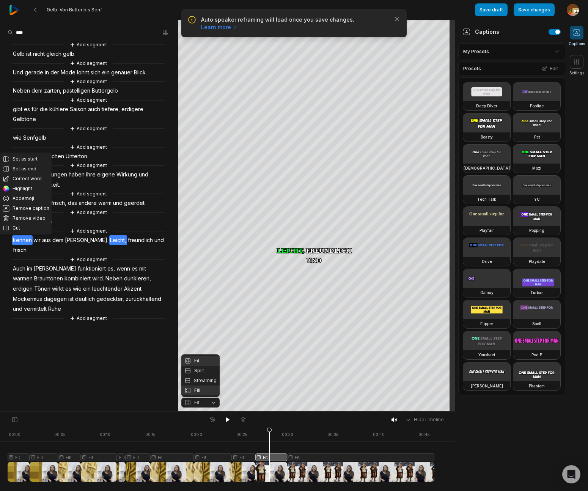
drag, startPoint x: 198, startPoint y: 390, endPoint x: 183, endPoint y: 393, distance: 14.7
click at [198, 390] on div "Fill" at bounding box center [200, 390] width 38 height 10
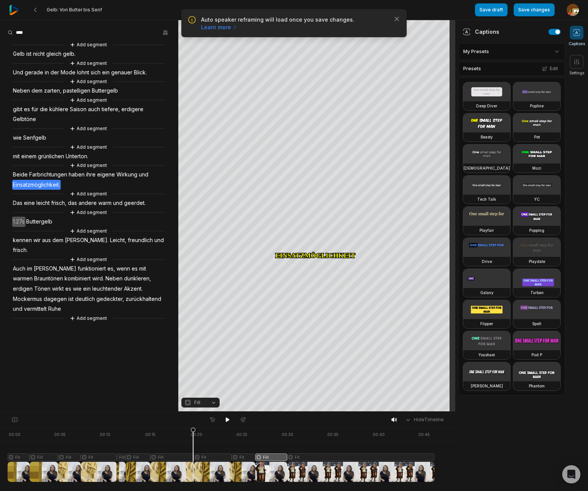
drag, startPoint x: 254, startPoint y: 432, endPoint x: 194, endPoint y: 431, distance: 59.5
click at [193, 433] on icon at bounding box center [193, 456] width 5 height 58
click at [229, 417] on icon at bounding box center [227, 419] width 6 height 6
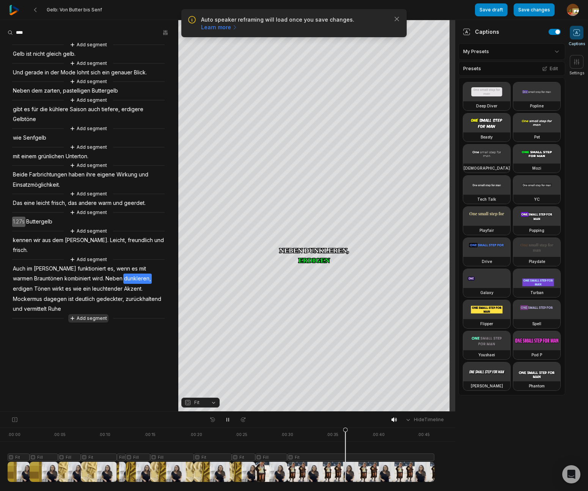
drag, startPoint x: 226, startPoint y: 419, endPoint x: 90, endPoint y: 311, distance: 173.8
click at [224, 415] on button at bounding box center [227, 419] width 11 height 10
click at [91, 273] on span "wird." at bounding box center [97, 278] width 13 height 10
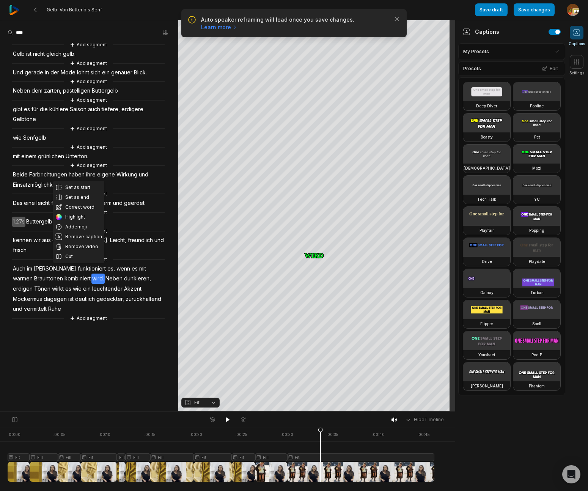
drag, startPoint x: 75, startPoint y: 256, endPoint x: 79, endPoint y: 256, distance: 4.6
click at [75, 256] on button "Cut" at bounding box center [78, 256] width 51 height 10
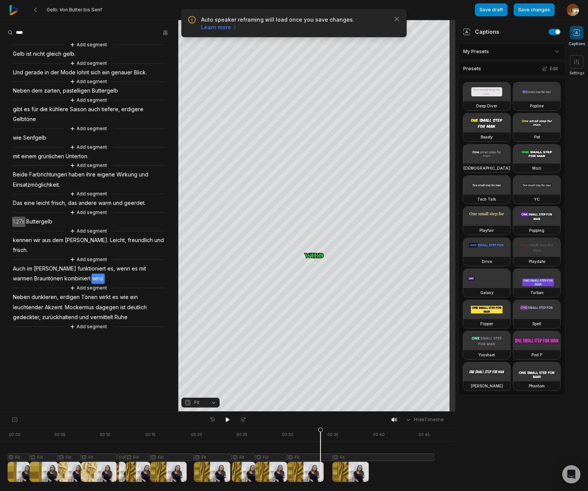
click at [307, 455] on div at bounding box center [221, 454] width 426 height 54
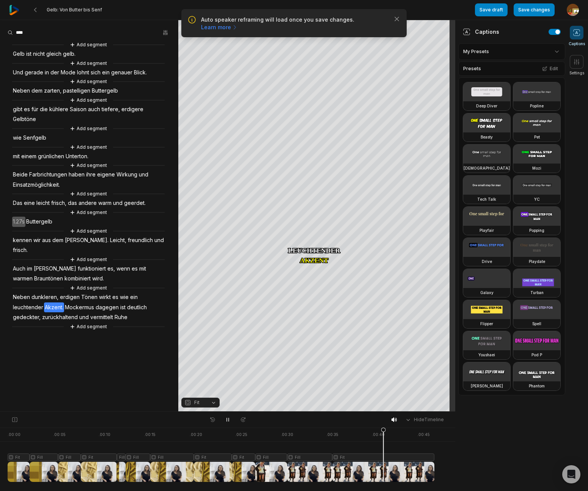
drag, startPoint x: 229, startPoint y: 421, endPoint x: 158, endPoint y: 349, distance: 100.8
click at [229, 420] on icon at bounding box center [227, 419] width 6 height 6
click at [83, 302] on span "Mockermus" at bounding box center [79, 307] width 31 height 10
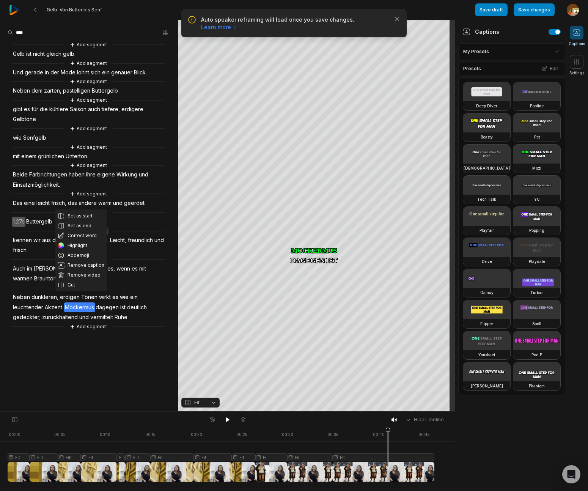
click at [87, 233] on button "Correct word" at bounding box center [80, 235] width 51 height 10
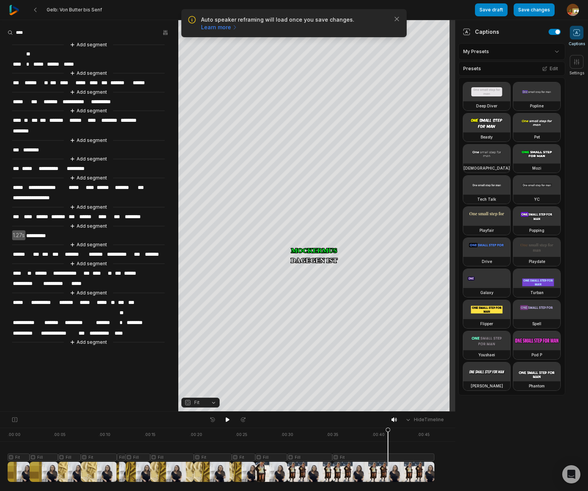
click at [75, 317] on span "*********" at bounding box center [79, 322] width 31 height 10
click at [72, 317] on span "**********" at bounding box center [84, 322] width 40 height 10
click at [65, 317] on span "**********" at bounding box center [84, 322] width 40 height 10
click at [57, 317] on span "*******" at bounding box center [54, 322] width 20 height 10
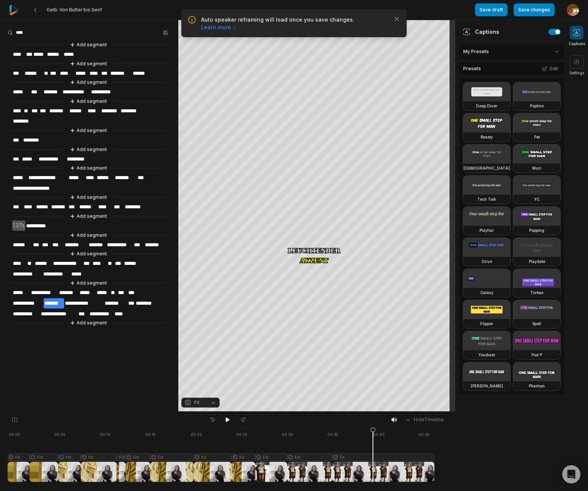
drag, startPoint x: 386, startPoint y: 430, endPoint x: 231, endPoint y: 425, distance: 155.1
click at [369, 429] on div at bounding box center [221, 454] width 426 height 54
drag, startPoint x: 226, startPoint y: 419, endPoint x: 167, endPoint y: 406, distance: 60.5
click at [225, 418] on icon at bounding box center [227, 419] width 6 height 6
click at [96, 318] on button "Add segment" at bounding box center [88, 322] width 40 height 8
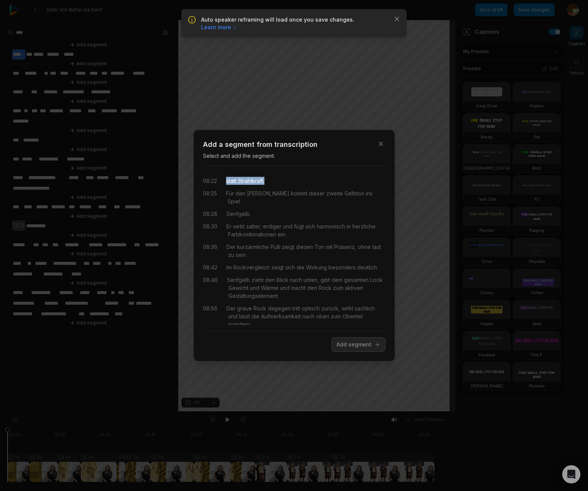
drag, startPoint x: 227, startPoint y: 181, endPoint x: 287, endPoint y: 182, distance: 59.1
click at [287, 182] on div "08:22 statt Strahlkraft." at bounding box center [294, 181] width 182 height 8
drag, startPoint x: 361, startPoint y: 343, endPoint x: 105, endPoint y: 337, distance: 256.3
click at [361, 343] on button "Add segment" at bounding box center [358, 344] width 54 height 14
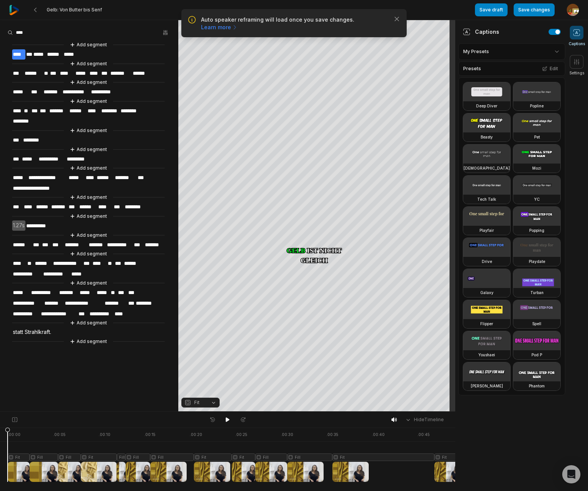
click at [74, 298] on span "**********" at bounding box center [84, 303] width 40 height 10
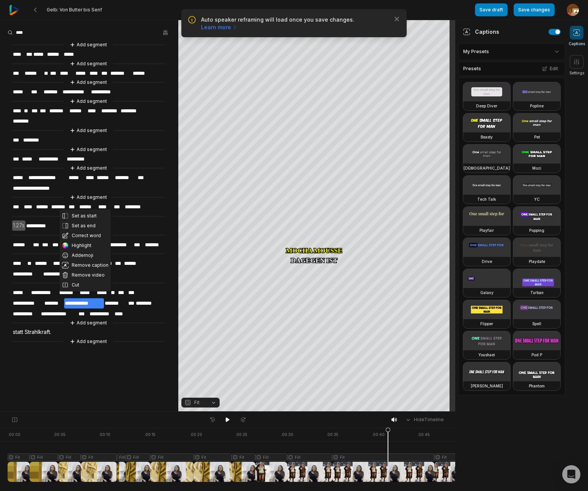
click at [56, 298] on span "*******" at bounding box center [54, 303] width 20 height 10
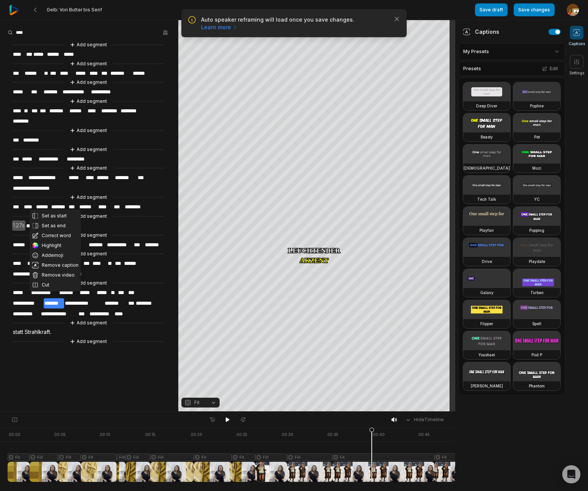
click at [48, 284] on button "Cut" at bounding box center [55, 285] width 51 height 10
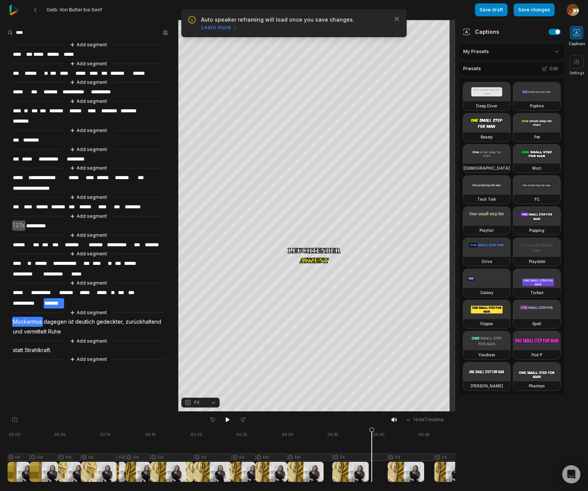
click at [24, 317] on span "Mockermus" at bounding box center [27, 322] width 31 height 10
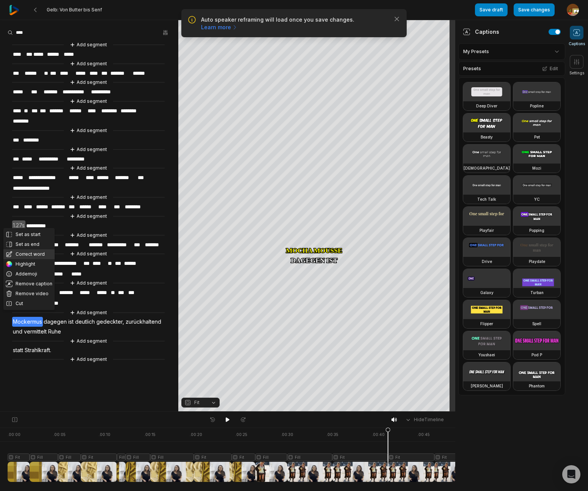
drag, startPoint x: 29, startPoint y: 253, endPoint x: 33, endPoint y: 296, distance: 43.4
click at [29, 254] on button "Correct word" at bounding box center [28, 254] width 51 height 10
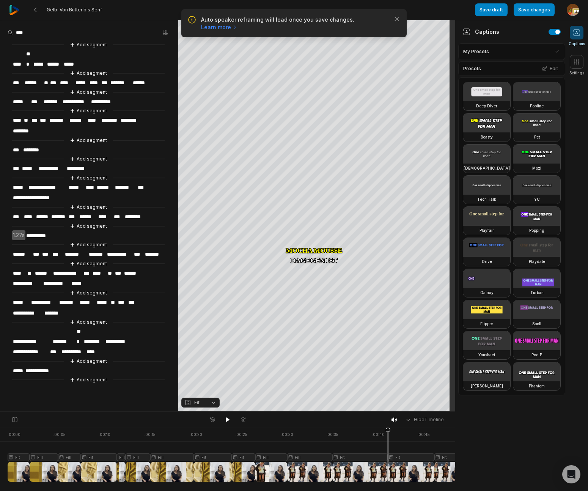
click at [20, 336] on span "**********" at bounding box center [32, 341] width 40 height 10
click at [403, 455] on div at bounding box center [235, 454] width 454 height 54
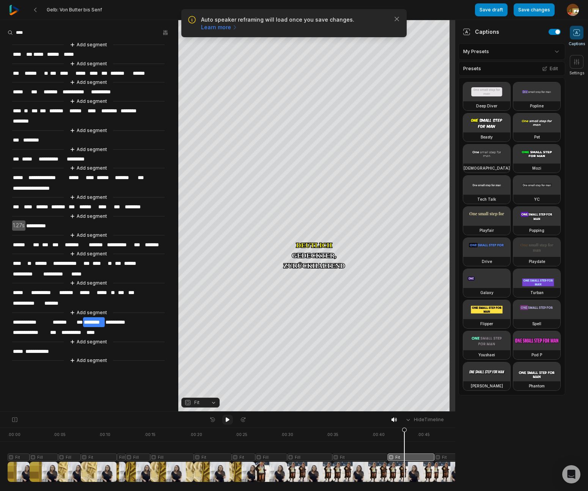
click at [226, 420] on icon at bounding box center [228, 419] width 4 height 5
drag, startPoint x: 227, startPoint y: 420, endPoint x: 221, endPoint y: 414, distance: 8.6
click at [227, 419] on icon at bounding box center [227, 419] width 6 height 6
click at [402, 456] on div at bounding box center [235, 454] width 454 height 54
click at [213, 403] on button "Fit" at bounding box center [200, 402] width 38 height 10
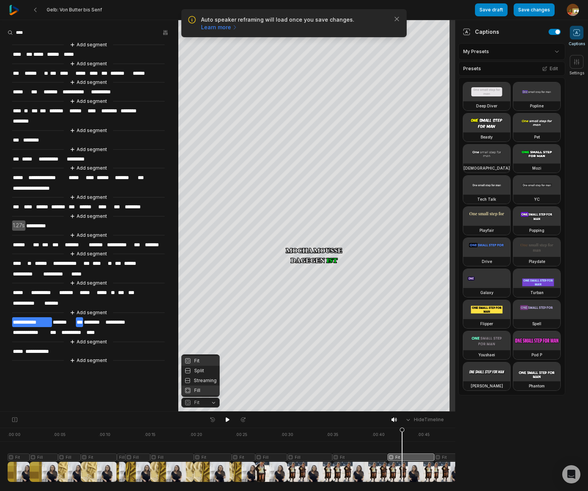
click at [196, 387] on div "Fill" at bounding box center [200, 390] width 38 height 10
click at [227, 417] on icon at bounding box center [227, 419] width 6 height 6
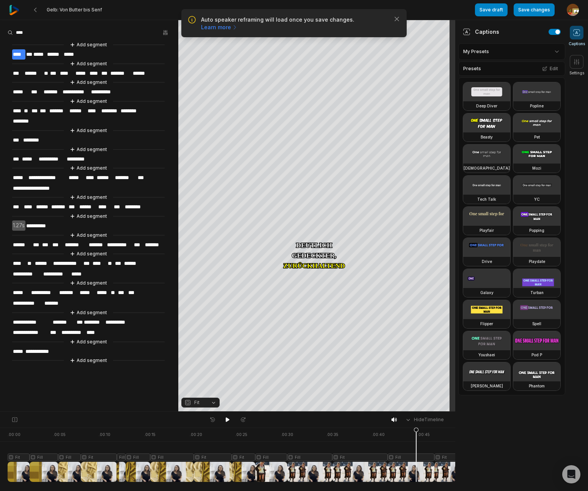
click at [416, 456] on div at bounding box center [235, 454] width 454 height 54
drag, startPoint x: 415, startPoint y: 429, endPoint x: 387, endPoint y: 430, distance: 27.7
click at [387, 430] on icon at bounding box center [387, 456] width 5 height 58
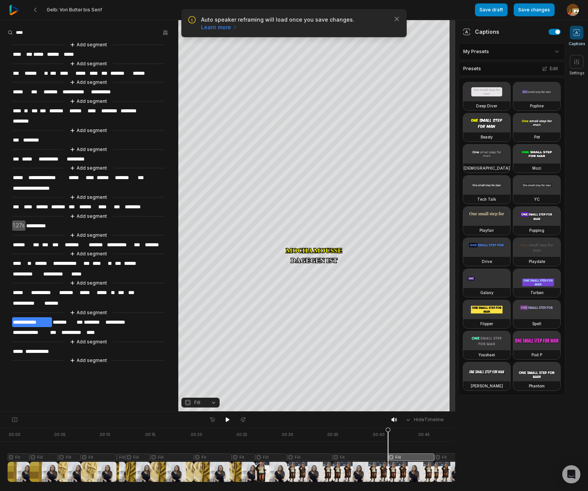
click at [400, 456] on div at bounding box center [235, 454] width 454 height 54
click at [213, 403] on button "Fill" at bounding box center [200, 402] width 38 height 10
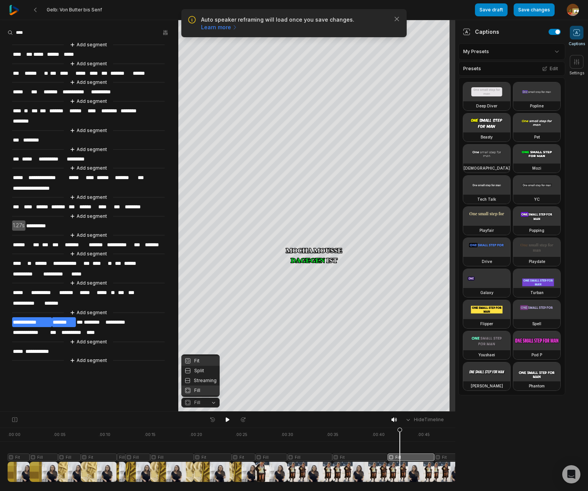
click at [197, 360] on div "Fit" at bounding box center [200, 361] width 38 height 10
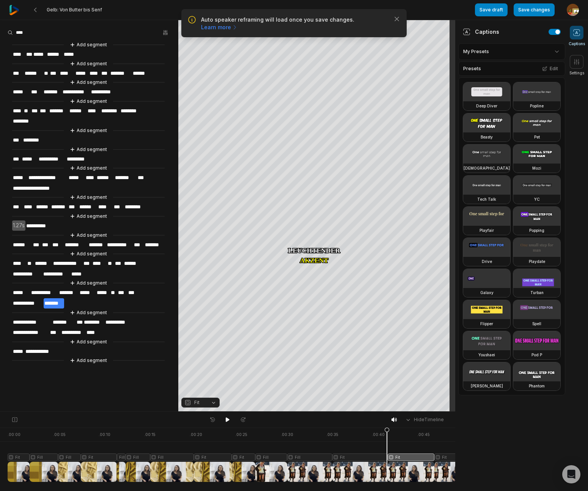
drag, startPoint x: 399, startPoint y: 430, endPoint x: 287, endPoint y: 432, distance: 111.5
click at [386, 431] on icon at bounding box center [386, 456] width 5 height 58
drag, startPoint x: 228, startPoint y: 418, endPoint x: 224, endPoint y: 419, distance: 4.2
click at [227, 418] on icon at bounding box center [228, 419] width 4 height 5
drag, startPoint x: 230, startPoint y: 419, endPoint x: 249, endPoint y: 412, distance: 20.5
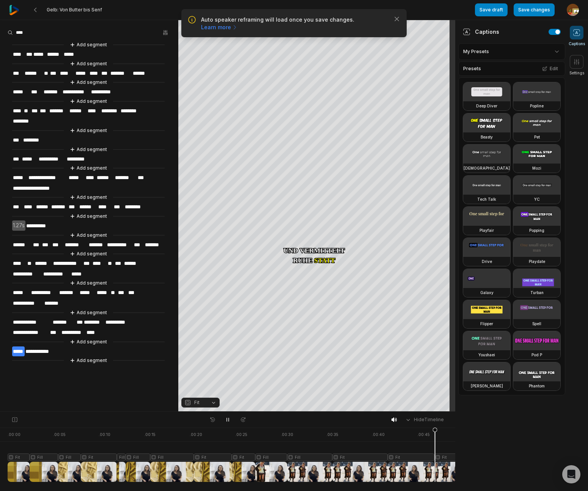
click at [230, 419] on icon at bounding box center [227, 419] width 6 height 6
click at [23, 327] on span "**********" at bounding box center [30, 332] width 37 height 10
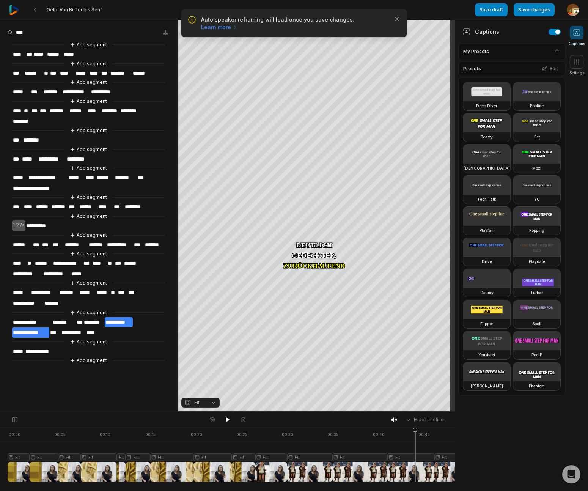
click at [121, 317] on span "**********" at bounding box center [119, 322] width 28 height 10
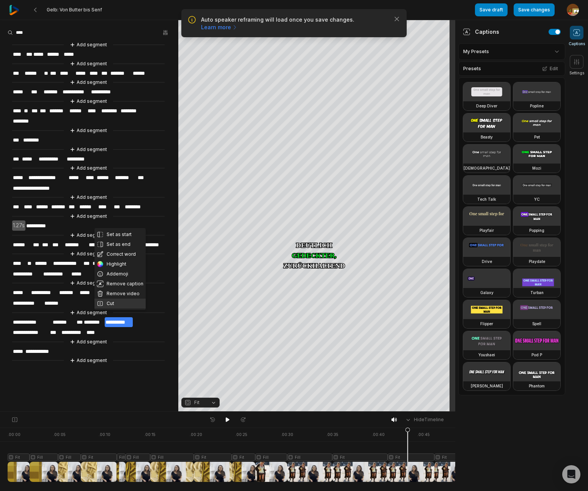
click at [115, 301] on button "Cut" at bounding box center [119, 303] width 51 height 10
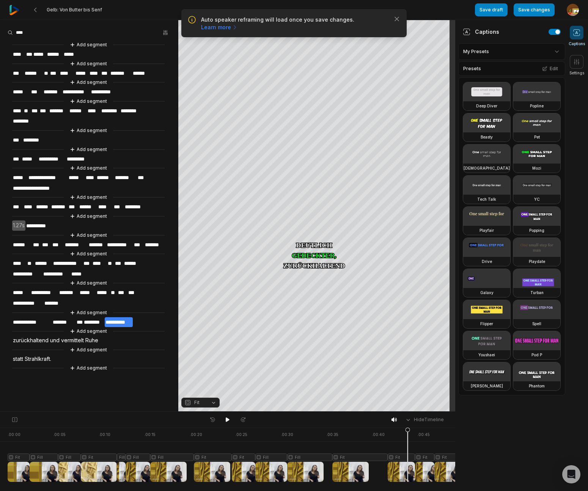
click at [20, 335] on span "zurückhaltend" at bounding box center [30, 340] width 37 height 10
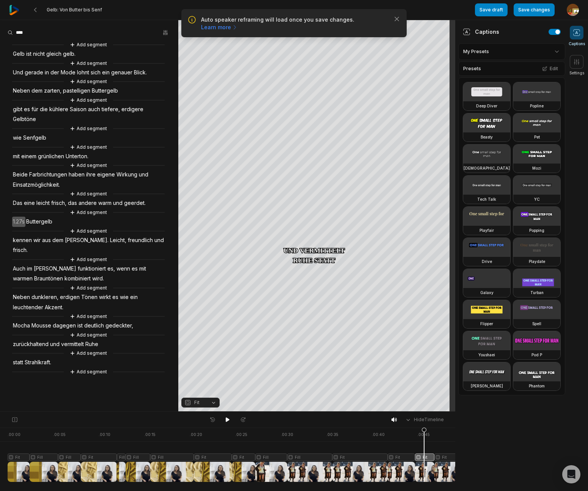
drag, startPoint x: 213, startPoint y: 403, endPoint x: 199, endPoint y: 400, distance: 14.2
click at [213, 403] on button "Fit" at bounding box center [200, 402] width 38 height 10
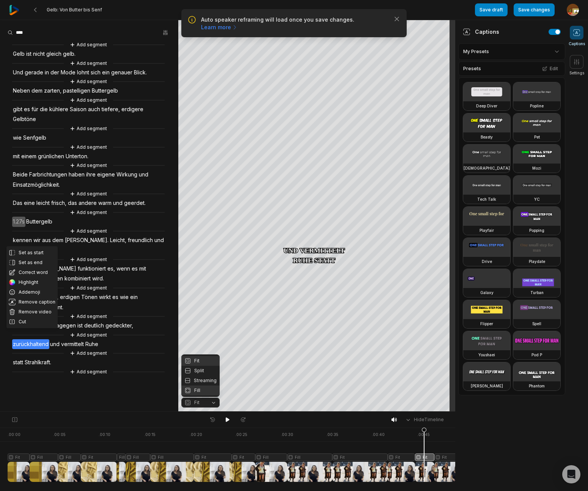
click at [198, 389] on div "Fill" at bounding box center [200, 390] width 38 height 10
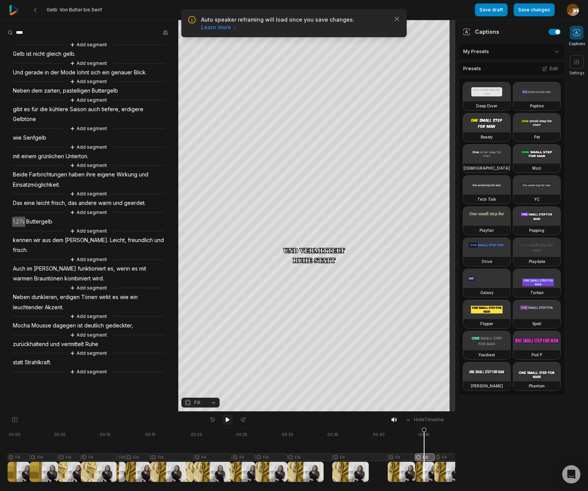
drag, startPoint x: 225, startPoint y: 420, endPoint x: 245, endPoint y: 418, distance: 20.6
click at [226, 420] on icon at bounding box center [227, 419] width 6 height 6
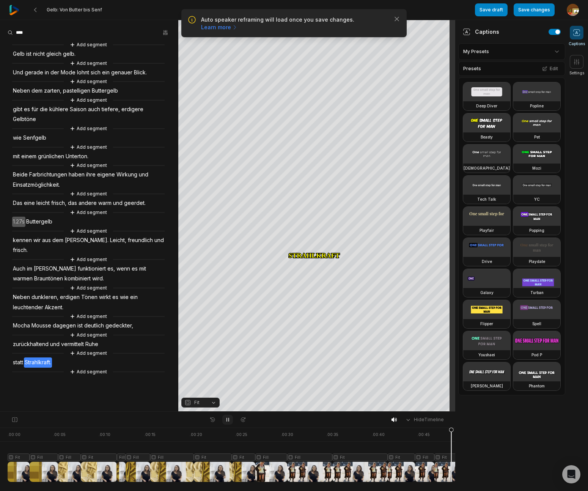
click at [230, 420] on icon at bounding box center [227, 419] width 6 height 6
click at [439, 456] on div at bounding box center [235, 454] width 454 height 54
click at [321, 123] on div "Crop" at bounding box center [316, 120] width 20 height 7
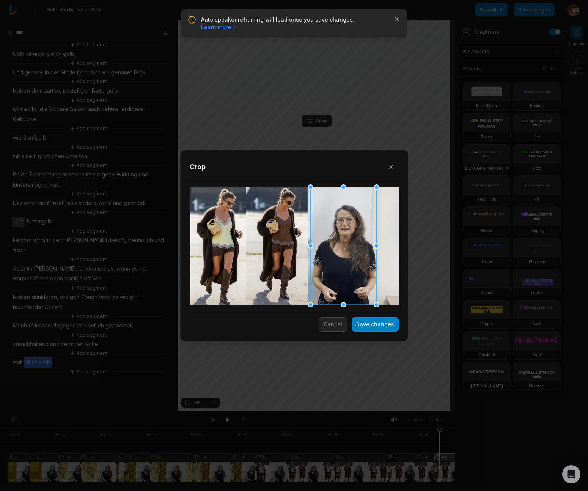
drag, startPoint x: 267, startPoint y: 225, endPoint x: 316, endPoint y: 227, distance: 49.4
click at [316, 227] on div at bounding box center [343, 246] width 66 height 118
drag, startPoint x: 346, startPoint y: 261, endPoint x: 356, endPoint y: 292, distance: 32.7
click at [345, 262] on div at bounding box center [345, 246] width 66 height 118
click at [373, 321] on button "Save changes" at bounding box center [374, 324] width 47 height 14
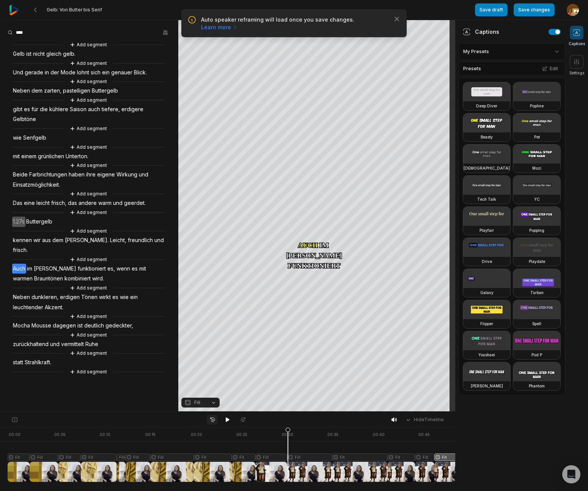
drag, startPoint x: 437, startPoint y: 430, endPoint x: 213, endPoint y: 414, distance: 224.6
click at [288, 444] on icon at bounding box center [287, 456] width 5 height 58
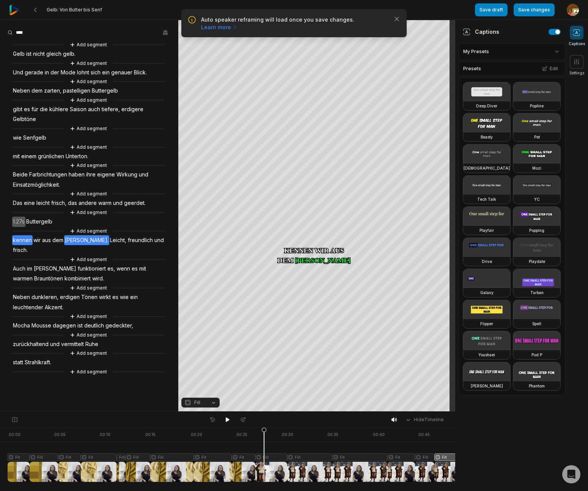
click at [19, 238] on span "kennen" at bounding box center [22, 240] width 20 height 10
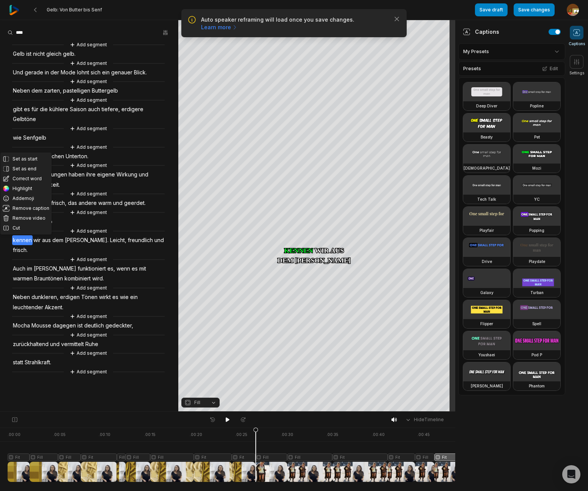
drag, startPoint x: 100, startPoint y: 204, endPoint x: 120, endPoint y: 205, distance: 19.3
click at [101, 204] on span "warm" at bounding box center [104, 203] width 15 height 10
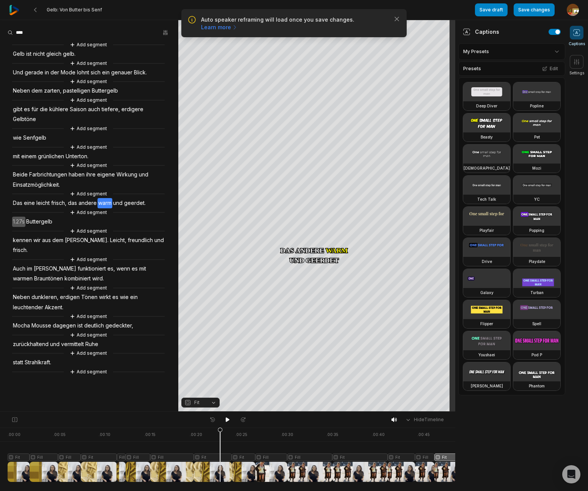
click at [133, 205] on span "geerdet." at bounding box center [134, 203] width 23 height 10
click at [42, 221] on span "Buttergelb" at bounding box center [39, 221] width 28 height 10
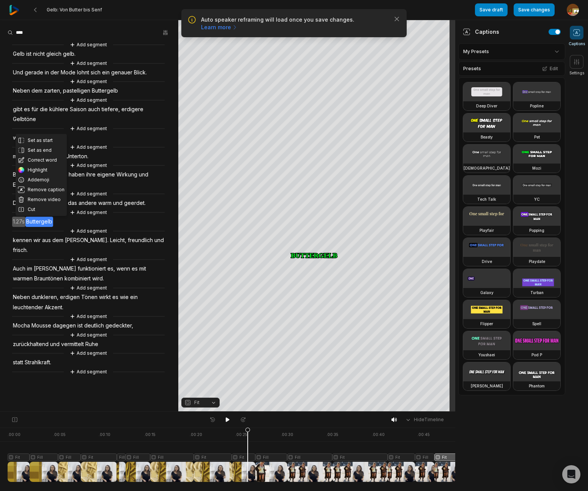
click at [22, 240] on span "kennen" at bounding box center [22, 240] width 20 height 10
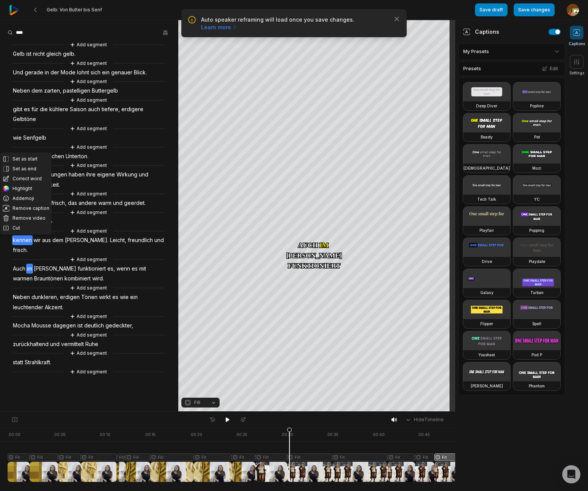
drag, startPoint x: 254, startPoint y: 430, endPoint x: 289, endPoint y: 431, distance: 34.9
click at [289, 431] on icon at bounding box center [289, 456] width 5 height 58
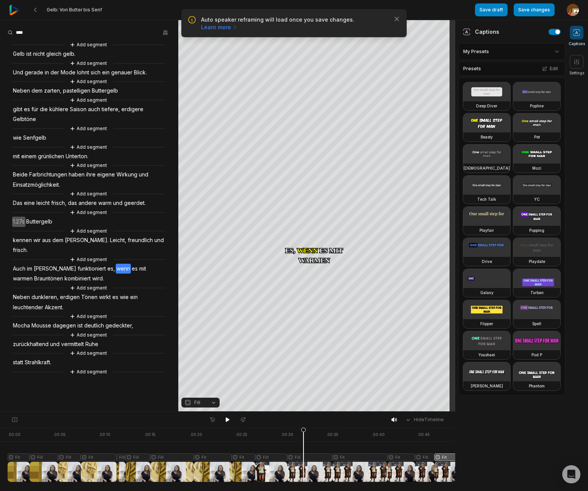
click at [303, 458] on div at bounding box center [235, 454] width 454 height 54
click at [211, 403] on button "Fill" at bounding box center [200, 402] width 38 height 10
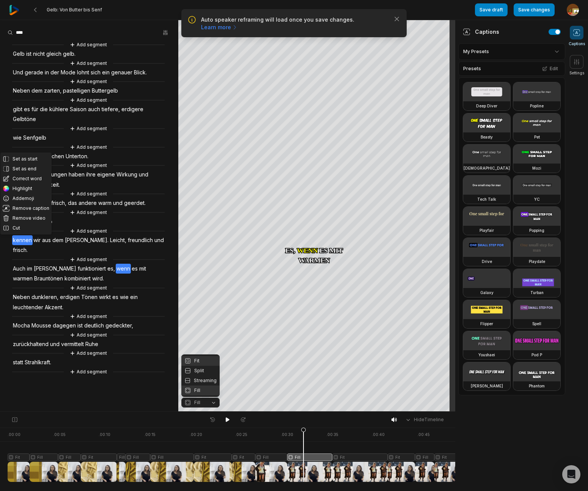
click at [193, 357] on div "Fit" at bounding box center [200, 361] width 38 height 10
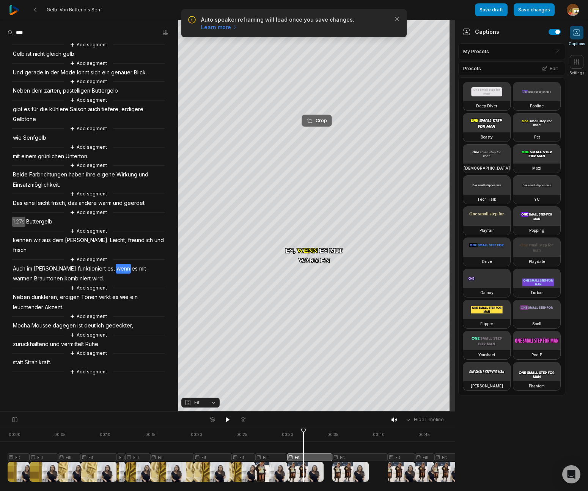
click at [318, 118] on div "Crop" at bounding box center [316, 120] width 20 height 7
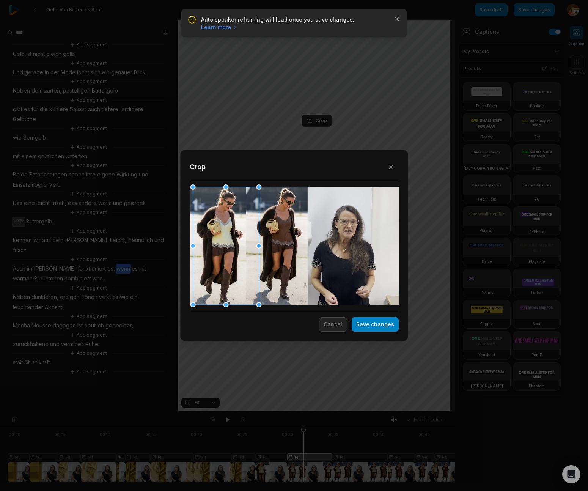
drag, startPoint x: 294, startPoint y: 237, endPoint x: 222, endPoint y: 232, distance: 72.5
click at [222, 232] on div at bounding box center [226, 246] width 66 height 118
click at [375, 327] on button "Save changes" at bounding box center [374, 324] width 47 height 14
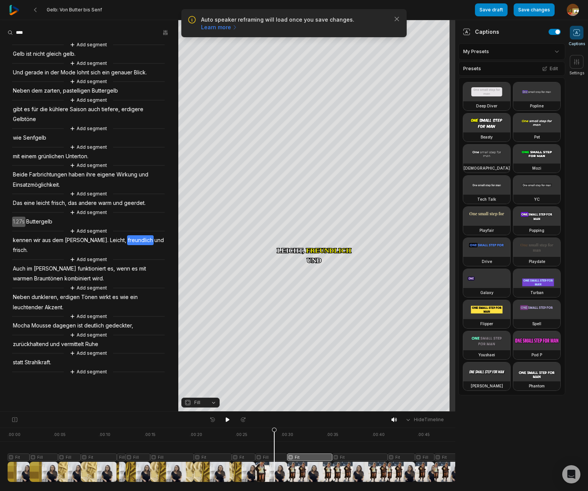
drag, startPoint x: 302, startPoint y: 431, endPoint x: 273, endPoint y: 426, distance: 29.2
click at [274, 431] on icon at bounding box center [274, 456] width 5 height 58
click at [229, 419] on icon at bounding box center [227, 419] width 6 height 6
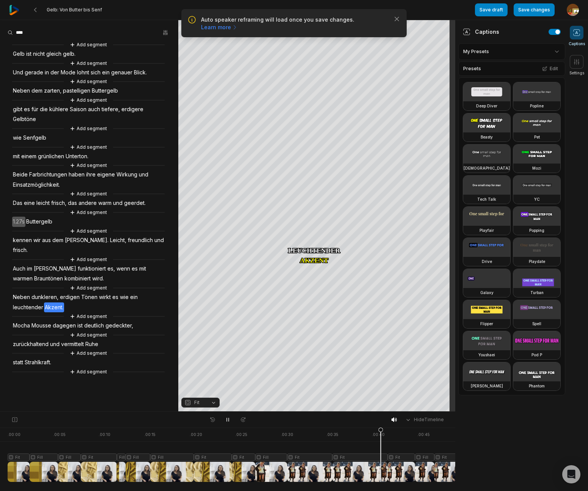
drag, startPoint x: 226, startPoint y: 420, endPoint x: 329, endPoint y: 425, distance: 102.5
click at [227, 420] on icon at bounding box center [227, 419] width 6 height 6
drag, startPoint x: 381, startPoint y: 430, endPoint x: 363, endPoint y: 435, distance: 18.5
click at [362, 433] on icon at bounding box center [362, 456] width 5 height 58
click at [348, 457] on div at bounding box center [235, 454] width 454 height 54
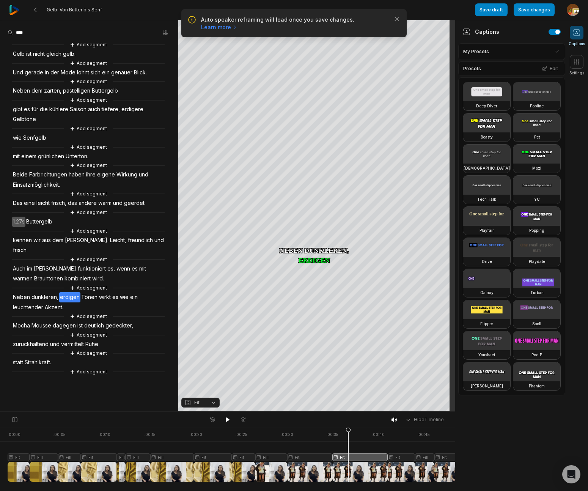
click at [213, 402] on button "Fit" at bounding box center [200, 402] width 38 height 10
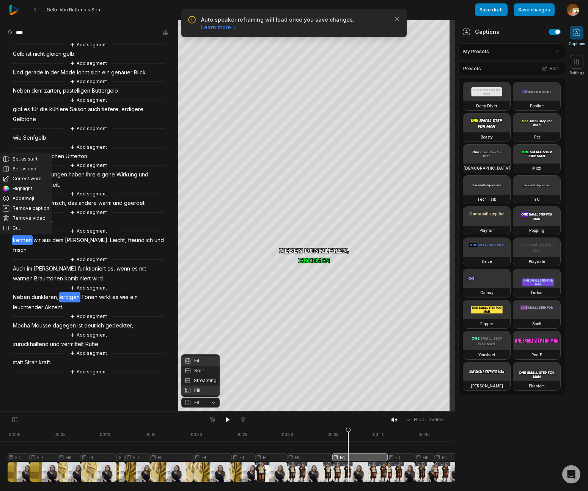
drag, startPoint x: 196, startPoint y: 390, endPoint x: 204, endPoint y: 388, distance: 8.9
click at [196, 390] on div "Fill" at bounding box center [200, 390] width 38 height 10
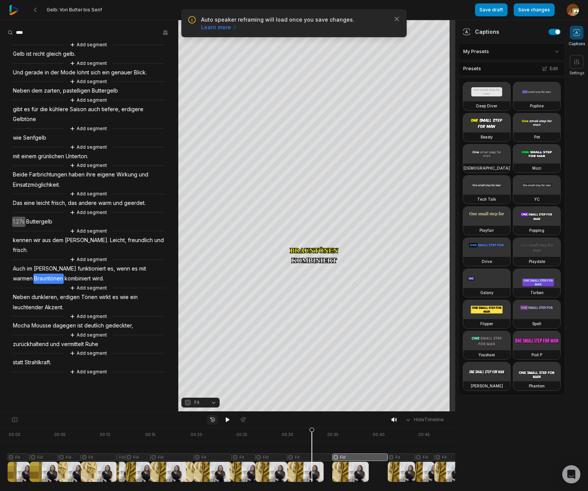
drag, startPoint x: 346, startPoint y: 430, endPoint x: 217, endPoint y: 415, distance: 130.5
click at [308, 440] on div at bounding box center [235, 454] width 454 height 54
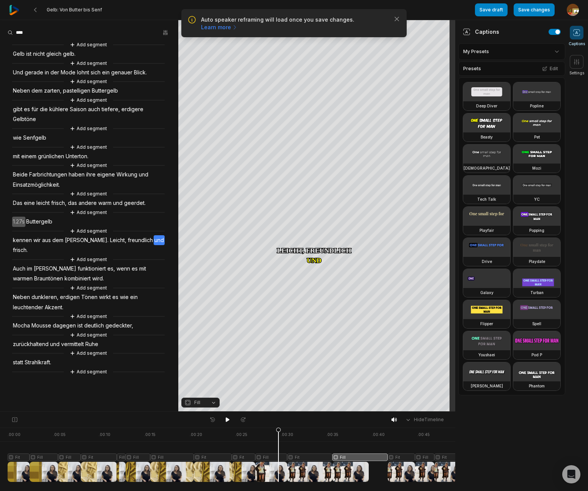
drag, startPoint x: 226, startPoint y: 420, endPoint x: 201, endPoint y: 401, distance: 32.5
click at [226, 419] on icon at bounding box center [228, 419] width 4 height 5
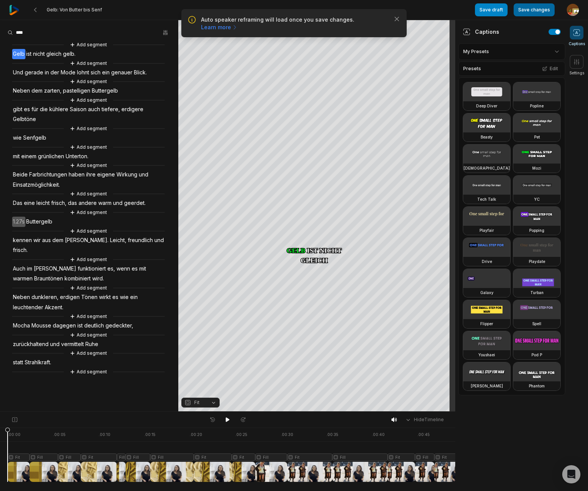
drag, startPoint x: 542, startPoint y: 10, endPoint x: 514, endPoint y: 11, distance: 28.4
click at [542, 10] on button "Save changes" at bounding box center [533, 9] width 41 height 13
click at [397, 19] on icon "button" at bounding box center [397, 19] width 8 height 8
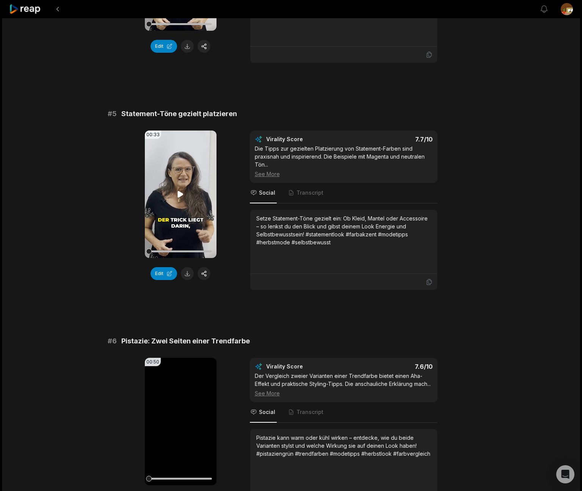
scroll to position [1414, 0]
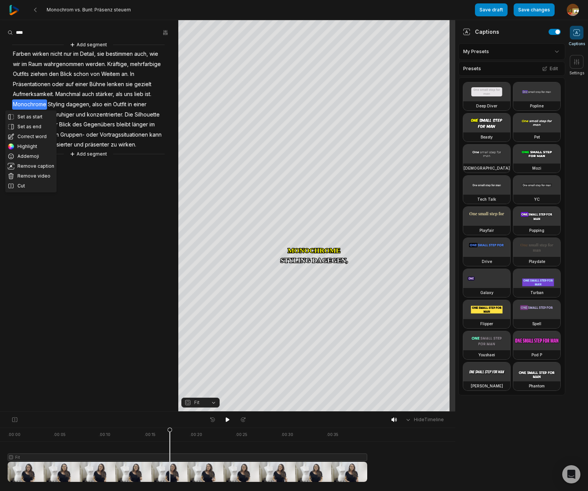
click at [33, 133] on button "Correct word" at bounding box center [30, 137] width 51 height 10
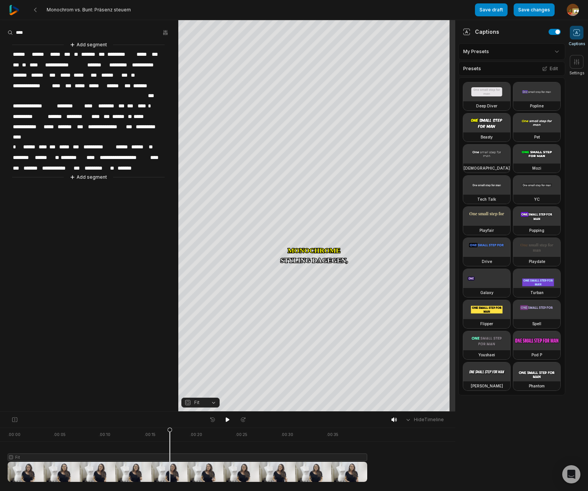
click at [45, 111] on span "**********" at bounding box center [29, 116] width 35 height 10
click at [64, 190] on aside "**********" at bounding box center [89, 215] width 178 height 391
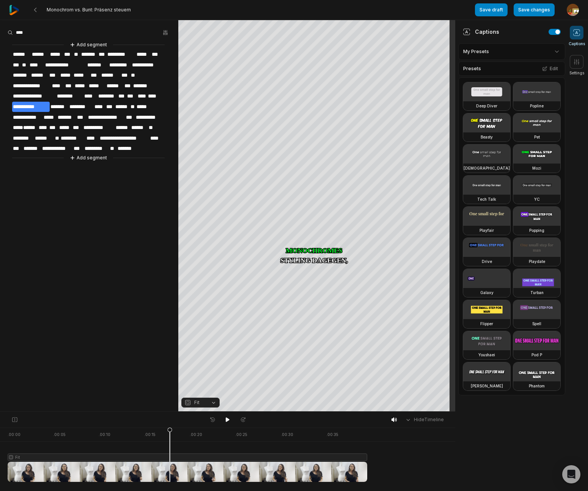
drag, startPoint x: 227, startPoint y: 421, endPoint x: 279, endPoint y: 418, distance: 52.4
click at [227, 421] on icon at bounding box center [228, 419] width 4 height 5
drag, startPoint x: 229, startPoint y: 420, endPoint x: 218, endPoint y: 400, distance: 22.7
click at [229, 420] on icon at bounding box center [227, 419] width 6 height 6
click at [31, 124] on span "******" at bounding box center [30, 127] width 16 height 10
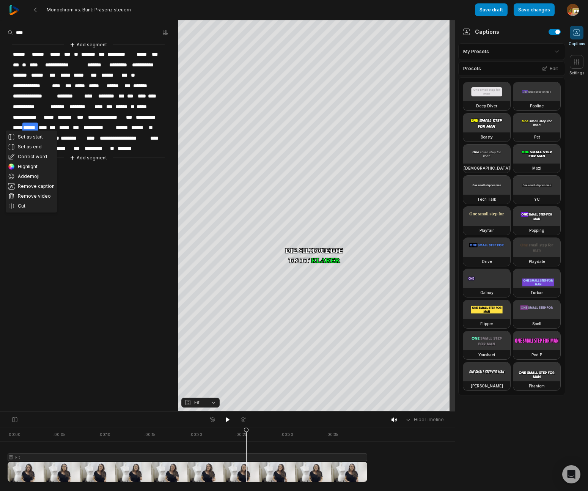
drag, startPoint x: 28, startPoint y: 154, endPoint x: 28, endPoint y: 117, distance: 36.8
click at [28, 154] on button "Correct word" at bounding box center [31, 157] width 51 height 10
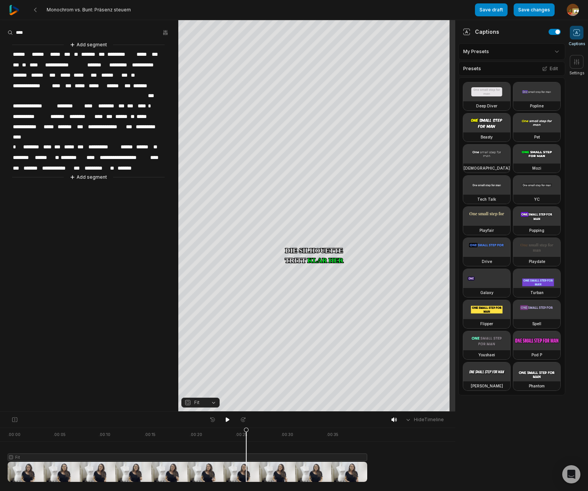
click at [43, 142] on span "****" at bounding box center [47, 147] width 11 height 10
click at [34, 142] on span "********" at bounding box center [32, 147] width 20 height 10
click at [27, 172] on aside "**********" at bounding box center [89, 215] width 178 height 391
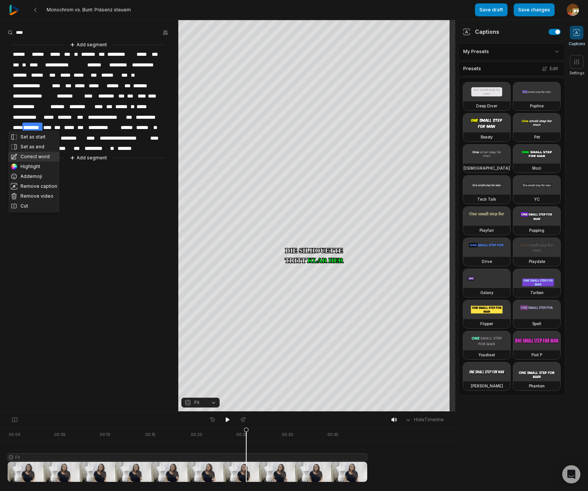
click at [31, 154] on button "Correct word" at bounding box center [33, 157] width 51 height 10
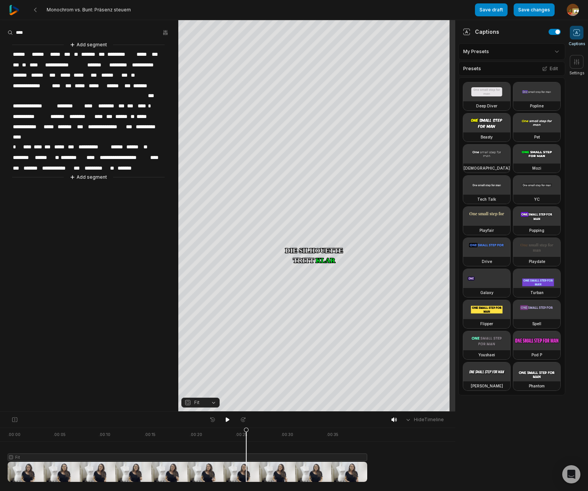
click at [36, 142] on span "****" at bounding box center [38, 147] width 11 height 10
click at [35, 142] on span "****" at bounding box center [38, 147] width 11 height 10
click at [39, 234] on aside "**********" at bounding box center [89, 215] width 178 height 391
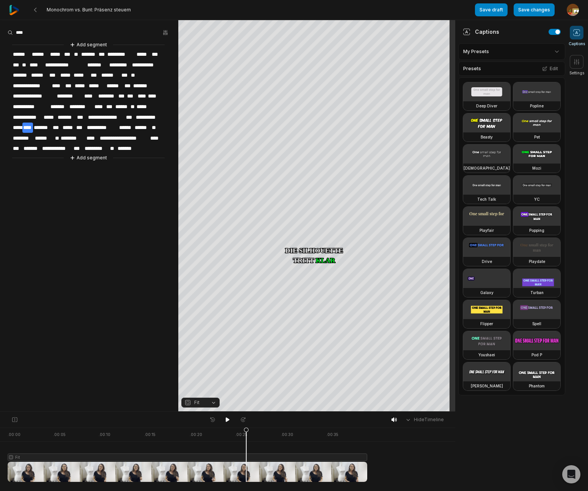
click at [122, 240] on aside "**********" at bounding box center [89, 215] width 178 height 391
click at [133, 114] on span "***" at bounding box center [130, 117] width 10 height 10
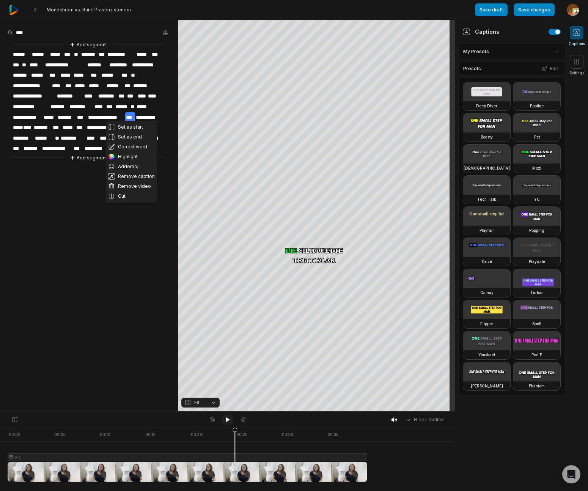
drag, startPoint x: 227, startPoint y: 417, endPoint x: 223, endPoint y: 418, distance: 3.9
click at [226, 417] on icon at bounding box center [227, 419] width 6 height 6
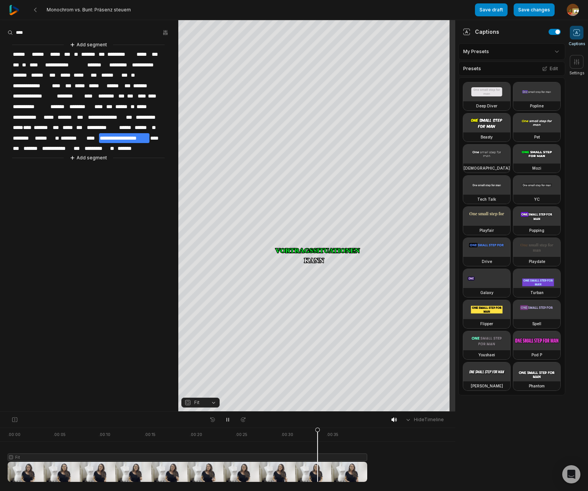
drag, startPoint x: 226, startPoint y: 419, endPoint x: 267, endPoint y: 423, distance: 41.8
click at [228, 419] on icon at bounding box center [227, 419] width 6 height 6
drag, startPoint x: 319, startPoint y: 430, endPoint x: 296, endPoint y: 431, distance: 23.2
click at [296, 431] on icon at bounding box center [296, 456] width 5 height 58
click at [110, 114] on span "**********" at bounding box center [106, 117] width 38 height 10
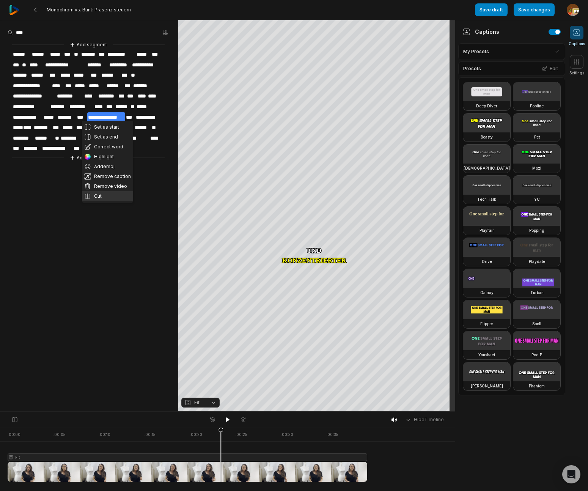
click at [99, 194] on button "Cut" at bounding box center [107, 196] width 51 height 10
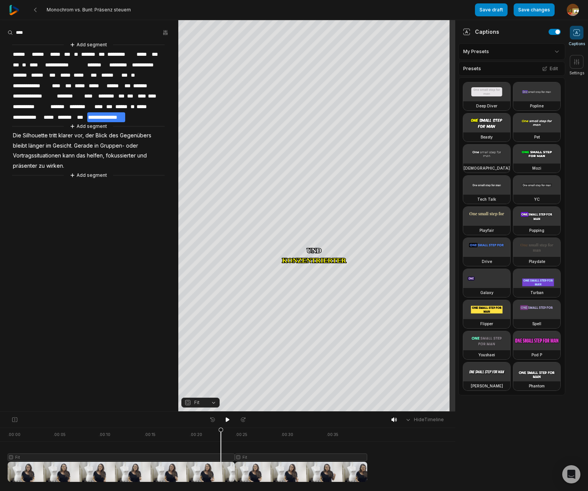
click at [67, 143] on span "Gesicht." at bounding box center [62, 146] width 21 height 10
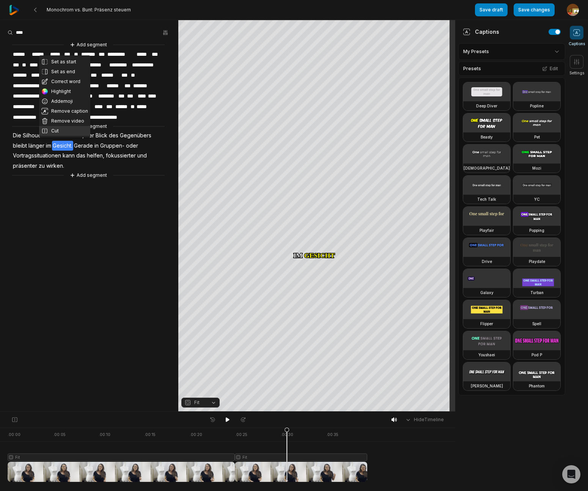
click at [59, 131] on button "Cut" at bounding box center [64, 131] width 51 height 10
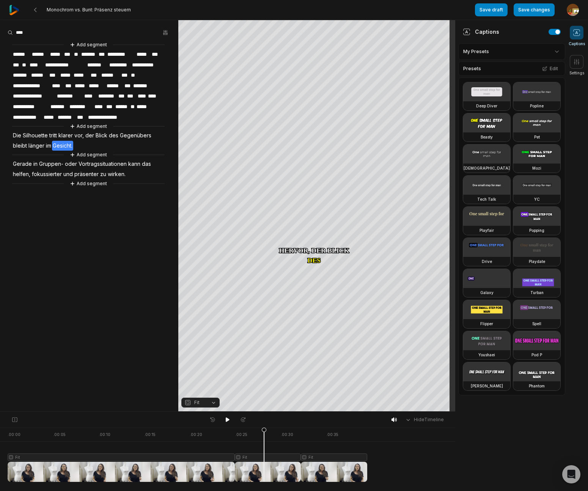
click at [264, 456] on div at bounding box center [187, 454] width 359 height 54
click at [215, 402] on button "Fit" at bounding box center [200, 402] width 38 height 10
click at [197, 389] on div "Fill" at bounding box center [200, 390] width 38 height 10
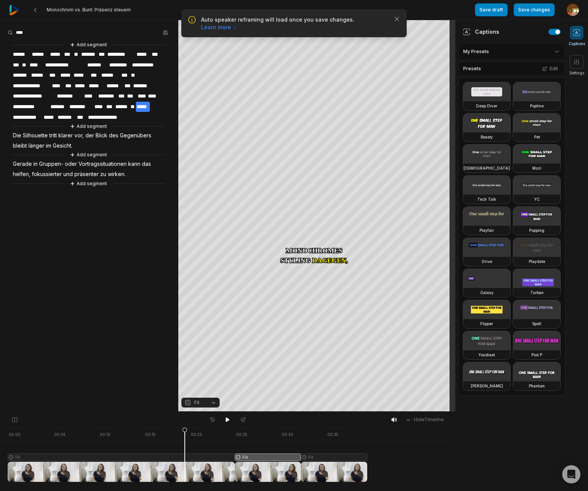
drag, startPoint x: 263, startPoint y: 430, endPoint x: 187, endPoint y: 436, distance: 76.4
click at [185, 438] on icon at bounding box center [184, 456] width 5 height 58
drag, startPoint x: 227, startPoint y: 417, endPoint x: 232, endPoint y: 413, distance: 5.6
click at [227, 417] on icon at bounding box center [227, 419] width 6 height 6
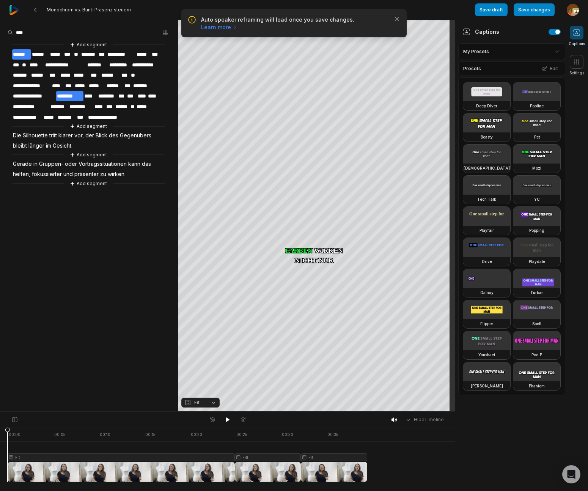
click at [69, 95] on span "********" at bounding box center [70, 96] width 28 height 10
click at [50, 96] on span "**********" at bounding box center [34, 96] width 44 height 10
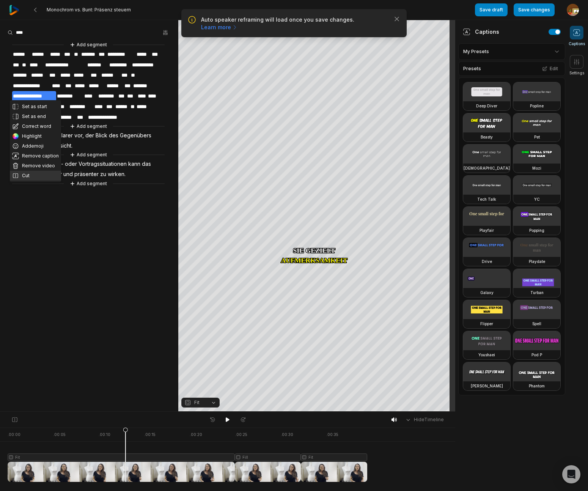
click at [31, 178] on button "Cut" at bounding box center [35, 176] width 51 height 10
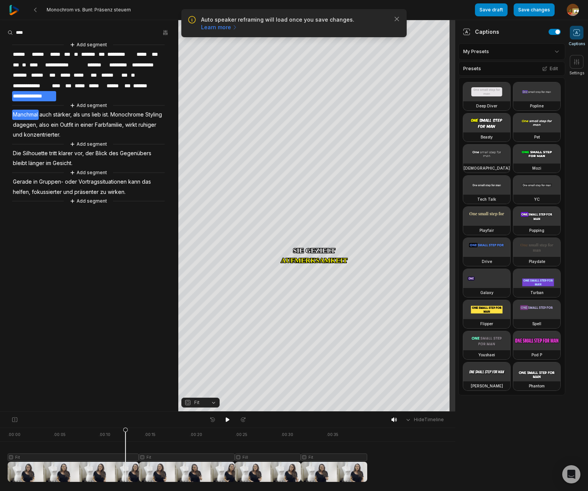
click at [28, 112] on span "Manchmal" at bounding box center [25, 115] width 27 height 10
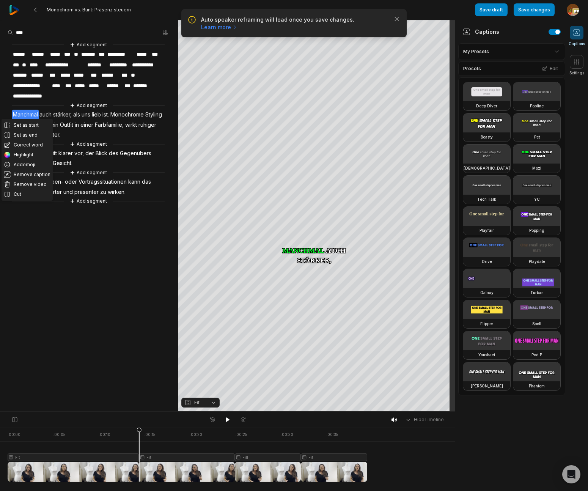
click at [192, 455] on div at bounding box center [187, 454] width 359 height 54
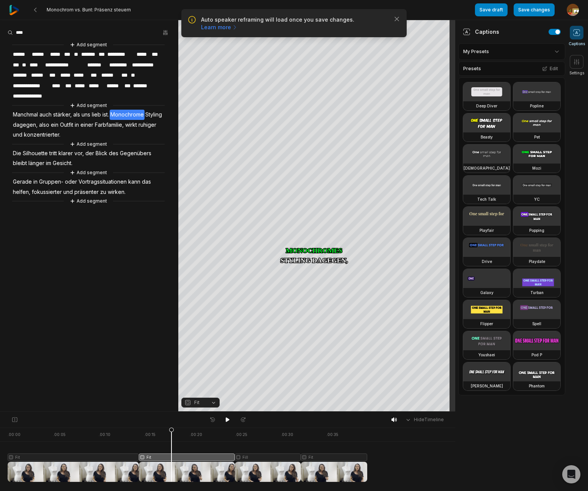
drag, startPoint x: 169, startPoint y: 435, endPoint x: 160, endPoint y: 386, distance: 50.1
click at [172, 436] on div at bounding box center [187, 454] width 359 height 54
click at [107, 112] on span "ist." at bounding box center [106, 115] width 8 height 10
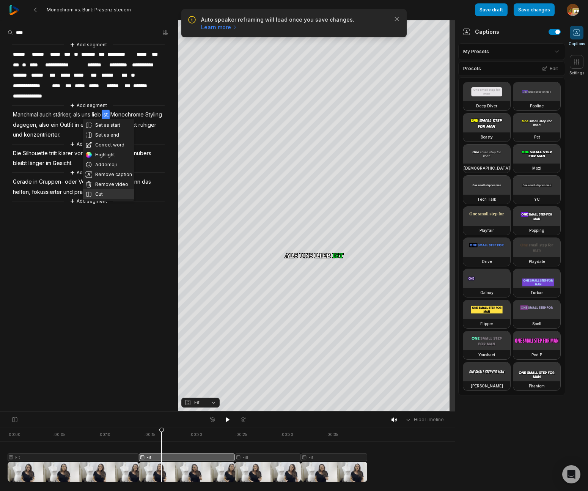
click at [99, 195] on button "Cut" at bounding box center [108, 194] width 51 height 10
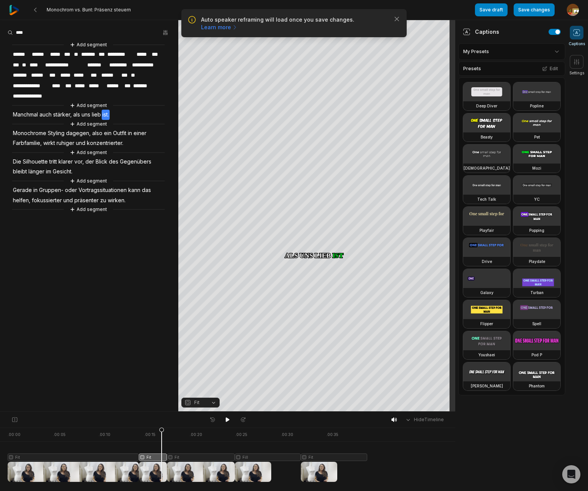
click at [26, 114] on span "Manchmal" at bounding box center [25, 115] width 27 height 10
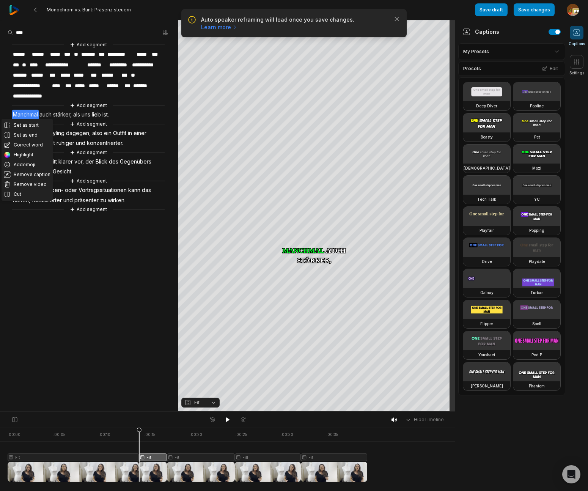
click at [152, 456] on div at bounding box center [187, 454] width 359 height 54
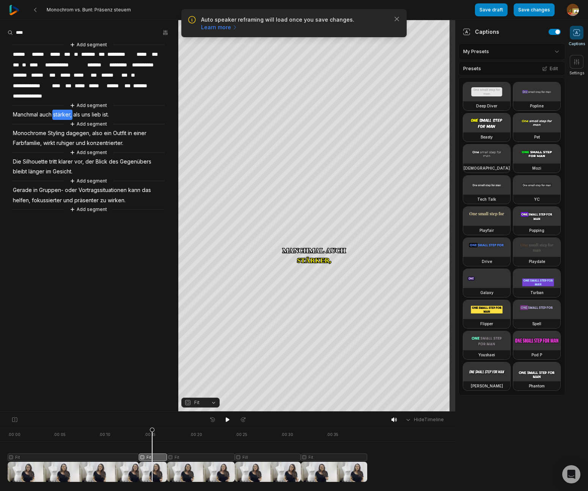
click at [214, 401] on button "Fit" at bounding box center [200, 402] width 38 height 10
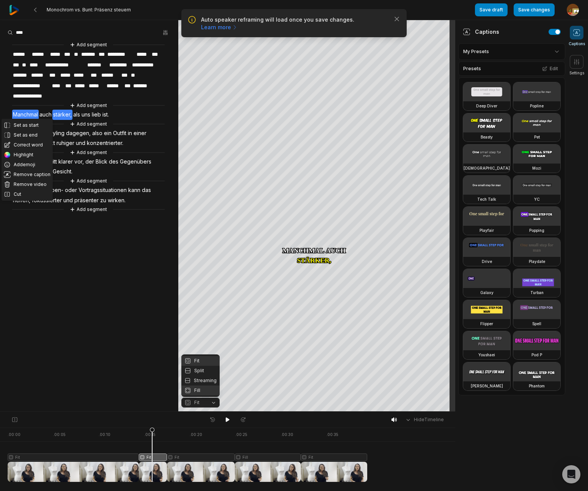
click at [198, 387] on div "Fill" at bounding box center [200, 390] width 38 height 10
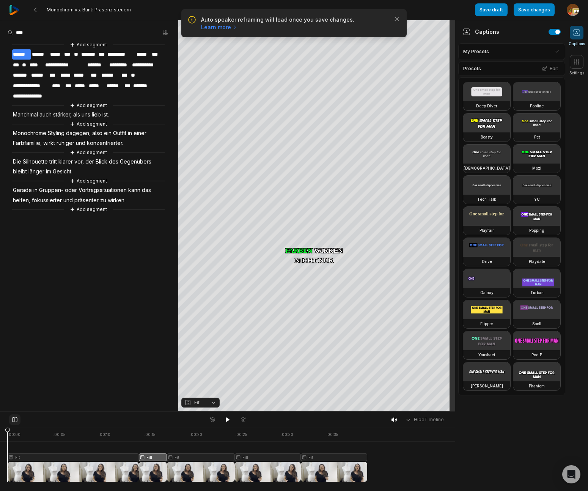
drag, startPoint x: 61, startPoint y: 428, endPoint x: 13, endPoint y: 422, distance: 48.5
click at [0, 425] on html "Auto speaker reframing will load once you save changes. Learn more Close Monoch…" at bounding box center [294, 245] width 588 height 491
drag, startPoint x: 228, startPoint y: 418, endPoint x: 125, endPoint y: 333, distance: 133.5
click at [219, 411] on div "Hide Timeline" at bounding box center [227, 419] width 455 height 16
drag, startPoint x: 227, startPoint y: 420, endPoint x: 214, endPoint y: 400, distance: 23.8
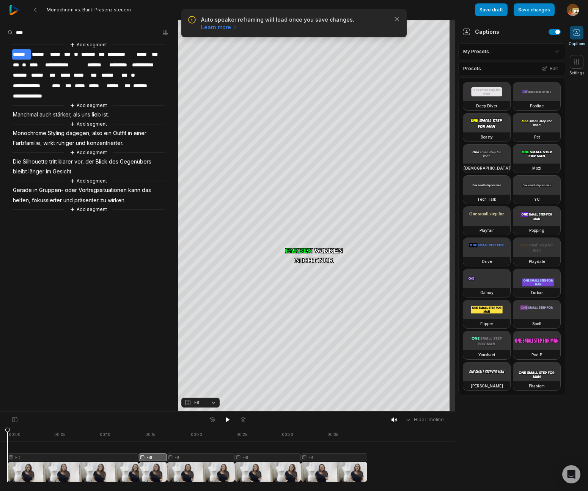
click at [227, 420] on icon at bounding box center [228, 419] width 4 height 5
drag, startPoint x: 542, startPoint y: 11, endPoint x: 529, endPoint y: 13, distance: 13.8
click at [542, 11] on button "Save changes" at bounding box center [533, 9] width 41 height 13
drag, startPoint x: 396, startPoint y: 19, endPoint x: 463, endPoint y: 18, distance: 67.1
click at [397, 19] on icon "button" at bounding box center [397, 19] width 8 height 8
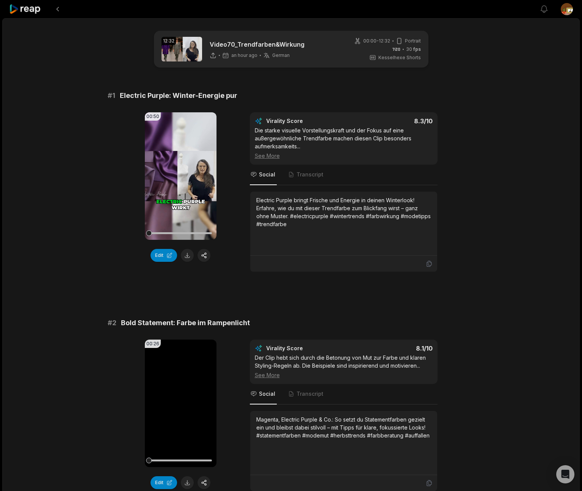
scroll to position [731, 0]
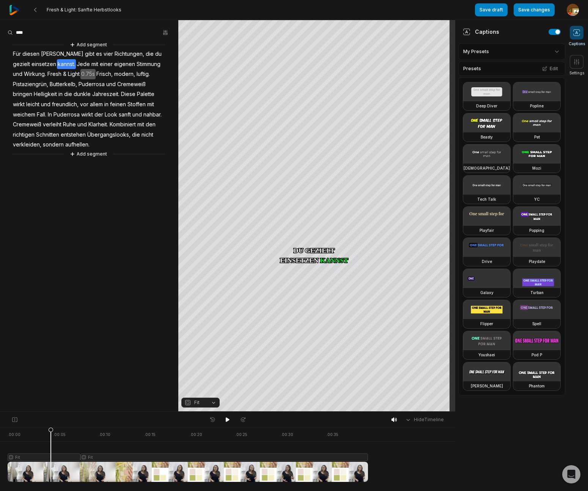
click at [52, 430] on icon at bounding box center [51, 456] width 5 height 58
click at [24, 73] on span "Wirkung." at bounding box center [35, 74] width 24 height 10
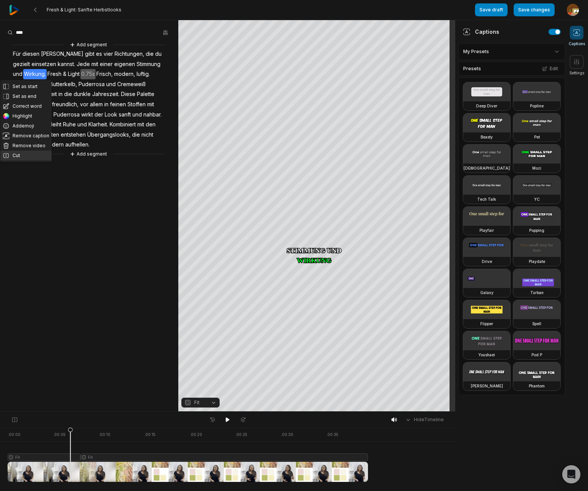
click at [16, 155] on button "Cut" at bounding box center [25, 155] width 51 height 10
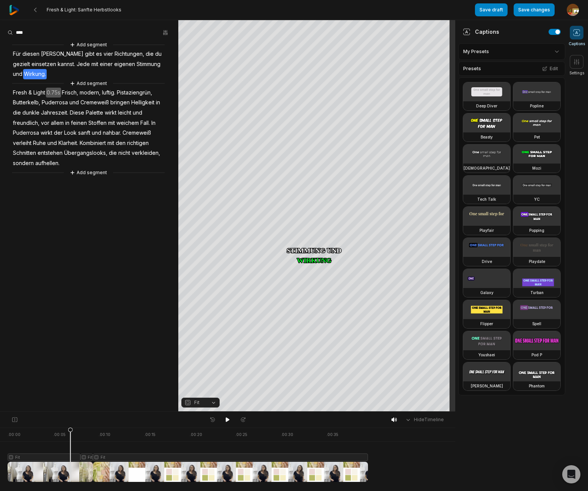
click at [19, 92] on span "Fresh" at bounding box center [20, 93] width 16 height 10
drag, startPoint x: 93, startPoint y: 432, endPoint x: 88, endPoint y: 433, distance: 5.4
click at [88, 433] on icon at bounding box center [87, 454] width 5 height 55
click at [215, 403] on button "Fit" at bounding box center [200, 402] width 38 height 10
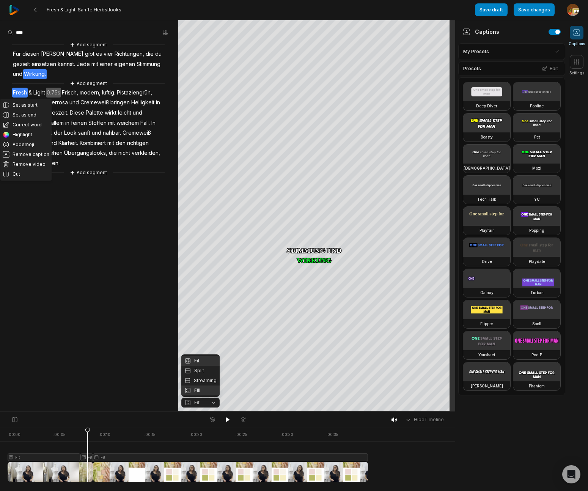
click at [199, 386] on div "Fill" at bounding box center [200, 390] width 38 height 10
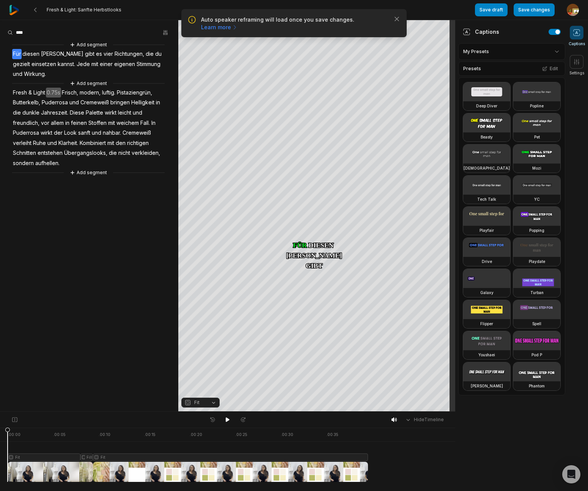
drag, startPoint x: 61, startPoint y: 432, endPoint x: 146, endPoint y: 421, distance: 86.0
click at [0, 440] on html "Auto speaker reframing will load once you save changes. Learn more Close Fresh …" at bounding box center [294, 245] width 588 height 491
click at [227, 420] on icon at bounding box center [228, 419] width 4 height 5
click at [227, 420] on icon at bounding box center [227, 419] width 6 height 6
click at [112, 92] on span "luftig." at bounding box center [108, 93] width 15 height 10
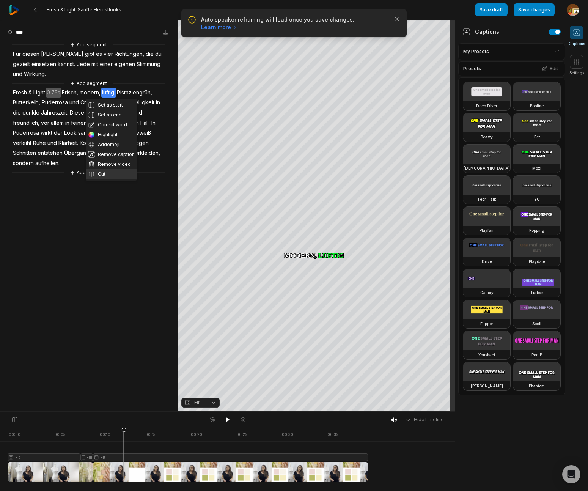
click at [101, 172] on button "Cut" at bounding box center [111, 174] width 51 height 10
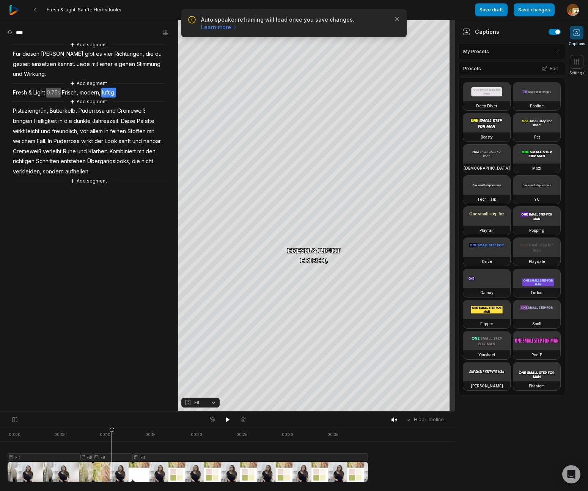
click at [112, 457] on div at bounding box center [188, 454] width 360 height 54
click at [213, 404] on button "Fit" at bounding box center [200, 402] width 38 height 10
click at [195, 392] on div "Fill" at bounding box center [200, 390] width 38 height 10
drag, startPoint x: 110, startPoint y: 430, endPoint x: 47, endPoint y: 431, distance: 62.9
click at [47, 431] on icon at bounding box center [47, 456] width 5 height 58
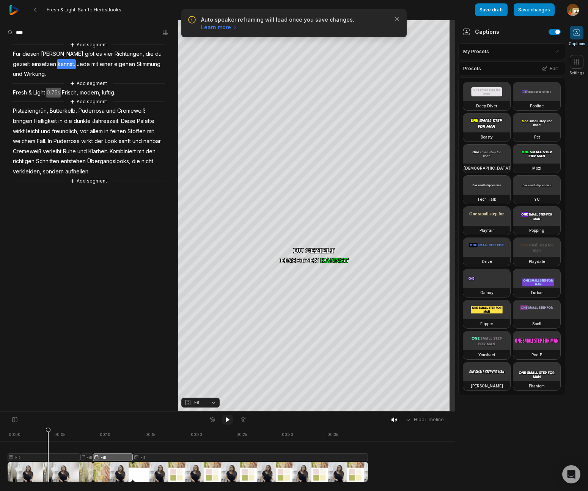
click at [226, 419] on icon at bounding box center [228, 419] width 4 height 5
click at [227, 420] on icon at bounding box center [228, 419] width 2 height 3
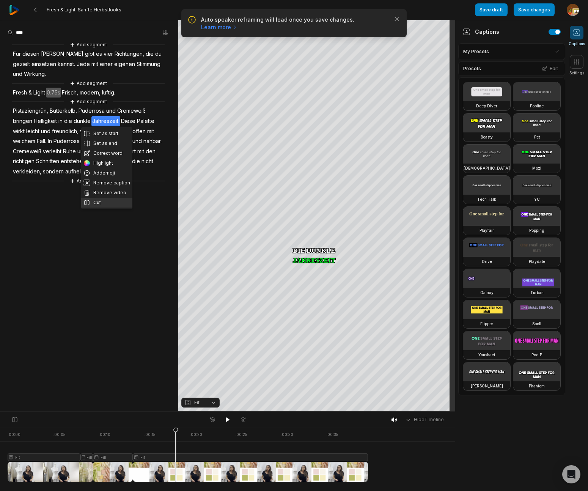
click at [103, 203] on button "Cut" at bounding box center [106, 203] width 51 height 10
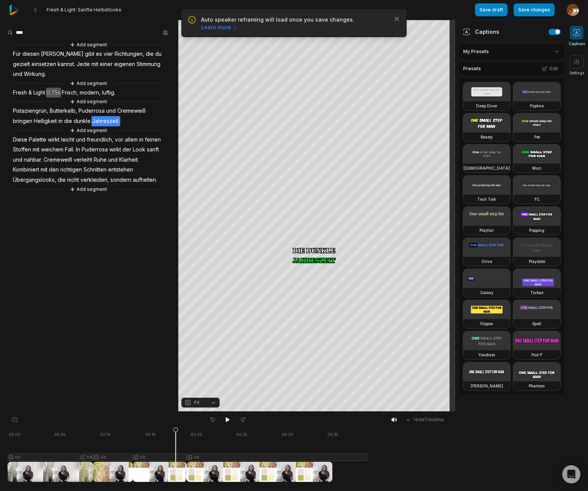
click at [28, 110] on span "Pistaziengrün," at bounding box center [30, 111] width 37 height 10
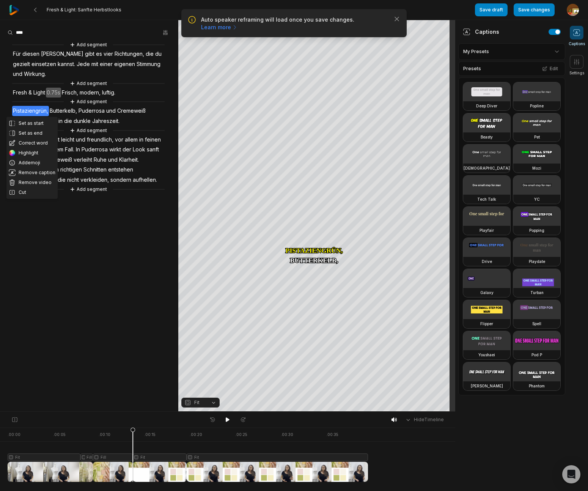
click at [213, 401] on button "Fit" at bounding box center [200, 402] width 38 height 10
click at [200, 372] on div "Split" at bounding box center [200, 370] width 38 height 10
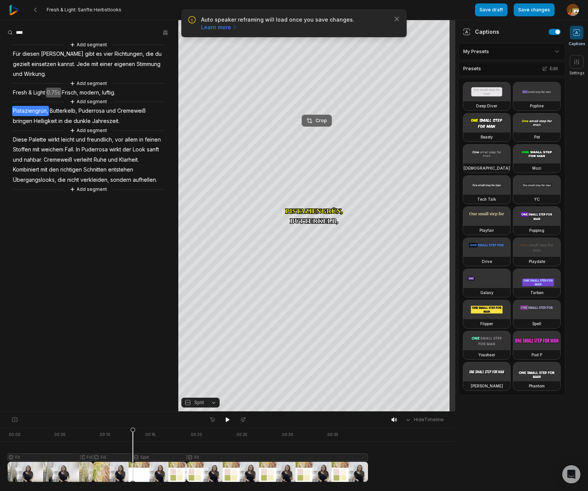
click at [323, 122] on div "Crop" at bounding box center [316, 120] width 20 height 7
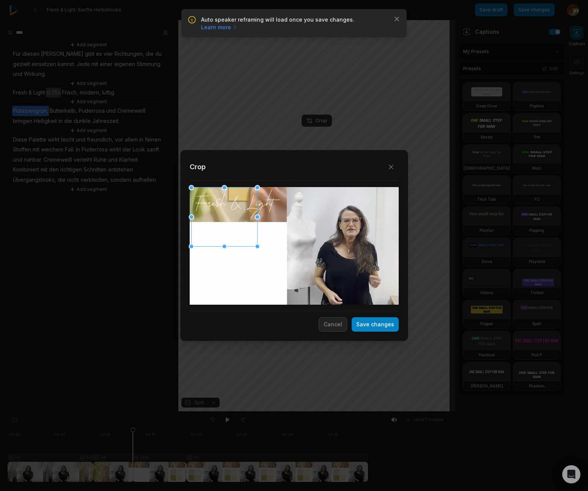
drag, startPoint x: 274, startPoint y: 259, endPoint x: 268, endPoint y: 243, distance: 17.0
click at [243, 225] on div at bounding box center [224, 217] width 66 height 59
drag, startPoint x: 259, startPoint y: 245, endPoint x: 275, endPoint y: 298, distance: 55.6
click at [275, 411] on div "Close Crop Save changes Cancel" at bounding box center [294, 411] width 588 height 0
drag, startPoint x: 263, startPoint y: 238, endPoint x: 264, endPoint y: 229, distance: 9.9
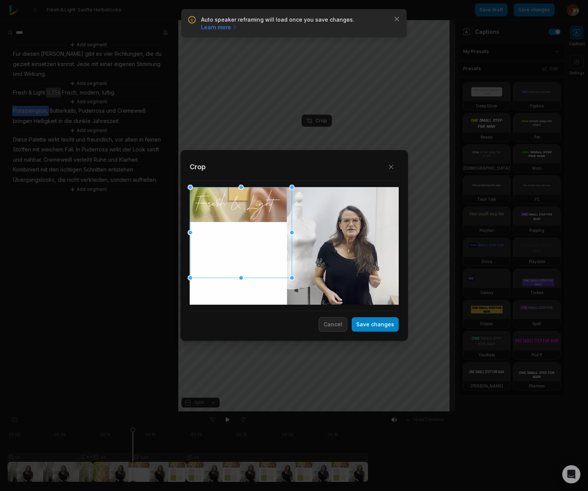
click at [262, 228] on div at bounding box center [241, 232] width 102 height 91
drag, startPoint x: 290, startPoint y: 277, endPoint x: 287, endPoint y: 271, distance: 6.5
click at [287, 271] on div at bounding box center [286, 273] width 5 height 5
click at [378, 322] on button "Save changes" at bounding box center [374, 324] width 47 height 14
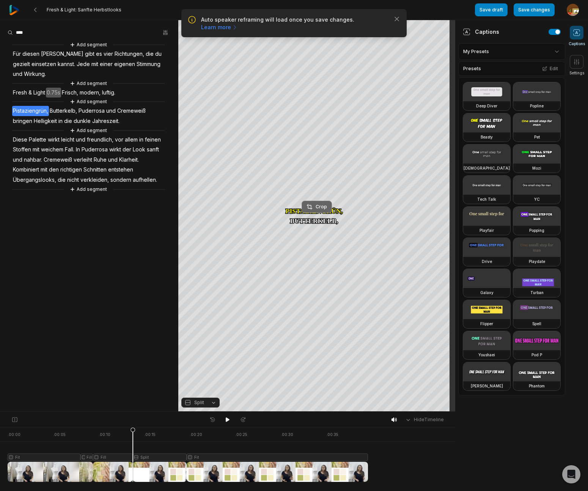
click at [322, 205] on div "Crop" at bounding box center [316, 206] width 20 height 7
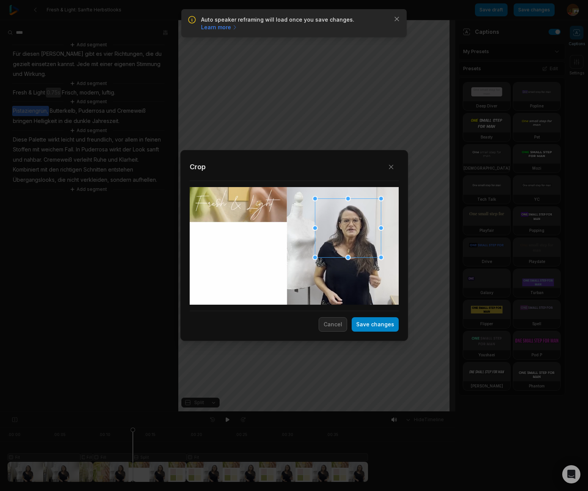
drag, startPoint x: 285, startPoint y: 258, endPoint x: 339, endPoint y: 240, distance: 56.7
click at [339, 240] on div at bounding box center [348, 228] width 66 height 59
drag, startPoint x: 381, startPoint y: 325, endPoint x: 379, endPoint y: 337, distance: 12.7
click at [381, 326] on button "Save changes" at bounding box center [374, 324] width 47 height 14
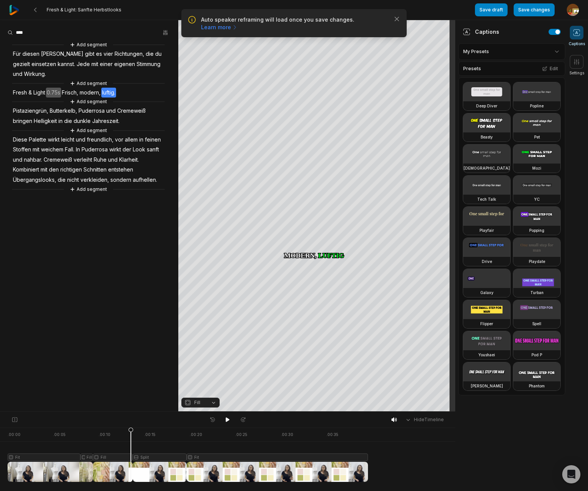
drag, startPoint x: 127, startPoint y: 430, endPoint x: 131, endPoint y: 437, distance: 7.7
click at [131, 437] on icon at bounding box center [131, 456] width 5 height 58
drag, startPoint x: 226, startPoint y: 417, endPoint x: 177, endPoint y: 379, distance: 62.2
click at [224, 415] on button at bounding box center [227, 419] width 11 height 10
click at [229, 422] on icon at bounding box center [227, 419] width 6 height 6
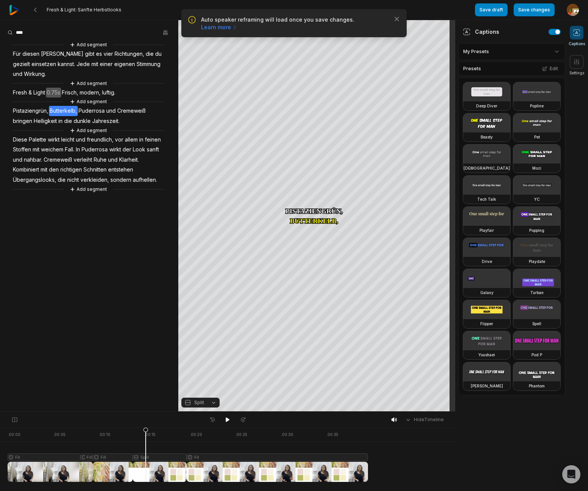
drag, startPoint x: 163, startPoint y: 431, endPoint x: 164, endPoint y: 445, distance: 14.4
click at [146, 434] on icon at bounding box center [145, 456] width 5 height 58
drag, startPoint x: 163, startPoint y: 454, endPoint x: 208, endPoint y: 400, distance: 69.7
click at [164, 454] on div at bounding box center [188, 454] width 360 height 54
click at [321, 118] on div "Crop" at bounding box center [316, 120] width 20 height 7
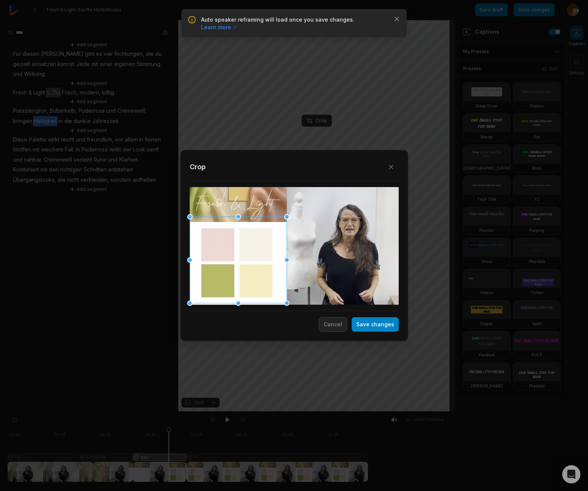
drag, startPoint x: 250, startPoint y: 221, endPoint x: 245, endPoint y: 260, distance: 39.8
click at [245, 260] on div at bounding box center [238, 260] width 97 height 86
drag, startPoint x: 190, startPoint y: 216, endPoint x: 215, endPoint y: 239, distance: 33.6
click at [191, 411] on div "Close Crop Save changes Cancel" at bounding box center [294, 411] width 588 height 0
click at [248, 270] on div at bounding box center [236, 262] width 91 height 81
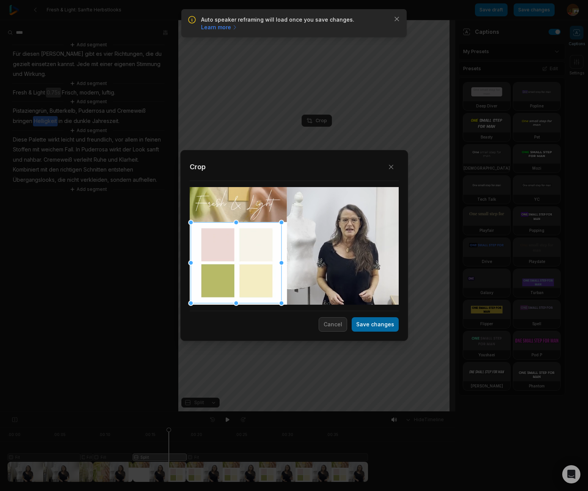
click at [382, 325] on button "Save changes" at bounding box center [374, 324] width 47 height 14
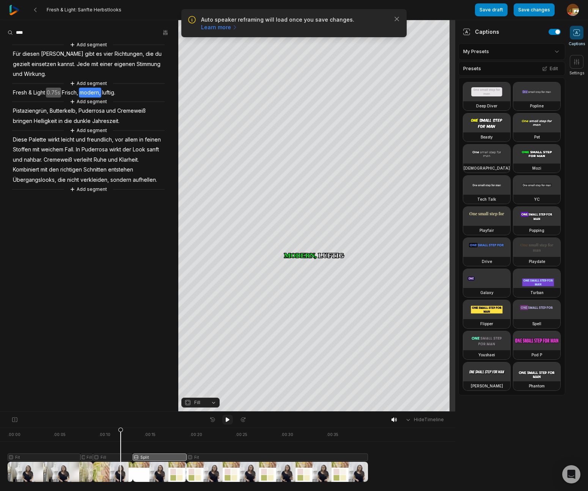
drag, startPoint x: 167, startPoint y: 430, endPoint x: 224, endPoint y: 418, distance: 57.9
click at [121, 440] on icon at bounding box center [120, 456] width 5 height 58
drag, startPoint x: 226, startPoint y: 418, endPoint x: 102, endPoint y: 334, distance: 149.9
click at [220, 412] on div "Hide Timeline" at bounding box center [227, 419] width 455 height 16
drag, startPoint x: 230, startPoint y: 419, endPoint x: 190, endPoint y: 398, distance: 45.4
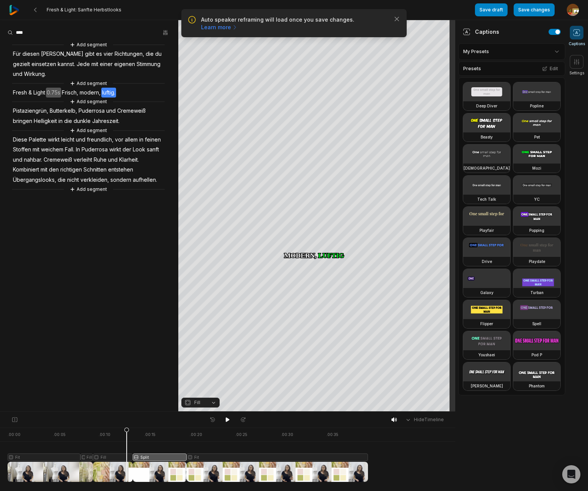
click at [229, 419] on icon at bounding box center [227, 419] width 6 height 6
click at [97, 190] on button "Add segment" at bounding box center [88, 189] width 40 height 8
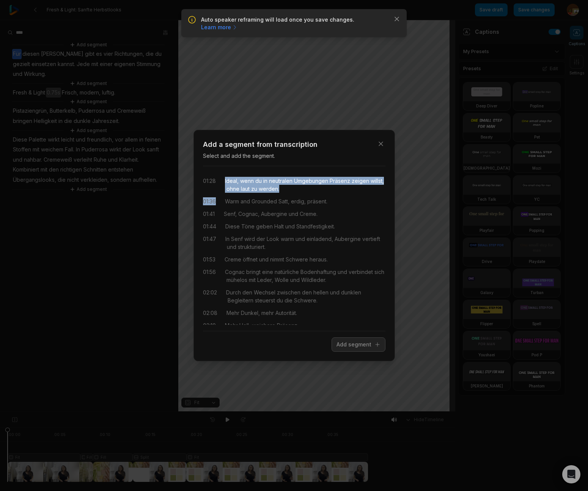
drag, startPoint x: 294, startPoint y: 191, endPoint x: 337, endPoint y: 328, distance: 143.3
click at [300, 194] on div "01:28 Ideal, wenn du in neutralen Umgebungen Präsenz zeigen willst, ohne laut z…" at bounding box center [294, 248] width 182 height 152
drag, startPoint x: 347, startPoint y: 348, endPoint x: 256, endPoint y: 306, distance: 100.8
click at [348, 347] on button "Add segment" at bounding box center [358, 344] width 54 height 14
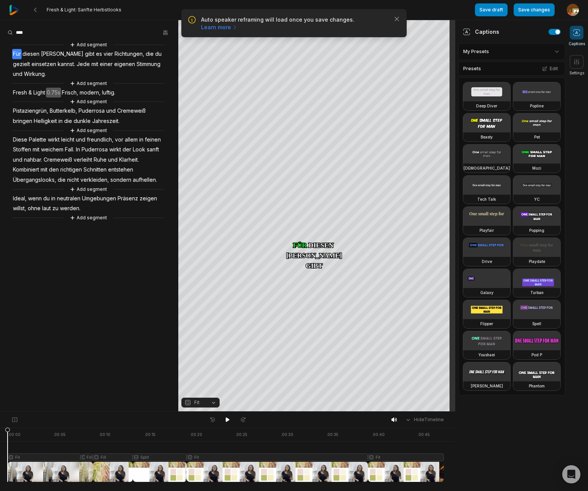
click at [136, 161] on span "Klarheit." at bounding box center [128, 160] width 21 height 10
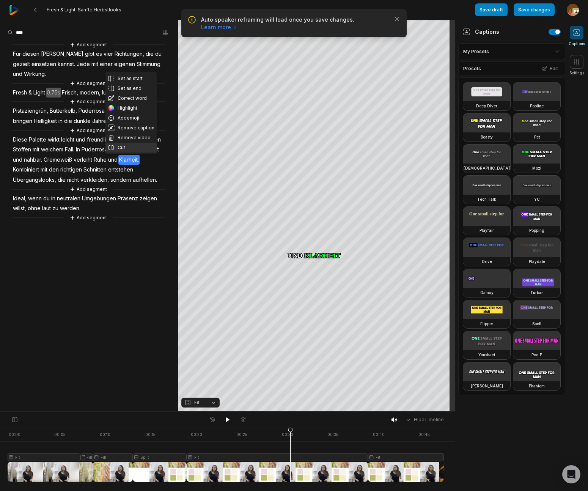
click at [128, 149] on button "Cut" at bounding box center [130, 148] width 51 height 10
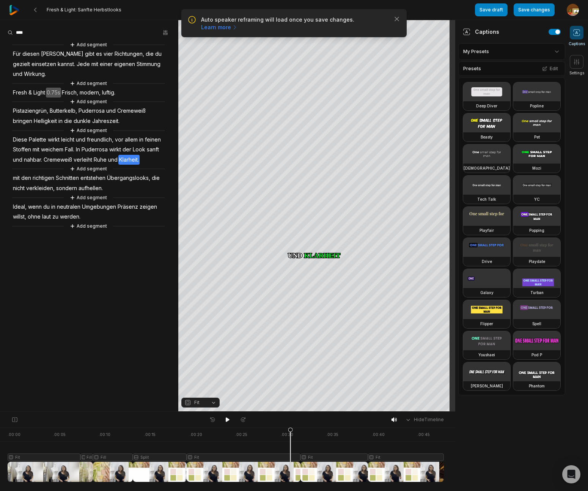
click at [18, 179] on span "mit" at bounding box center [16, 178] width 8 height 10
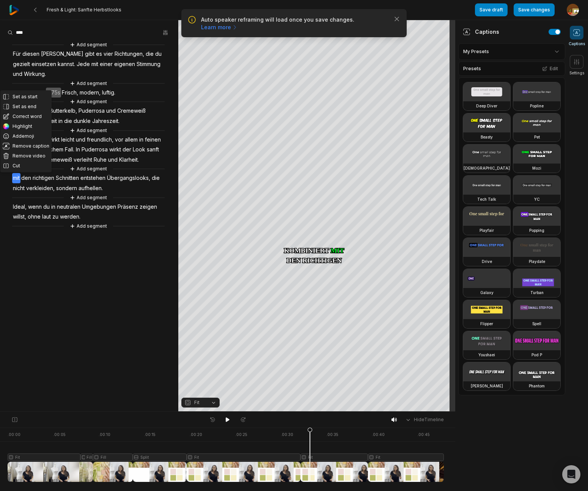
drag, startPoint x: 325, startPoint y: 455, endPoint x: 317, endPoint y: 452, distance: 8.7
click at [325, 455] on div at bounding box center [226, 454] width 436 height 54
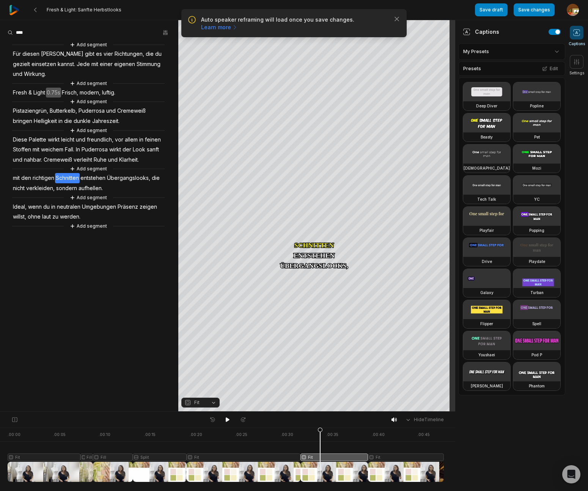
drag, startPoint x: 213, startPoint y: 402, endPoint x: 210, endPoint y: 398, distance: 4.8
click at [213, 402] on button "Fit" at bounding box center [200, 402] width 38 height 10
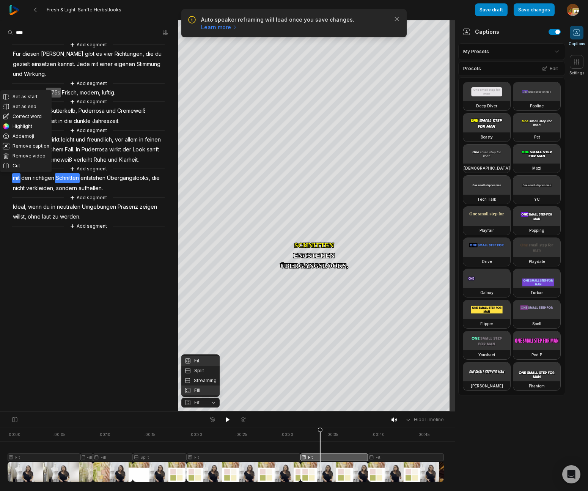
click at [198, 388] on div "Fill" at bounding box center [200, 390] width 38 height 10
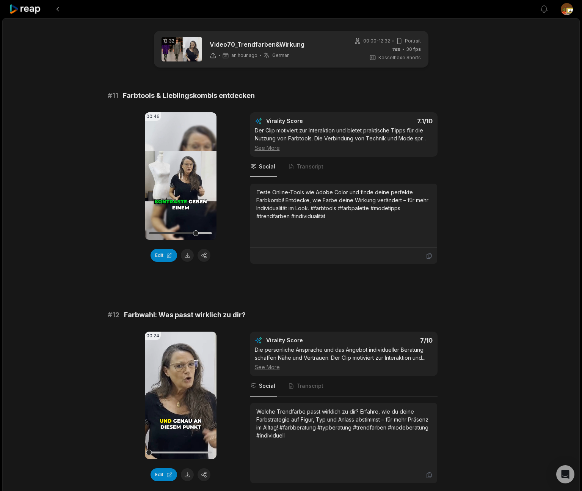
click at [182, 176] on icon at bounding box center [180, 175] width 3 height 5
click at [165, 256] on button "Edit" at bounding box center [163, 255] width 27 height 13
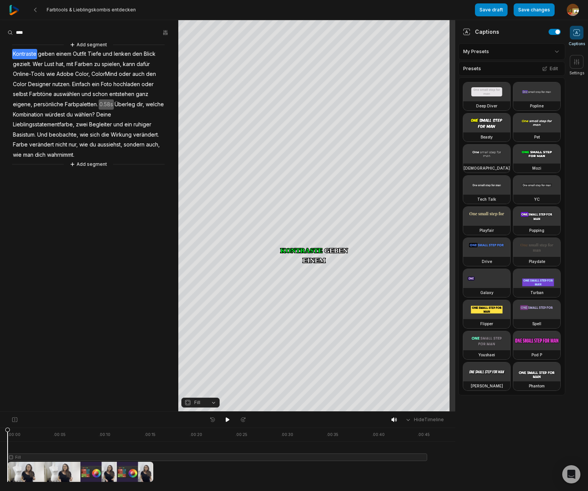
click at [25, 125] on span "Lieblingsstatementfarbe," at bounding box center [43, 124] width 63 height 10
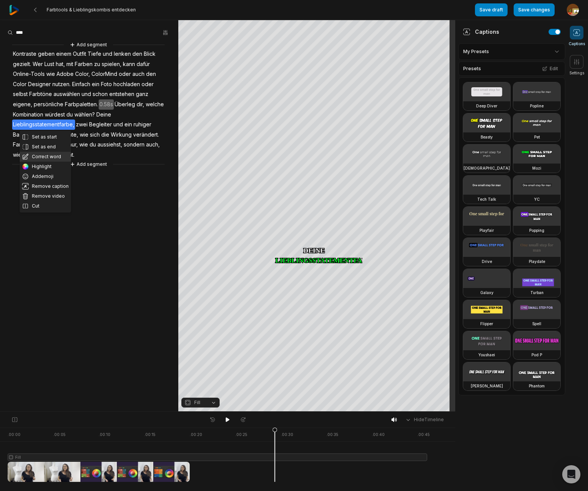
click at [38, 154] on button "Correct word" at bounding box center [45, 157] width 51 height 10
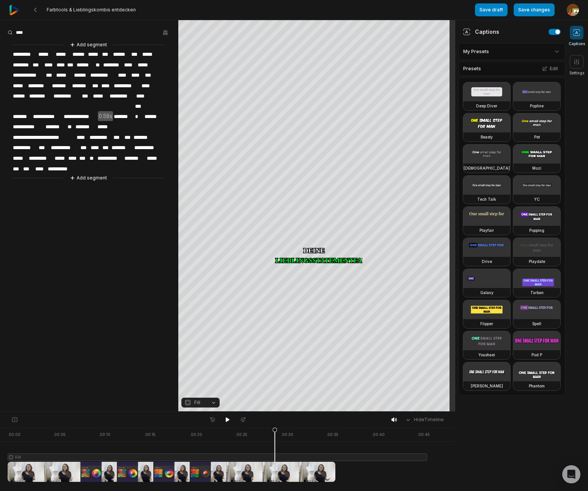
click at [34, 132] on span "**********" at bounding box center [44, 137] width 64 height 10
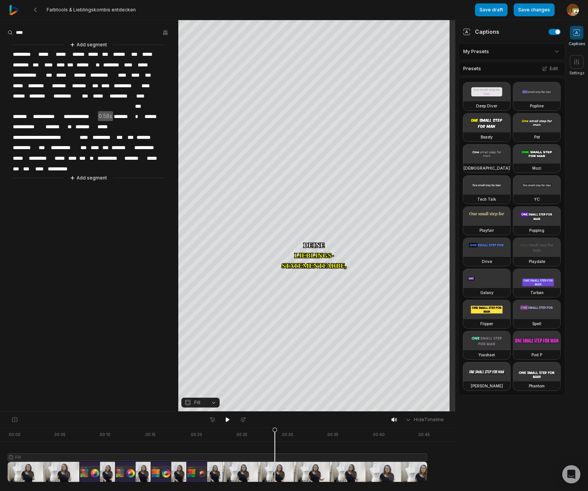
click at [21, 143] on span "*********" at bounding box center [25, 148] width 26 height 10
click at [30, 143] on span "*********" at bounding box center [25, 148] width 26 height 10
drag, startPoint x: 228, startPoint y: 419, endPoint x: 211, endPoint y: 400, distance: 25.0
click at [228, 419] on icon at bounding box center [228, 419] width 4 height 5
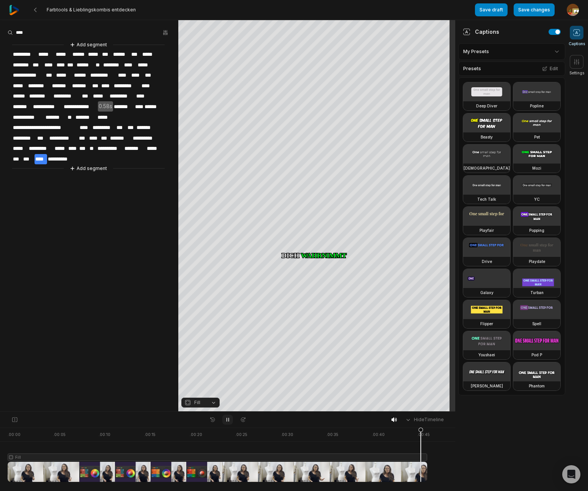
click at [228, 419] on icon at bounding box center [228, 419] width 2 height 3
click at [150, 133] on span "**********" at bounding box center [145, 138] width 27 height 10
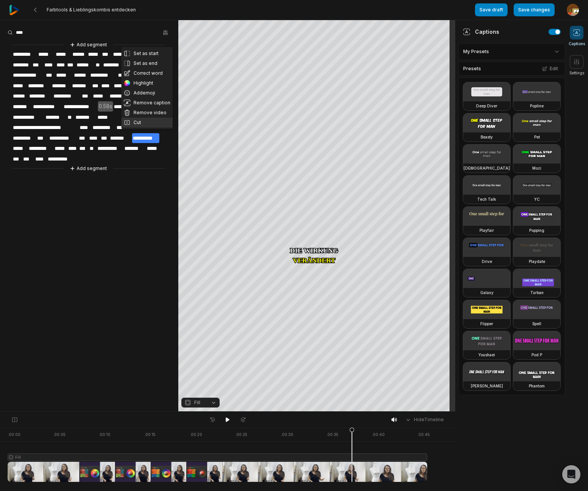
click at [138, 120] on button "Cut" at bounding box center [146, 123] width 51 height 10
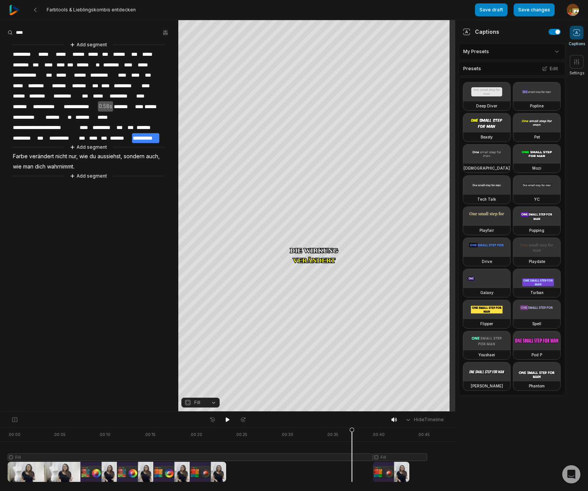
click at [19, 155] on span "Farbe" at bounding box center [20, 156] width 16 height 10
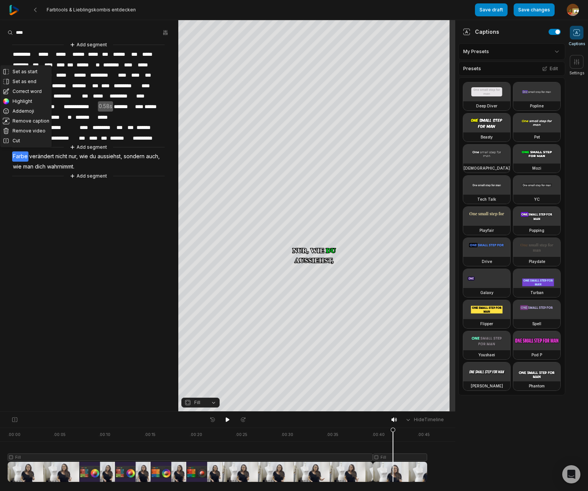
drag, startPoint x: 393, startPoint y: 457, endPoint x: 374, endPoint y: 450, distance: 20.1
click at [393, 457] on div at bounding box center [217, 454] width 419 height 54
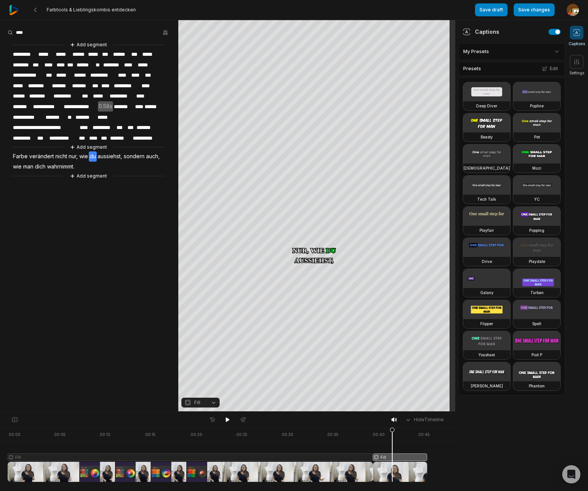
click at [215, 402] on button "Fill" at bounding box center [200, 402] width 38 height 10
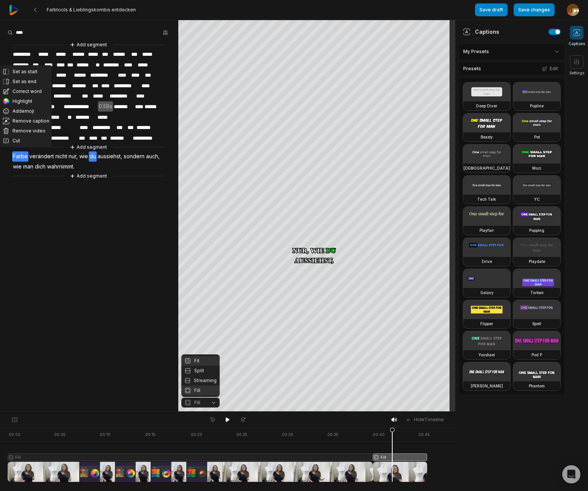
click at [198, 360] on div "Fit" at bounding box center [200, 361] width 38 height 10
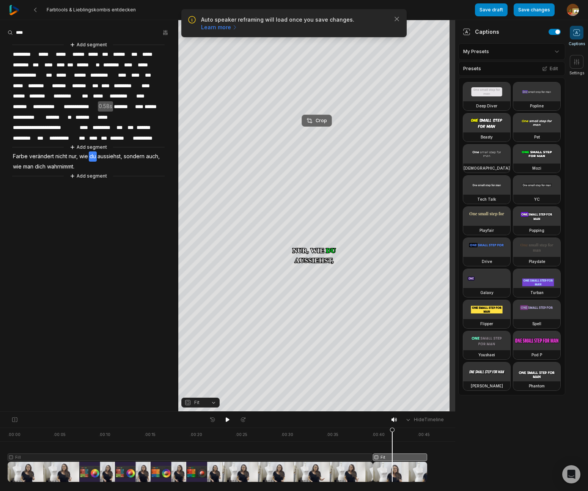
click at [323, 119] on div "Crop" at bounding box center [316, 120] width 20 height 7
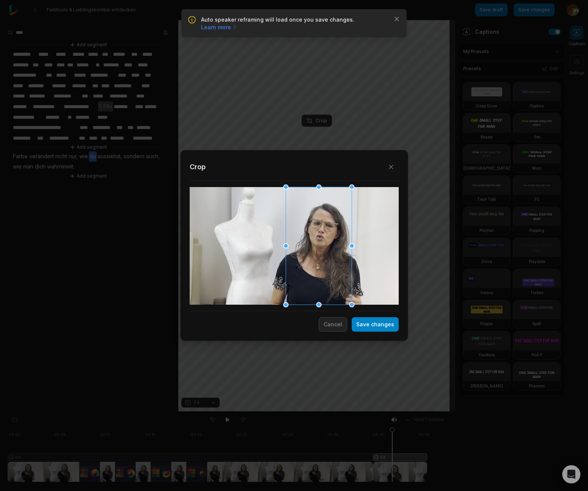
drag, startPoint x: 295, startPoint y: 267, endPoint x: 320, endPoint y: 267, distance: 24.6
click at [320, 267] on div at bounding box center [318, 246] width 66 height 118
click at [320, 287] on div at bounding box center [321, 246] width 66 height 118
drag, startPoint x: 385, startPoint y: 324, endPoint x: 364, endPoint y: 353, distance: 35.3
click at [385, 324] on button "Save changes" at bounding box center [374, 324] width 47 height 14
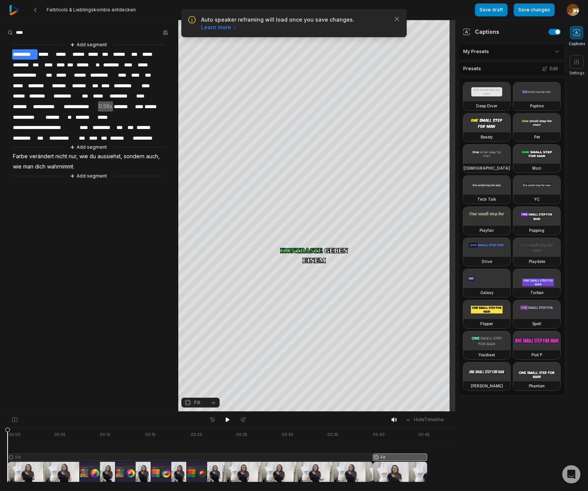
drag, startPoint x: 391, startPoint y: 428, endPoint x: 6, endPoint y: 444, distance: 385.8
click at [6, 444] on icon at bounding box center [7, 456] width 5 height 58
drag, startPoint x: 228, startPoint y: 419, endPoint x: 232, endPoint y: 420, distance: 4.1
click at [228, 419] on icon at bounding box center [228, 419] width 4 height 5
click at [227, 416] on icon at bounding box center [227, 419] width 6 height 6
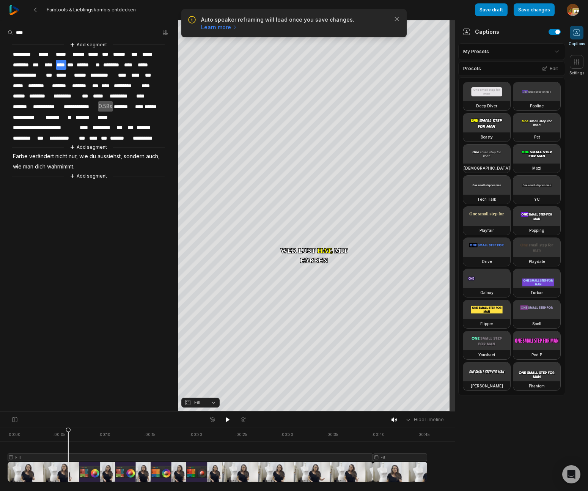
click at [23, 66] on span "********" at bounding box center [22, 65] width 20 height 10
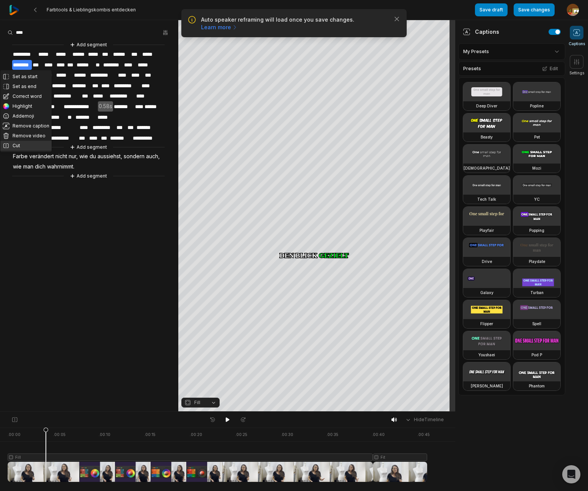
click at [14, 144] on button "Cut" at bounding box center [25, 146] width 51 height 10
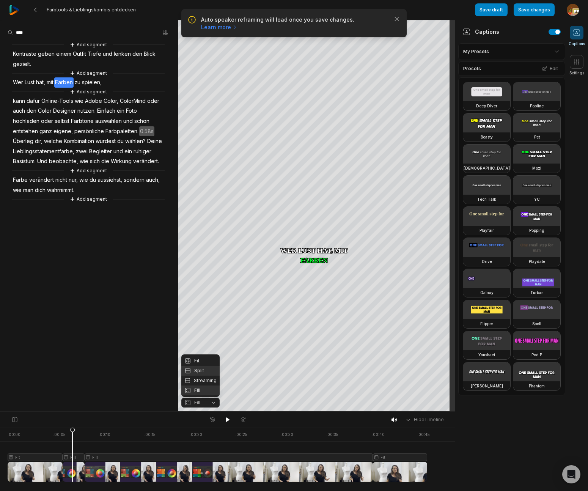
click at [199, 368] on div "Split" at bounding box center [200, 370] width 38 height 10
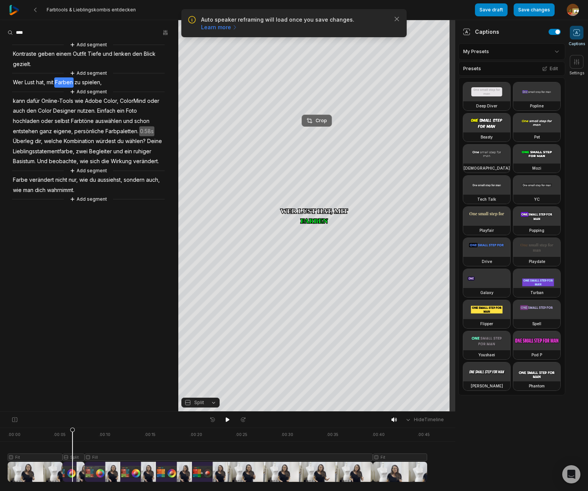
click at [321, 122] on div "Crop" at bounding box center [316, 120] width 20 height 7
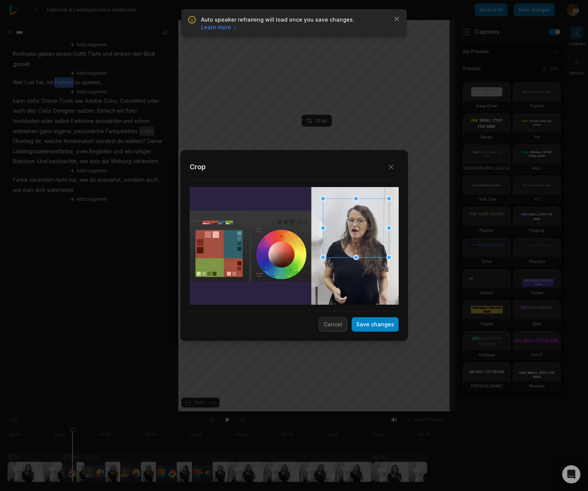
drag, startPoint x: 295, startPoint y: 233, endPoint x: 348, endPoint y: 217, distance: 54.9
click at [348, 217] on div at bounding box center [356, 228] width 66 height 59
click at [376, 326] on button "Save changes" at bounding box center [374, 324] width 47 height 14
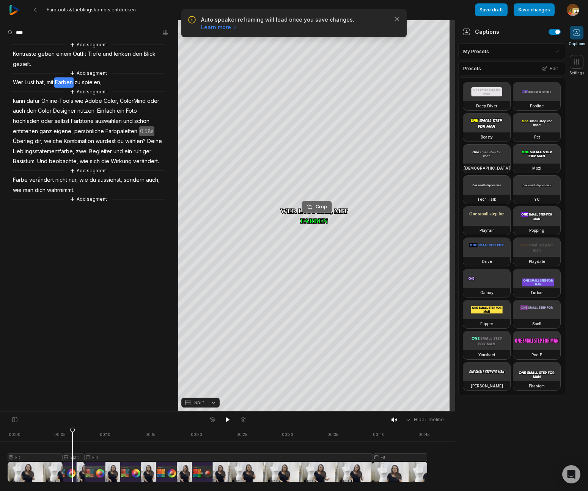
click at [320, 205] on div "Crop" at bounding box center [316, 206] width 20 height 7
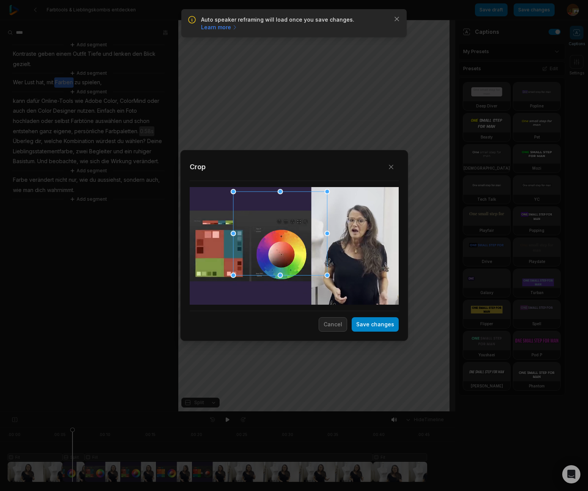
drag, startPoint x: 262, startPoint y: 216, endPoint x: 271, endPoint y: 240, distance: 25.7
click at [186, 411] on div "Close Crop Save changes Cancel" at bounding box center [294, 411] width 588 height 0
drag, startPoint x: 266, startPoint y: 255, endPoint x: 275, endPoint y: 261, distance: 10.6
click at [275, 261] on div at bounding box center [262, 245] width 94 height 84
drag, startPoint x: 302, startPoint y: 271, endPoint x: 291, endPoint y: 273, distance: 11.2
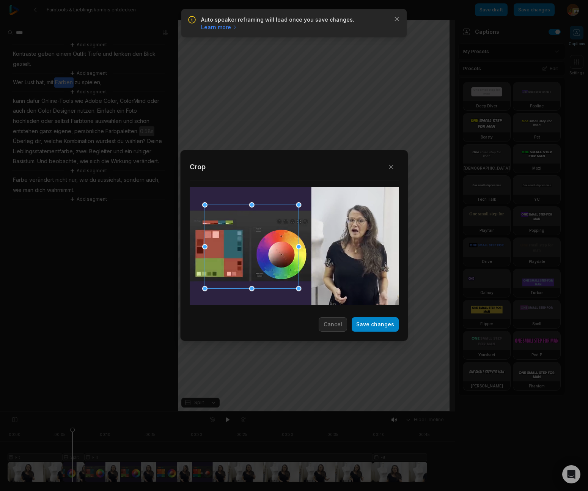
click at [291, 273] on div at bounding box center [251, 247] width 94 height 84
drag, startPoint x: 377, startPoint y: 325, endPoint x: 384, endPoint y: 331, distance: 8.6
click at [377, 325] on button "Save changes" at bounding box center [374, 324] width 47 height 14
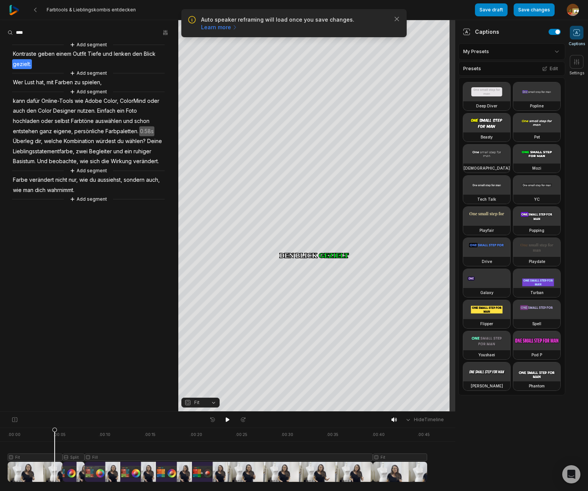
drag, startPoint x: 72, startPoint y: 430, endPoint x: 55, endPoint y: 433, distance: 17.4
click at [55, 433] on icon at bounding box center [54, 456] width 5 height 58
drag, startPoint x: 227, startPoint y: 416, endPoint x: 216, endPoint y: 404, distance: 16.1
click at [227, 416] on icon at bounding box center [227, 419] width 6 height 6
drag, startPoint x: 227, startPoint y: 418, endPoint x: 180, endPoint y: 433, distance: 48.8
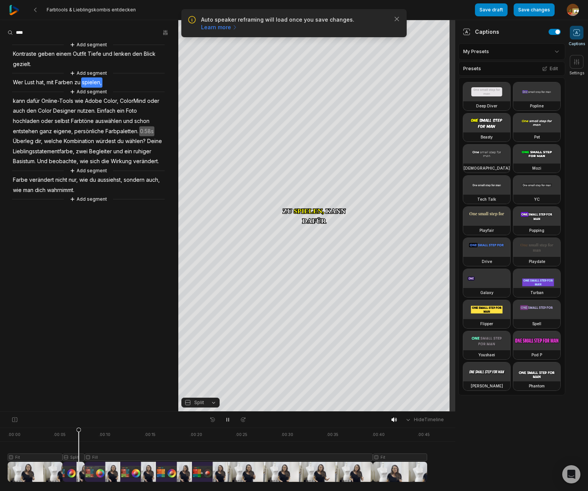
click at [227, 418] on icon at bounding box center [227, 419] width 6 height 6
drag, startPoint x: 77, startPoint y: 430, endPoint x: 28, endPoint y: 432, distance: 49.3
click at [28, 432] on icon at bounding box center [27, 456] width 5 height 58
drag, startPoint x: 226, startPoint y: 418, endPoint x: 131, endPoint y: 358, distance: 112.1
click at [222, 417] on button at bounding box center [227, 419] width 11 height 10
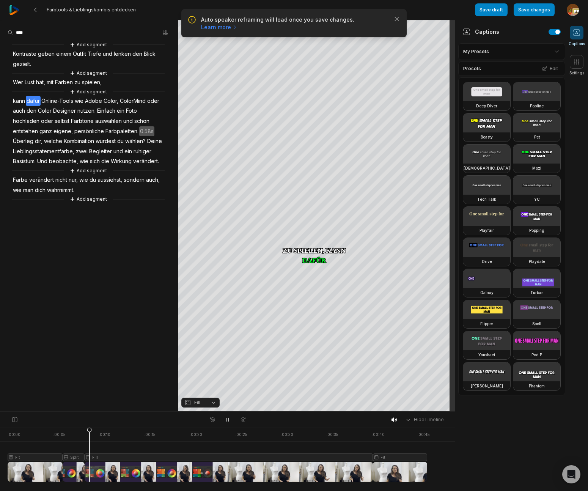
drag, startPoint x: 229, startPoint y: 420, endPoint x: 235, endPoint y: 416, distance: 7.2
click at [229, 420] on icon at bounding box center [227, 419] width 6 height 6
click at [149, 54] on span "Blick" at bounding box center [149, 54] width 13 height 10
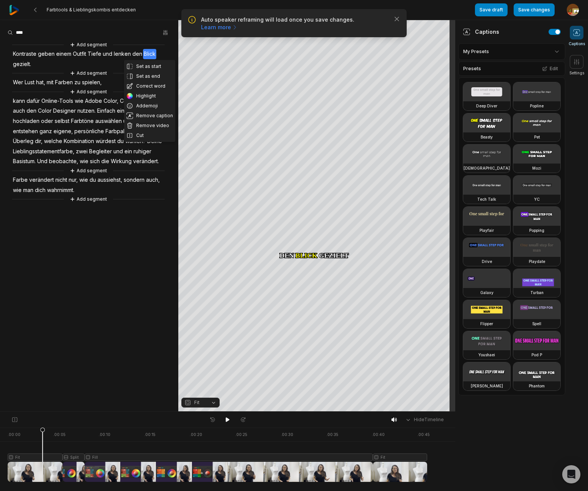
click at [91, 54] on span "Tiefe" at bounding box center [94, 54] width 15 height 10
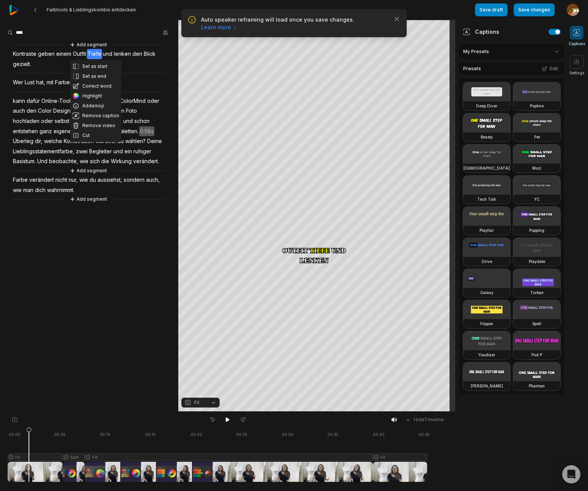
drag, startPoint x: 85, startPoint y: 133, endPoint x: 124, endPoint y: 89, distance: 59.3
click at [86, 132] on button "Cut" at bounding box center [95, 135] width 51 height 10
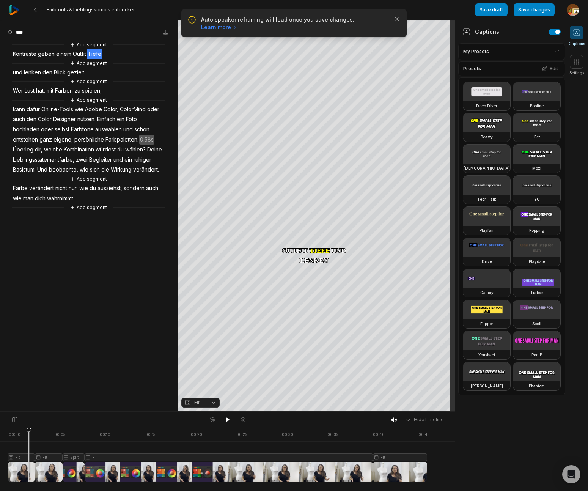
click at [22, 71] on span "und" at bounding box center [17, 72] width 11 height 10
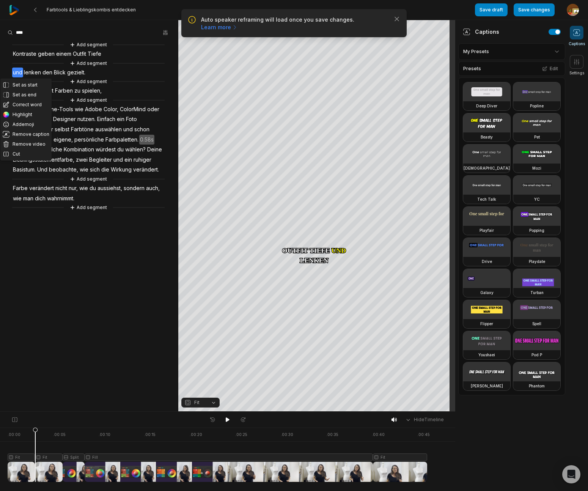
click at [51, 455] on div at bounding box center [217, 454] width 419 height 54
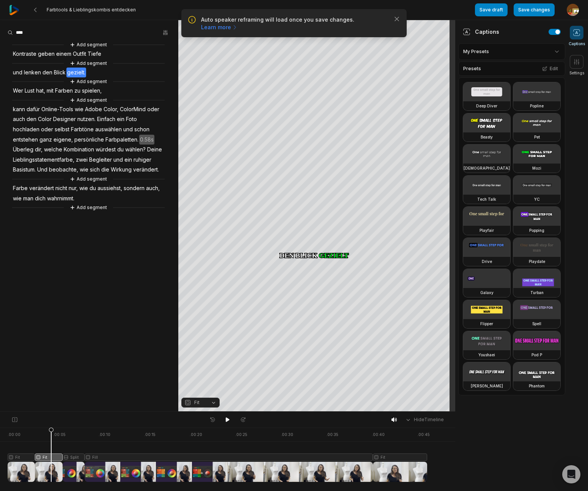
click at [215, 403] on button "Fit" at bounding box center [200, 402] width 38 height 10
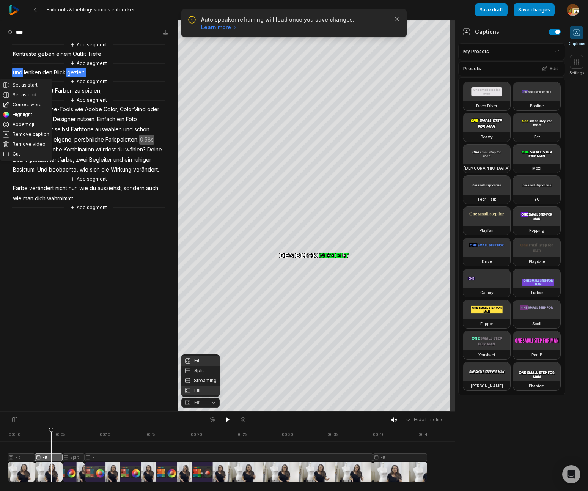
drag, startPoint x: 199, startPoint y: 389, endPoint x: 205, endPoint y: 389, distance: 6.1
click at [200, 389] on div "Fill" at bounding box center [200, 390] width 38 height 10
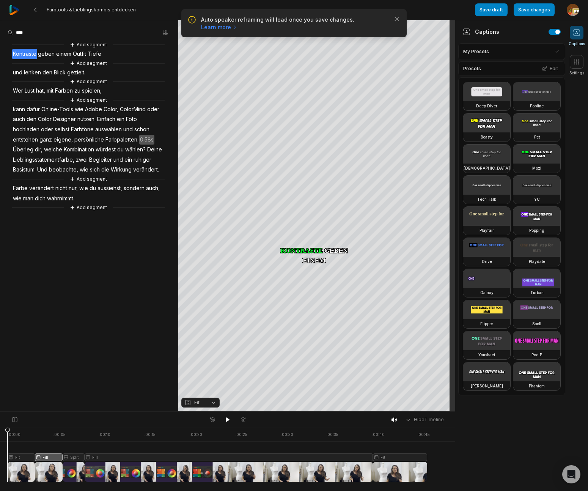
drag, startPoint x: 15, startPoint y: 431, endPoint x: -13, endPoint y: 432, distance: 28.1
click at [0, 432] on html "Auto speaker reframing will load once you save changes. Learn more Close Farbto…" at bounding box center [294, 245] width 588 height 491
drag, startPoint x: 227, startPoint y: 419, endPoint x: 80, endPoint y: 303, distance: 187.3
click at [227, 415] on button at bounding box center [227, 419] width 11 height 10
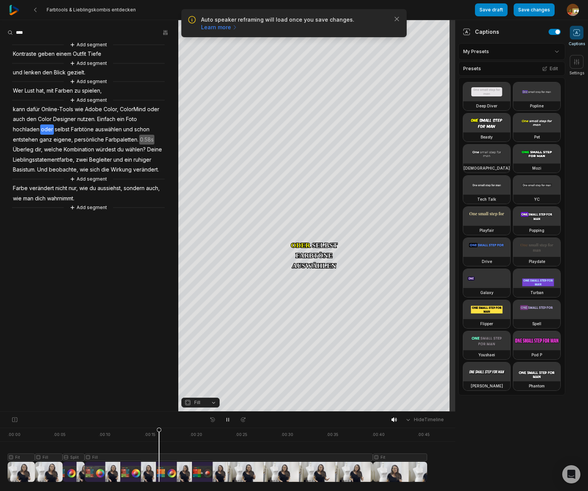
drag, startPoint x: 229, startPoint y: 419, endPoint x: 191, endPoint y: 440, distance: 42.9
click at [229, 419] on icon at bounding box center [227, 419] width 6 height 6
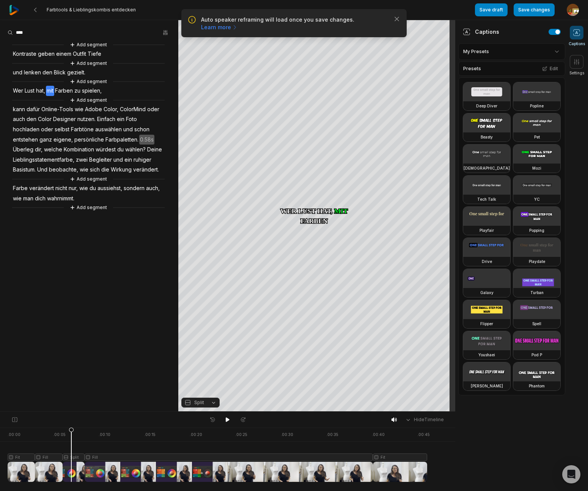
drag, startPoint x: 159, startPoint y: 429, endPoint x: 71, endPoint y: 430, distance: 88.0
click at [71, 430] on icon at bounding box center [71, 456] width 5 height 58
click at [75, 456] on div at bounding box center [217, 454] width 419 height 54
click at [215, 403] on button "Split" at bounding box center [200, 402] width 38 height 10
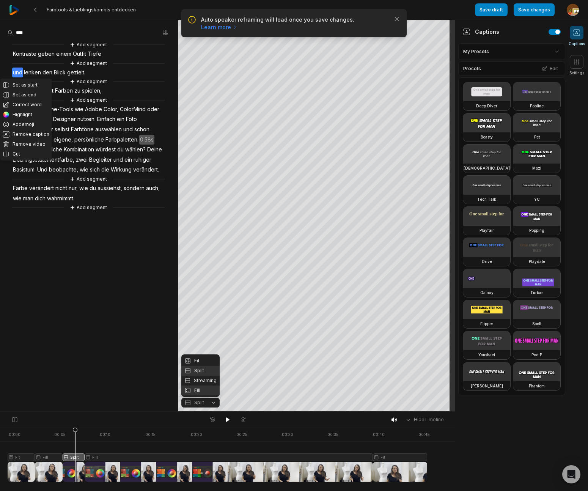
click at [196, 387] on div "Fill" at bounding box center [200, 390] width 38 height 10
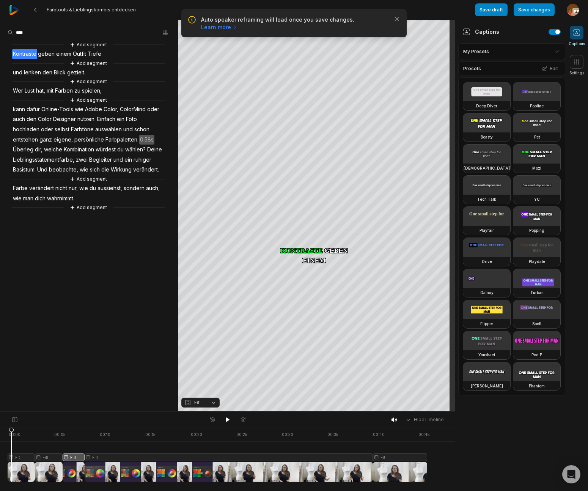
drag, startPoint x: 38, startPoint y: 435, endPoint x: 110, endPoint y: 427, distance: 72.9
click at [13, 440] on icon at bounding box center [11, 456] width 5 height 58
click at [229, 418] on icon at bounding box center [227, 419] width 6 height 6
drag, startPoint x: 227, startPoint y: 420, endPoint x: 230, endPoint y: 415, distance: 4.9
click at [227, 419] on icon at bounding box center [227, 419] width 6 height 6
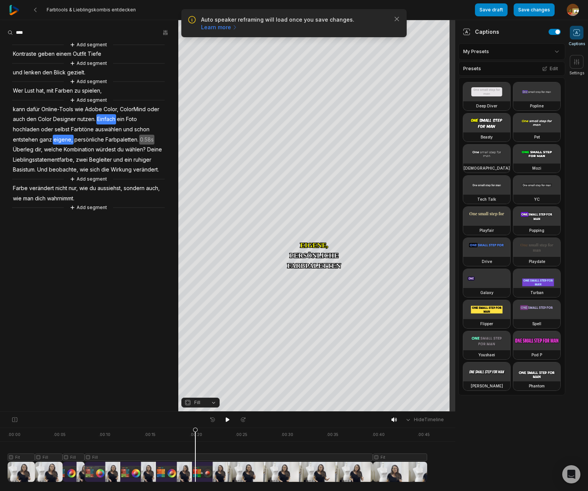
click at [107, 118] on span "Einfach" at bounding box center [106, 119] width 20 height 10
click at [86, 119] on span "nutzen." at bounding box center [87, 119] width 20 height 10
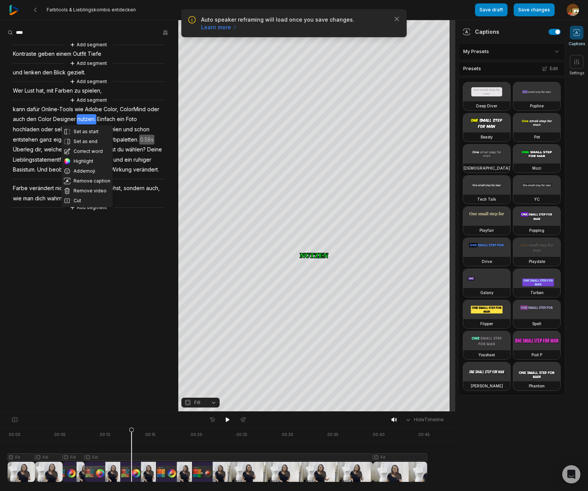
drag, startPoint x: 227, startPoint y: 419, endPoint x: 207, endPoint y: 411, distance: 22.3
click at [227, 419] on icon at bounding box center [228, 419] width 4 height 5
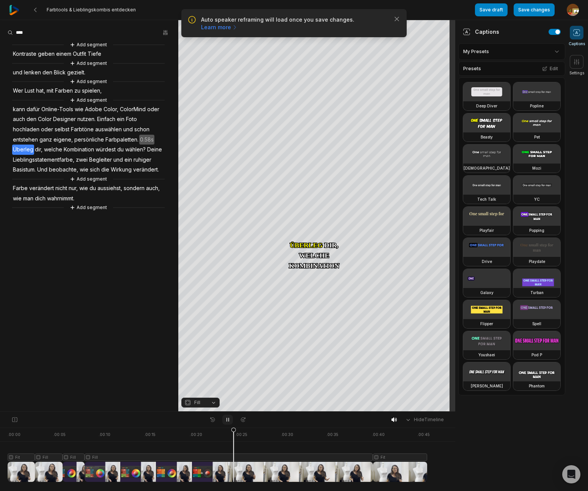
click at [227, 419] on icon at bounding box center [227, 419] width 6 height 6
click at [133, 149] on span "wählen?" at bounding box center [135, 149] width 22 height 10
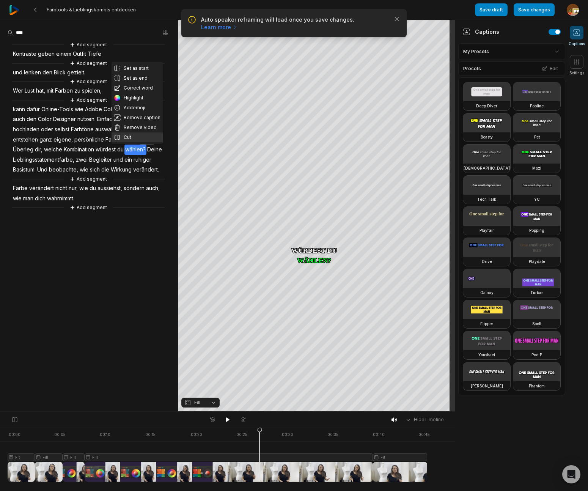
click at [131, 138] on button "Cut" at bounding box center [136, 137] width 51 height 10
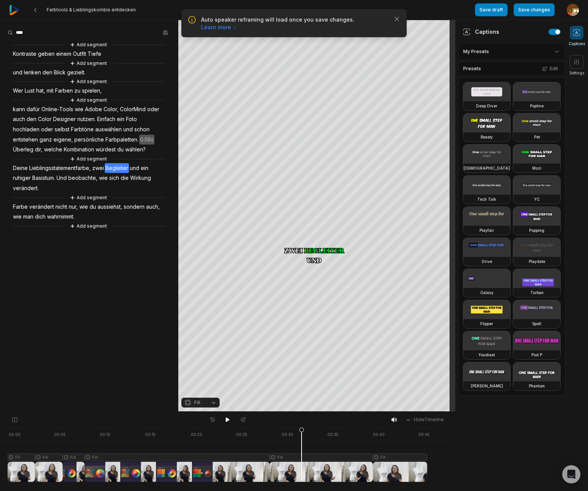
drag, startPoint x: 260, startPoint y: 432, endPoint x: 234, endPoint y: 411, distance: 33.4
click at [298, 435] on div at bounding box center [217, 454] width 419 height 54
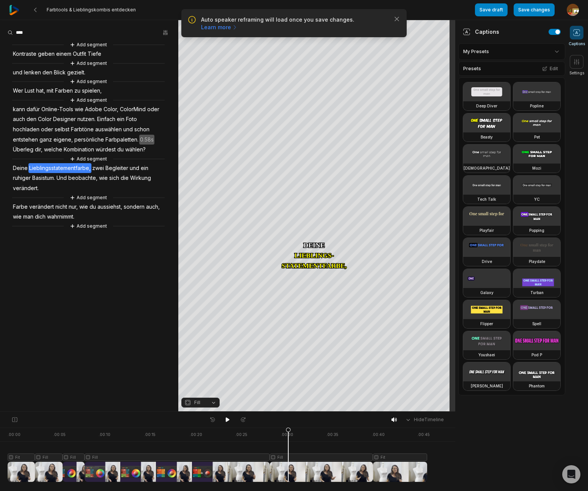
click at [214, 402] on button "Fill" at bounding box center [200, 402] width 38 height 10
click at [199, 358] on div "Fit" at bounding box center [200, 361] width 38 height 10
click at [320, 121] on div "Crop" at bounding box center [316, 120] width 20 height 7
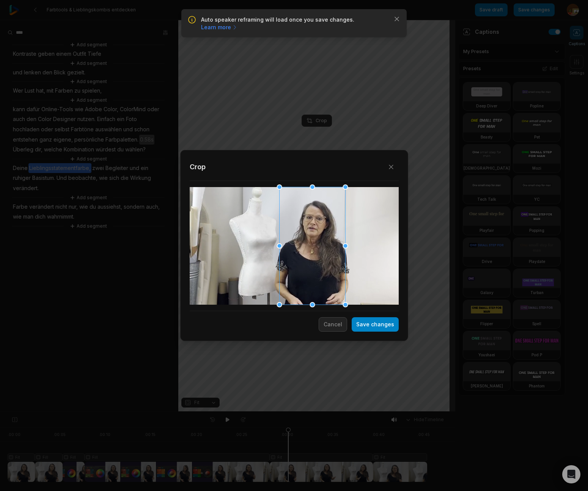
drag, startPoint x: 295, startPoint y: 281, endPoint x: 308, endPoint y: 281, distance: 13.3
click at [308, 281] on div at bounding box center [312, 246] width 66 height 118
drag, startPoint x: 379, startPoint y: 326, endPoint x: 378, endPoint y: 339, distance: 12.9
click at [379, 326] on button "Save changes" at bounding box center [374, 324] width 47 height 14
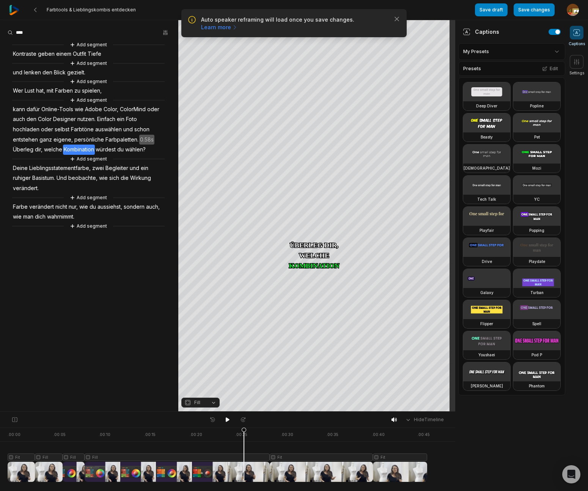
drag, startPoint x: 287, startPoint y: 432, endPoint x: 245, endPoint y: 430, distance: 42.9
click at [243, 437] on icon at bounding box center [243, 456] width 5 height 58
drag, startPoint x: 227, startPoint y: 420, endPoint x: 208, endPoint y: 405, distance: 23.2
click at [220, 414] on div at bounding box center [228, 419] width 42 height 10
drag, startPoint x: 227, startPoint y: 419, endPoint x: 202, endPoint y: 398, distance: 32.6
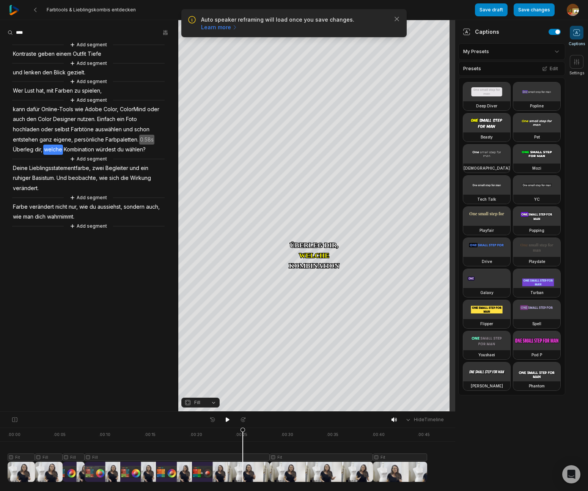
click at [221, 414] on div "Hide Timeline" at bounding box center [227, 419] width 455 height 16
click at [228, 421] on icon at bounding box center [227, 419] width 6 height 6
drag, startPoint x: 228, startPoint y: 419, endPoint x: 135, endPoint y: 350, distance: 115.7
click at [227, 419] on icon at bounding box center [228, 419] width 4 height 5
drag, startPoint x: 396, startPoint y: 19, endPoint x: 403, endPoint y: 17, distance: 7.3
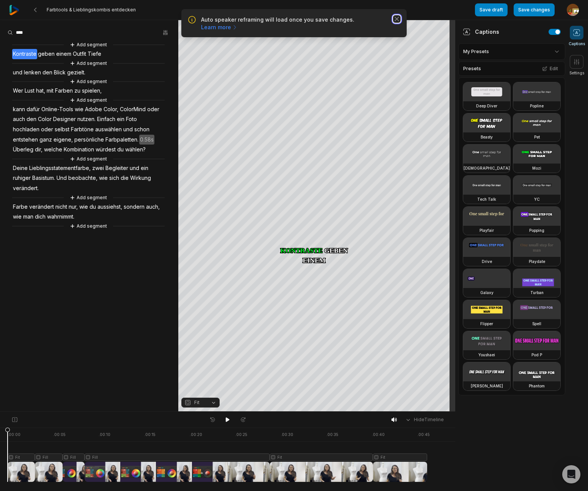
click at [398, 19] on icon "button" at bounding box center [397, 19] width 8 height 8
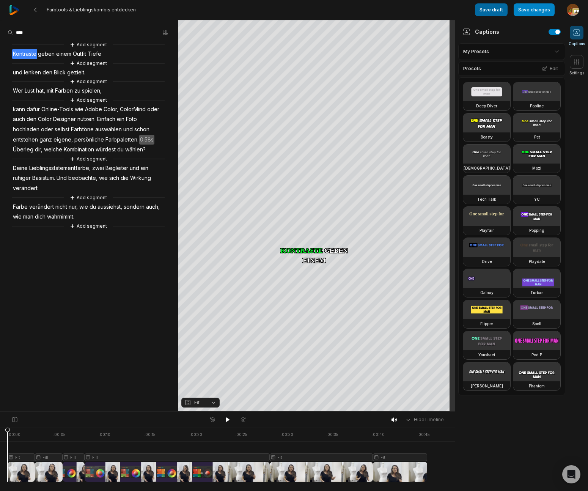
click at [496, 9] on button "Save draft" at bounding box center [491, 9] width 33 height 13
click at [536, 13] on button "Save changes" at bounding box center [533, 9] width 41 height 13
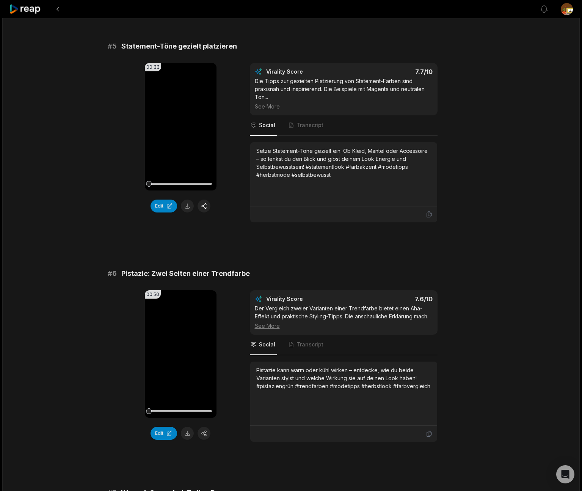
scroll to position [1232, 0]
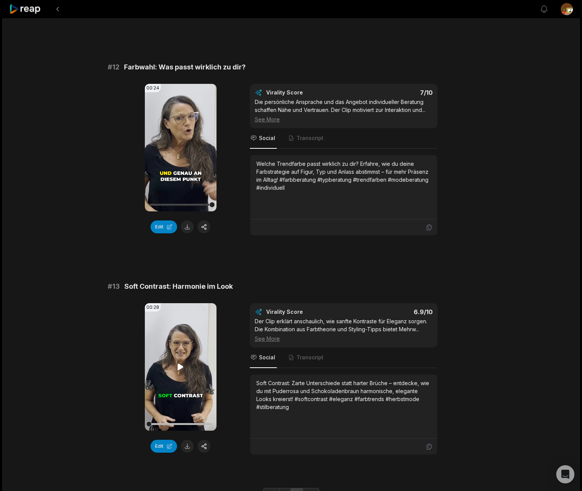
scroll to position [285, 0]
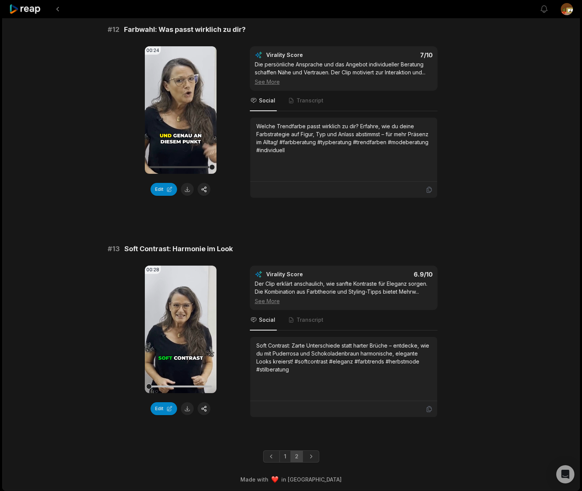
drag, startPoint x: 180, startPoint y: 328, endPoint x: 230, endPoint y: 321, distance: 50.1
click at [181, 328] on icon at bounding box center [181, 329] width 6 height 6
click at [165, 409] on button "Edit" at bounding box center [163, 408] width 27 height 13
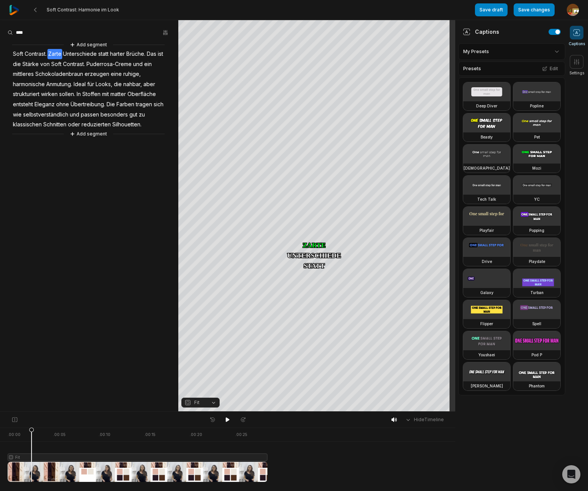
drag, startPoint x: 7, startPoint y: 431, endPoint x: 31, endPoint y: 435, distance: 24.5
click at [31, 435] on icon at bounding box center [31, 454] width 5 height 55
click at [40, 54] on span "Contrast." at bounding box center [36, 54] width 24 height 10
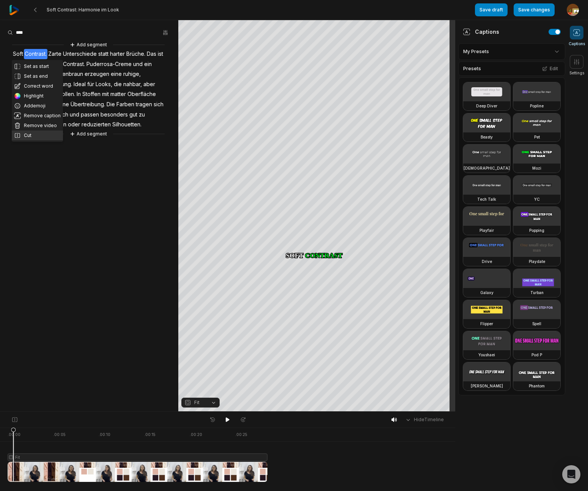
click at [31, 136] on button "Cut" at bounding box center [37, 135] width 51 height 10
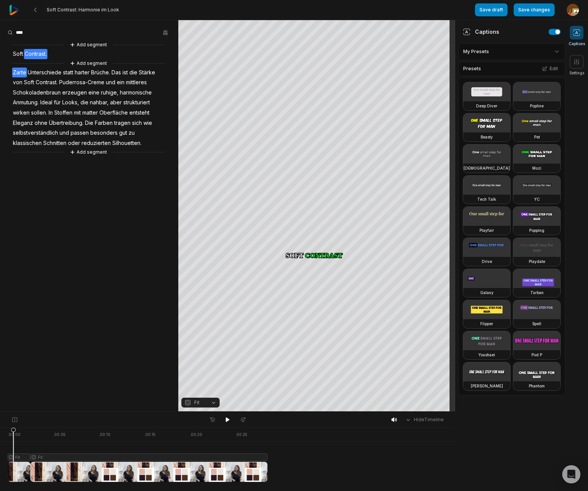
click at [17, 71] on span "Zarte" at bounding box center [19, 72] width 15 height 10
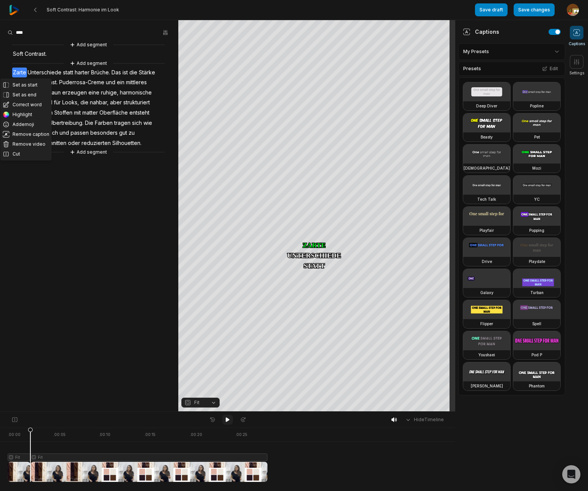
click at [228, 419] on icon at bounding box center [228, 419] width 4 height 5
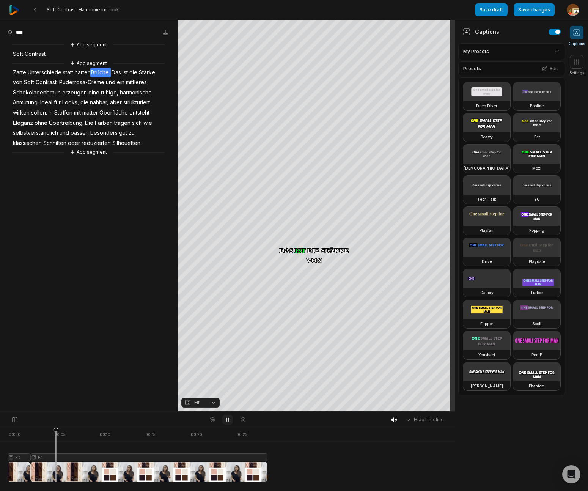
click at [228, 420] on icon at bounding box center [228, 419] width 2 height 3
click at [104, 69] on span "Brüche." at bounding box center [100, 72] width 20 height 10
click at [96, 149] on button "Cut" at bounding box center [102, 154] width 51 height 10
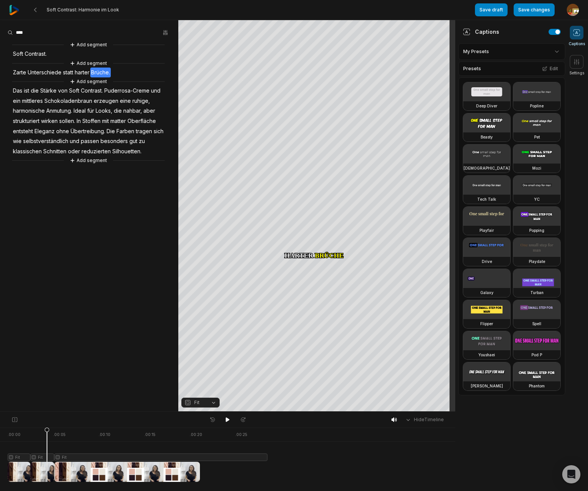
click at [27, 73] on span "Unterschiede" at bounding box center [44, 72] width 35 height 10
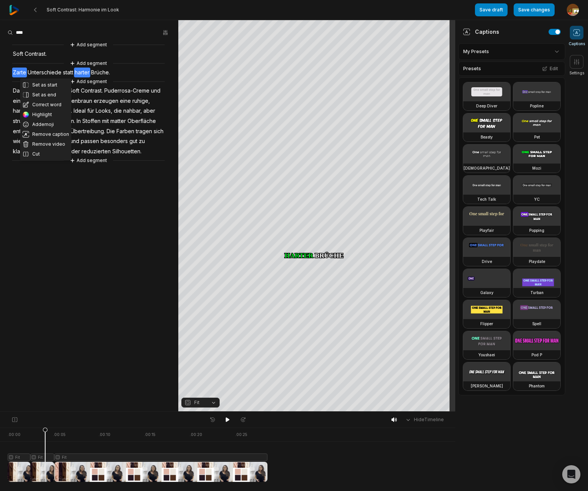
drag, startPoint x: 45, startPoint y: 454, endPoint x: 137, endPoint y: 436, distance: 93.6
click at [45, 454] on div at bounding box center [138, 454] width 260 height 54
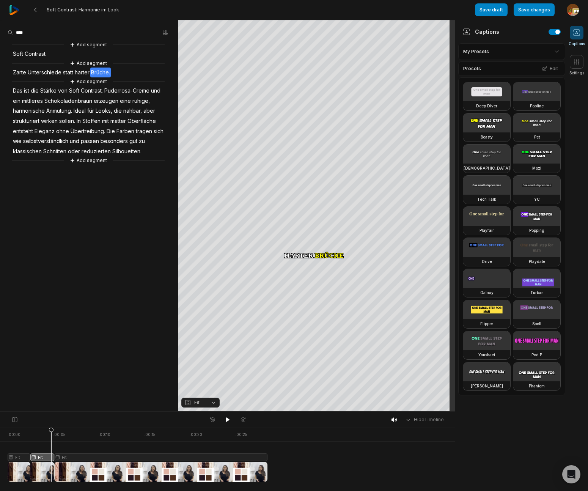
click at [214, 400] on button "Fit" at bounding box center [200, 402] width 38 height 10
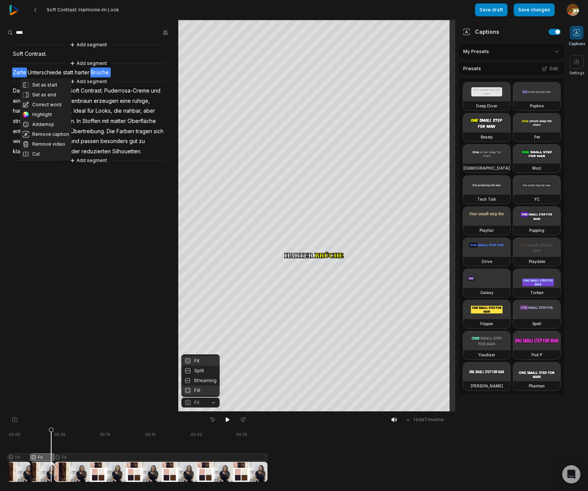
click at [198, 389] on div "Fill" at bounding box center [200, 390] width 38 height 10
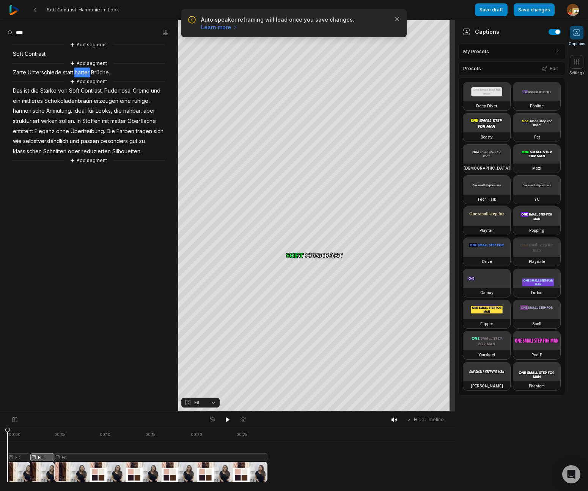
drag, startPoint x: 50, startPoint y: 431, endPoint x: -34, endPoint y: 435, distance: 84.7
click at [0, 435] on html "Auto speaker reframing will load once you save changes. Learn more Close Soft C…" at bounding box center [294, 245] width 588 height 491
drag, startPoint x: 227, startPoint y: 420, endPoint x: 227, endPoint y: 411, distance: 9.5
click at [227, 420] on icon at bounding box center [228, 419] width 4 height 5
click at [228, 420] on icon at bounding box center [228, 419] width 2 height 3
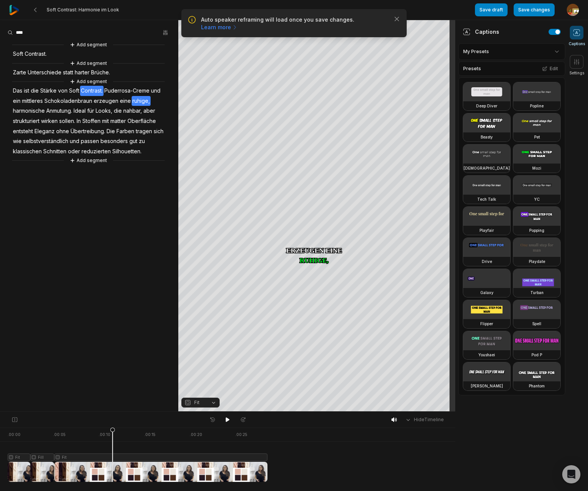
click at [97, 91] on span "Contrast." at bounding box center [92, 91] width 24 height 10
click at [140, 90] on span "Puderrosa-Creme" at bounding box center [126, 91] width 47 height 10
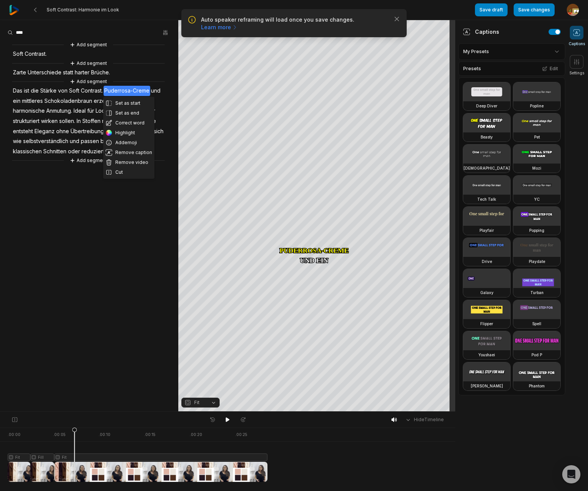
click at [125, 90] on span "Puderrosa-Creme" at bounding box center [126, 91] width 47 height 10
drag, startPoint x: 124, startPoint y: 121, endPoint x: 132, endPoint y: 92, distance: 29.9
click at [124, 120] on button "Correct word" at bounding box center [128, 123] width 51 height 10
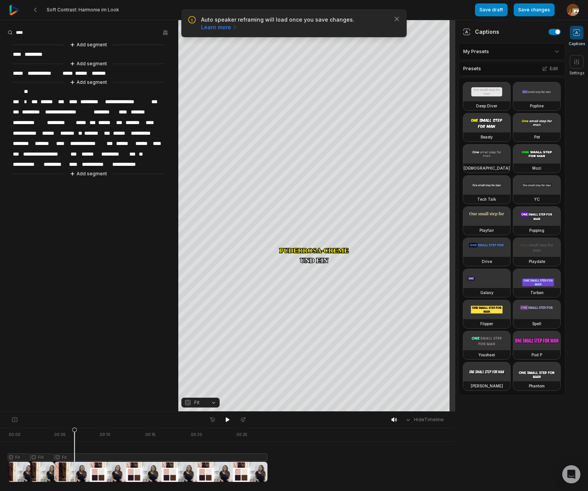
drag, startPoint x: 132, startPoint y: 88, endPoint x: 135, endPoint y: 85, distance: 4.3
click at [132, 97] on span "**********" at bounding box center [127, 102] width 46 height 10
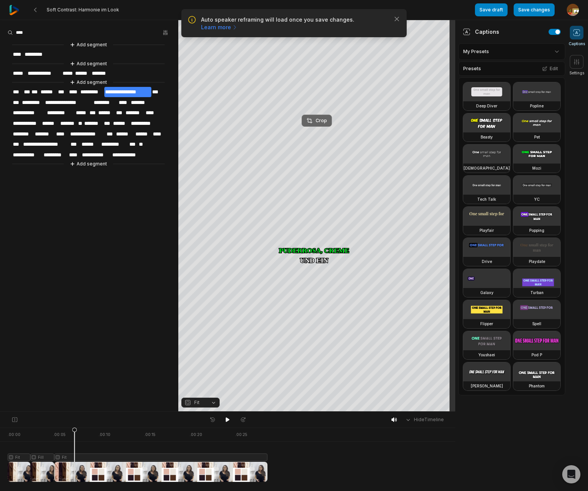
click at [317, 119] on div "Crop" at bounding box center [316, 120] width 20 height 7
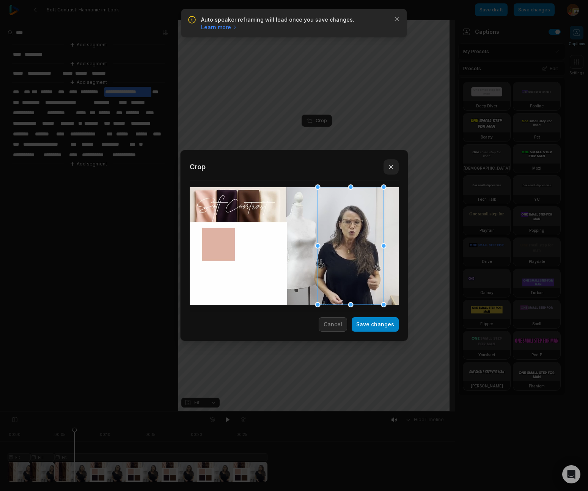
click at [390, 167] on icon "button" at bounding box center [391, 167] width 8 height 8
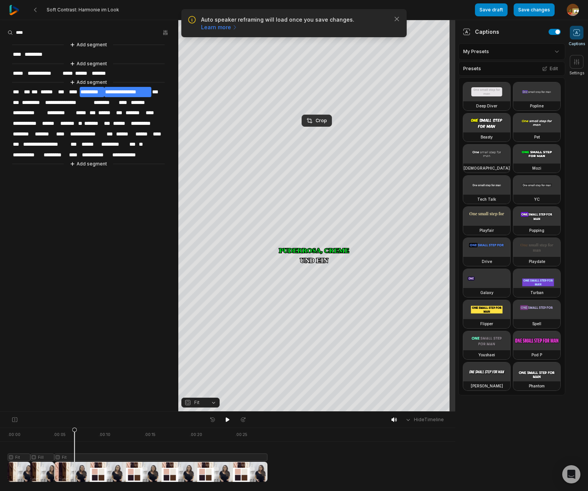
click at [95, 91] on span "*********" at bounding box center [92, 92] width 25 height 10
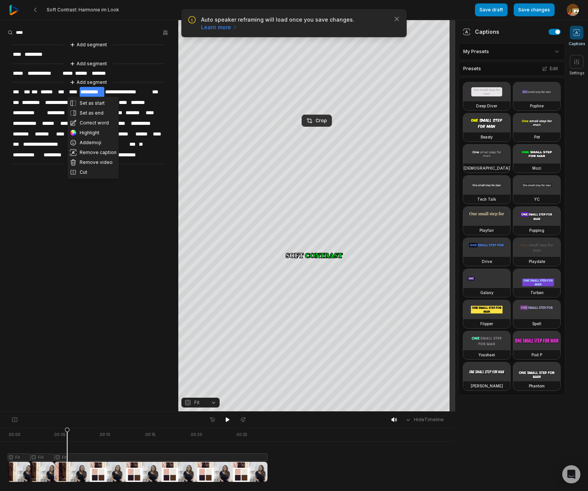
click at [84, 169] on button "Cut" at bounding box center [92, 172] width 51 height 10
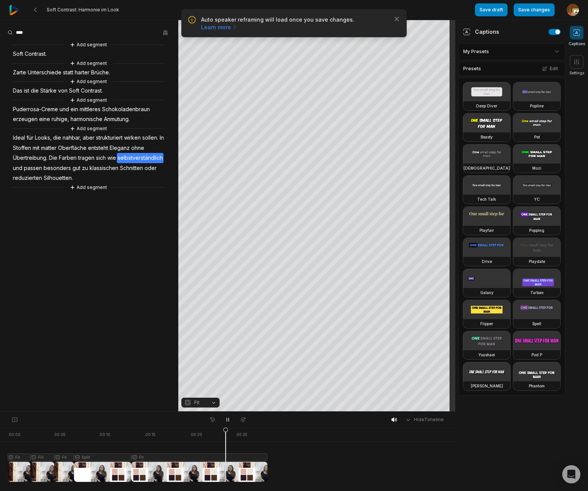
drag, startPoint x: 224, startPoint y: 419, endPoint x: 158, endPoint y: 337, distance: 105.4
click at [223, 414] on div at bounding box center [228, 419] width 42 height 10
click at [227, 419] on icon at bounding box center [227, 419] width 6 height 6
click at [159, 143] on span "In" at bounding box center [162, 138] width 6 height 10
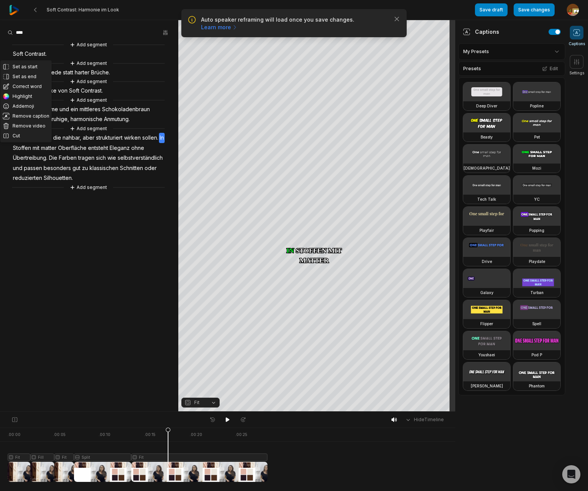
click at [150, 136] on span "sollen." at bounding box center [149, 138] width 17 height 10
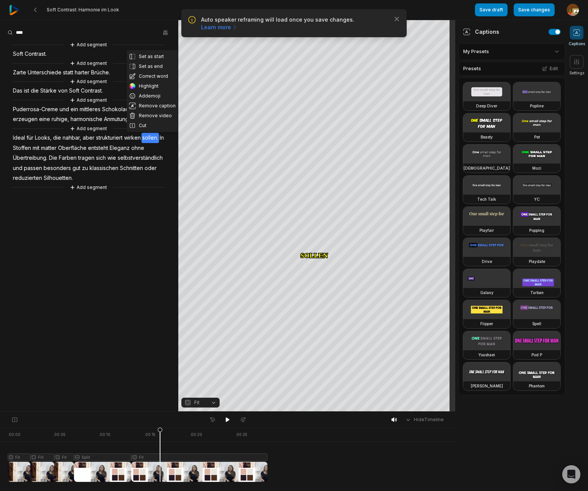
click at [148, 125] on button "Cut" at bounding box center [152, 126] width 51 height 10
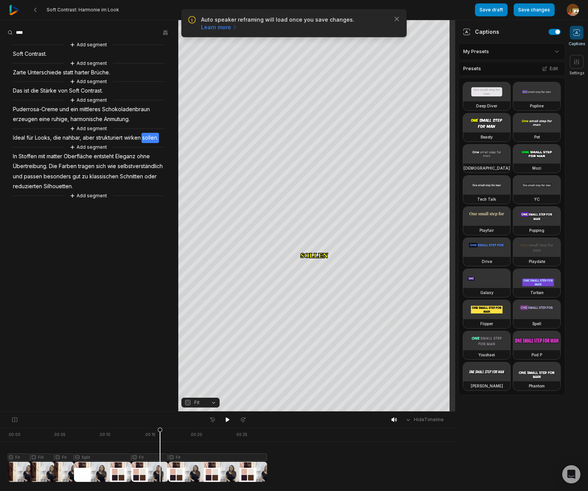
click at [37, 165] on span "Übertreibung." at bounding box center [30, 166] width 36 height 10
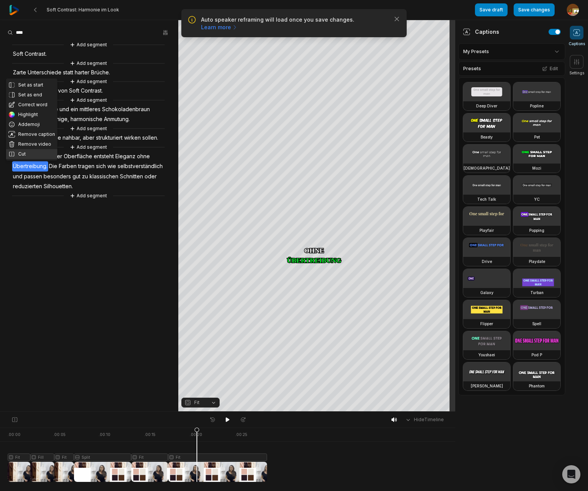
click at [30, 152] on button "Cut" at bounding box center [31, 154] width 51 height 10
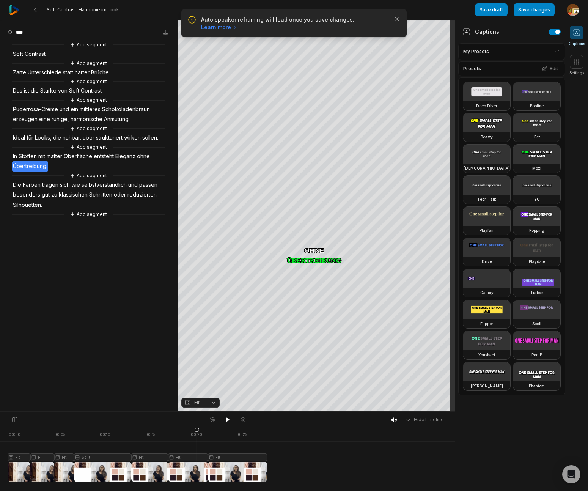
click at [187, 456] on div at bounding box center [138, 454] width 260 height 54
click at [212, 401] on button "Fit" at bounding box center [200, 402] width 38 height 10
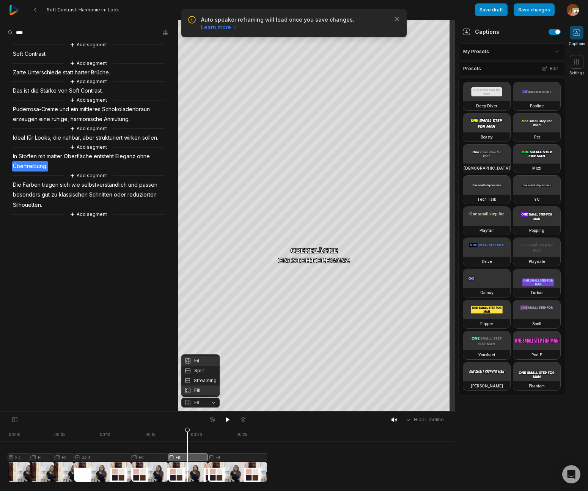
click at [196, 389] on div "Fill" at bounding box center [200, 390] width 38 height 10
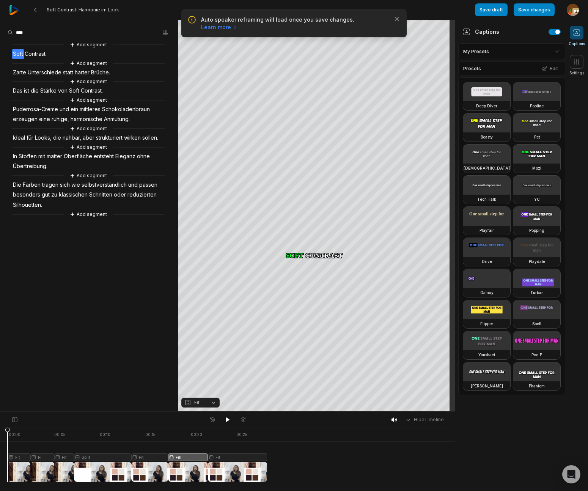
drag, startPoint x: 186, startPoint y: 431, endPoint x: 176, endPoint y: 432, distance: 10.6
click at [0, 450] on html "Auto speaker reframing will load once you save changes. Learn more Close Soft C…" at bounding box center [294, 245] width 588 height 491
click at [230, 421] on icon at bounding box center [227, 419] width 6 height 6
click at [538, 10] on button "Save changes" at bounding box center [533, 9] width 41 height 13
click at [397, 20] on icon "button" at bounding box center [397, 19] width 8 height 8
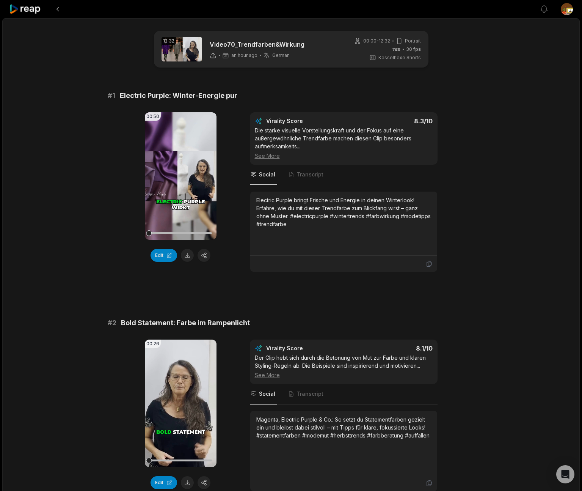
click at [186, 255] on button at bounding box center [187, 255] width 13 height 13
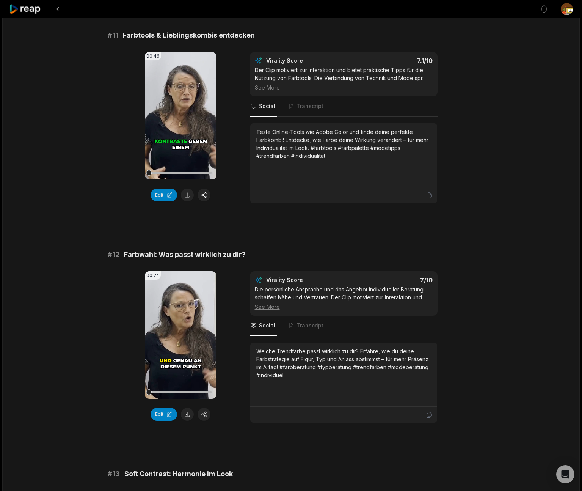
scroll to position [44, 0]
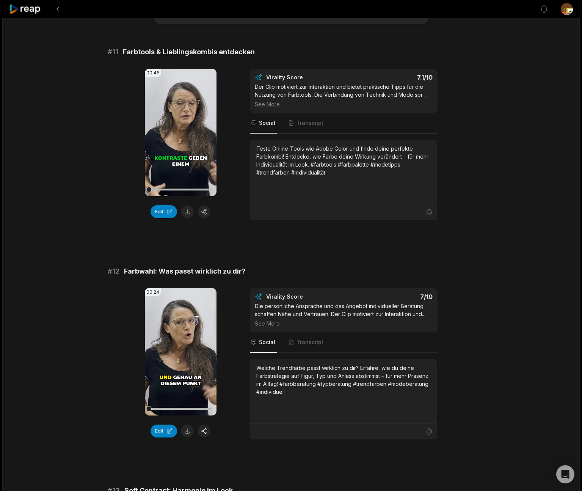
drag, startPoint x: 188, startPoint y: 211, endPoint x: 243, endPoint y: 232, distance: 58.8
click at [188, 211] on button at bounding box center [187, 211] width 13 height 13
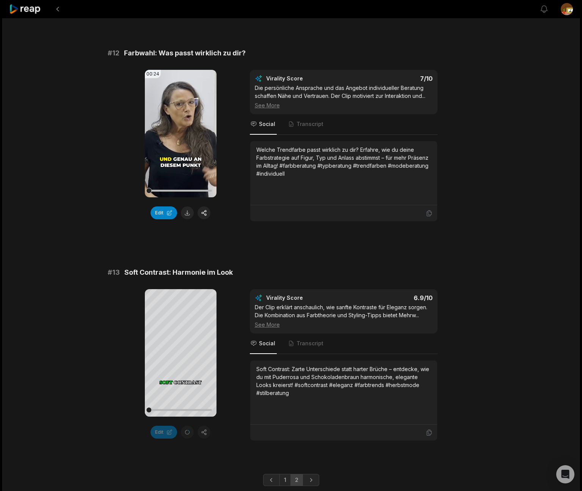
scroll to position [287, 0]
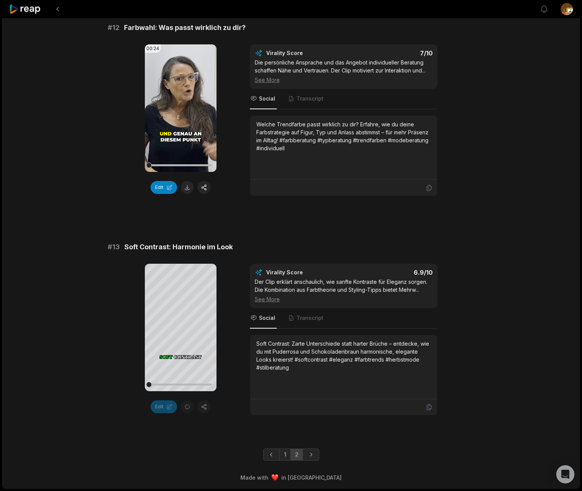
click at [285, 456] on link "1" at bounding box center [284, 454] width 11 height 12
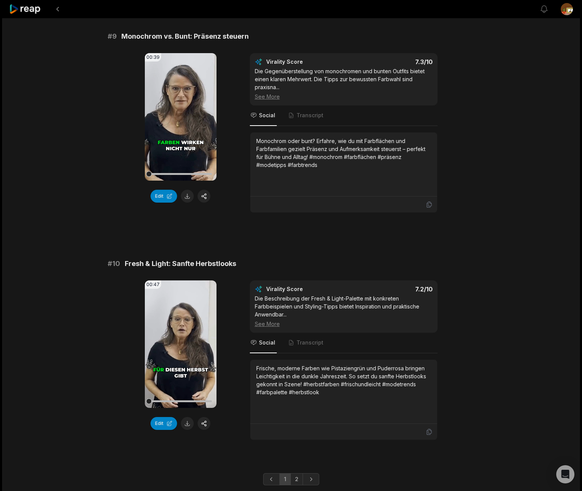
scroll to position [1892, 0]
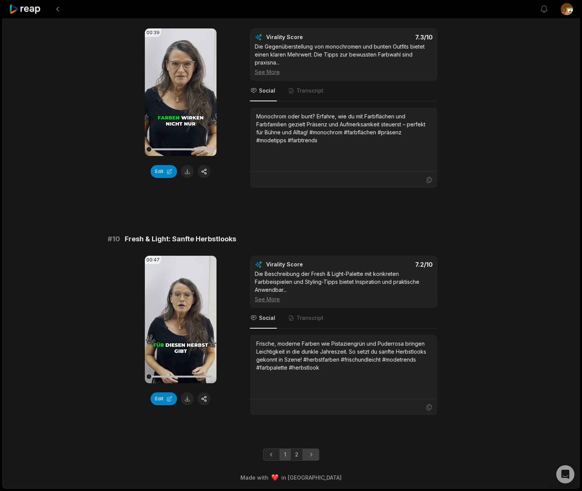
click at [312, 455] on icon "Next page" at bounding box center [311, 454] width 8 height 8
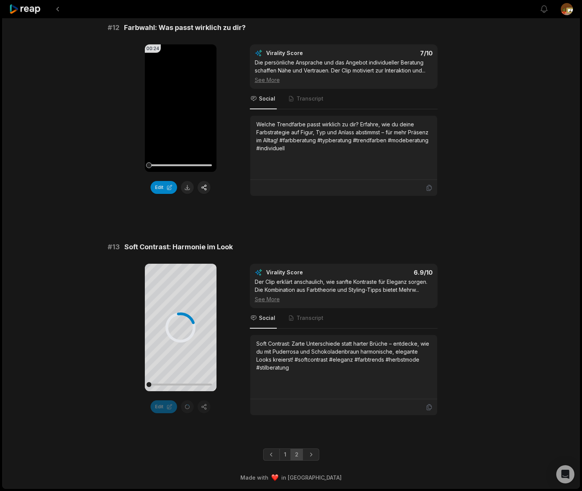
scroll to position [287, 0]
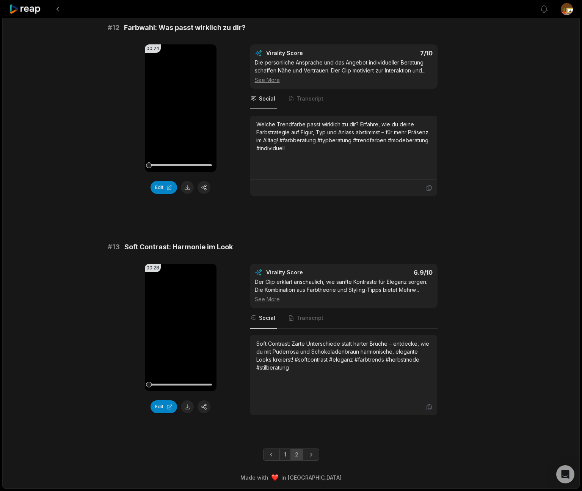
click at [254, 245] on div "# 13 Soft Contrast: Harmonie im Look" at bounding box center [291, 246] width 367 height 11
click at [188, 408] on button at bounding box center [187, 406] width 13 height 13
